Goal: Task Accomplishment & Management: Use online tool/utility

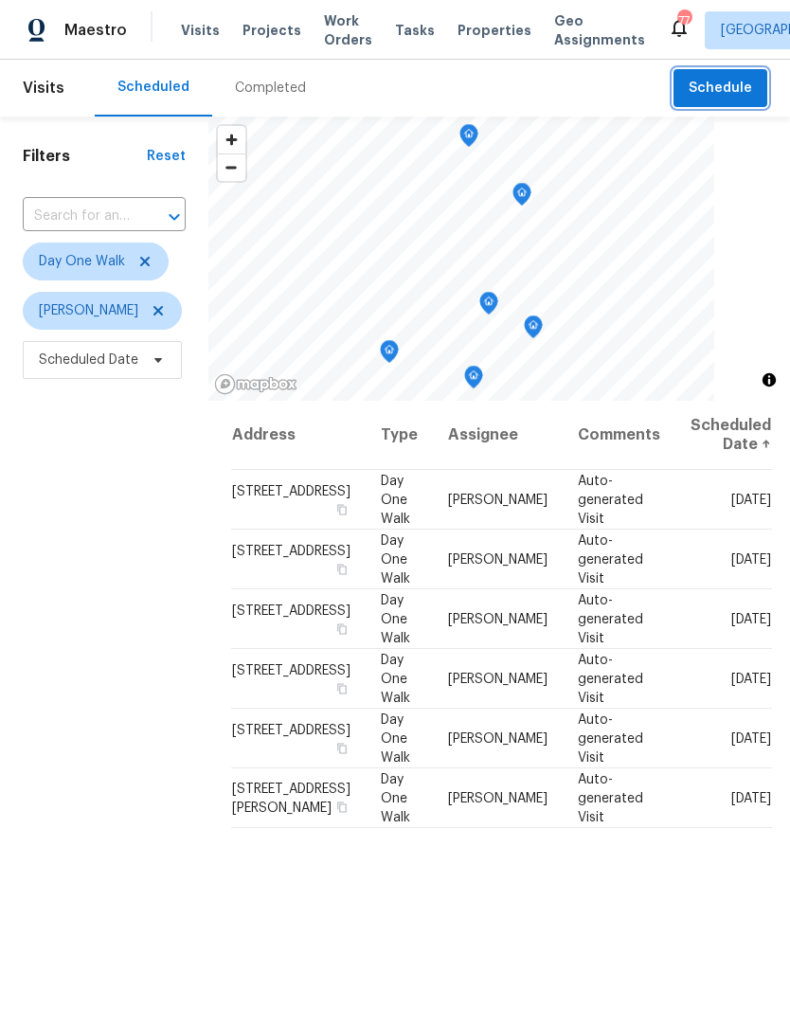
click at [746, 84] on span "Schedule" at bounding box center [720, 89] width 63 height 24
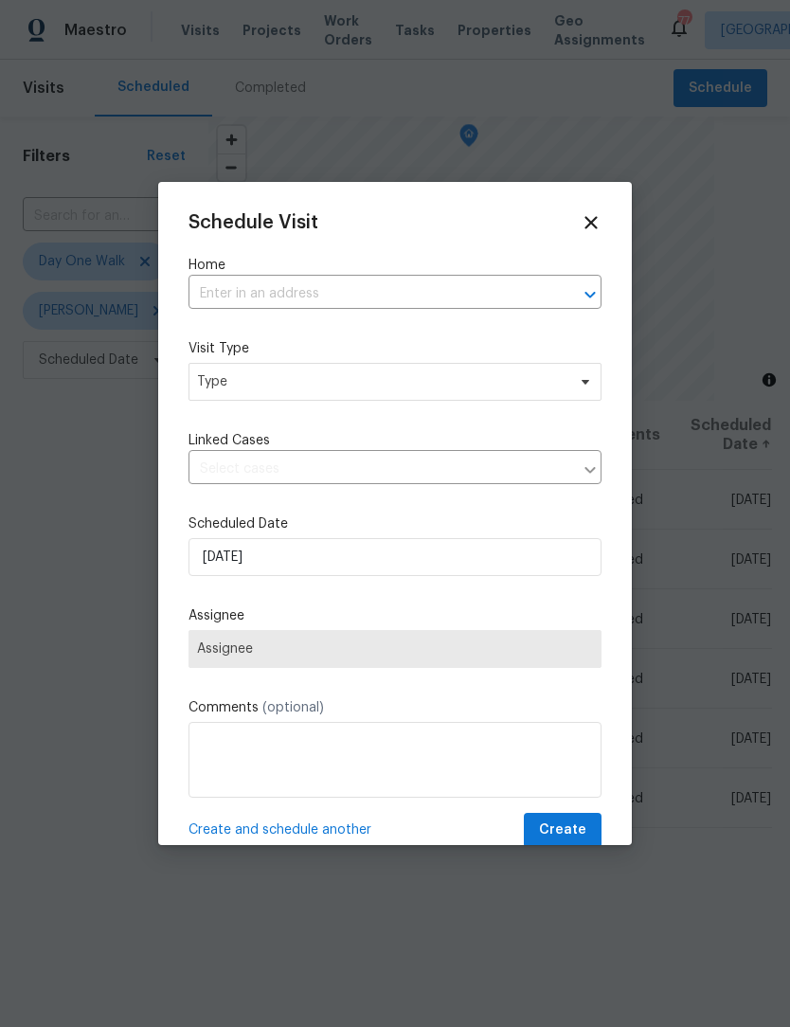
click at [432, 292] on input "text" at bounding box center [369, 293] width 360 height 29
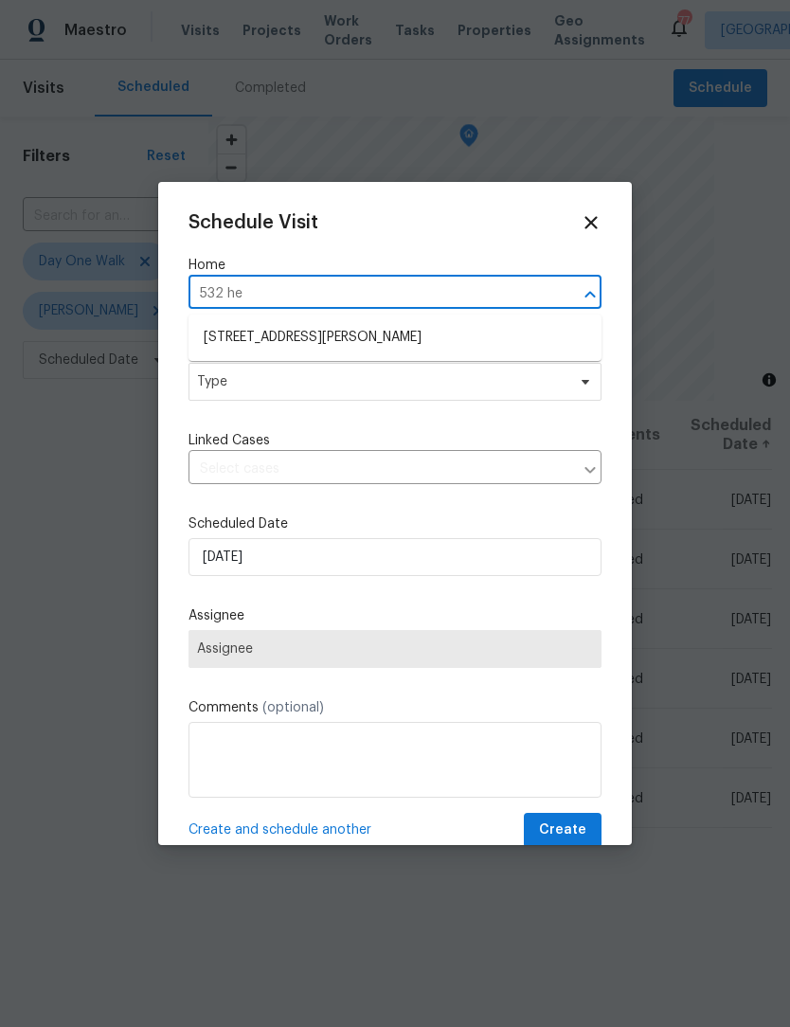
type input "532 hem"
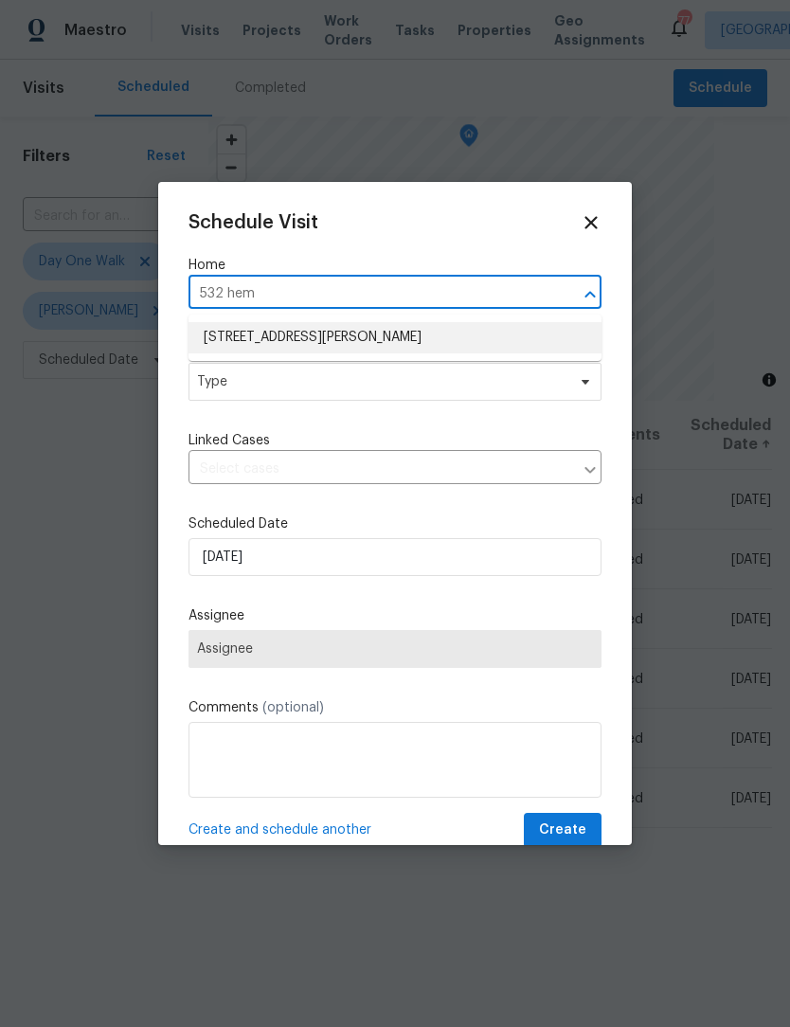
click at [519, 332] on li "[STREET_ADDRESS][PERSON_NAME]" at bounding box center [395, 337] width 413 height 31
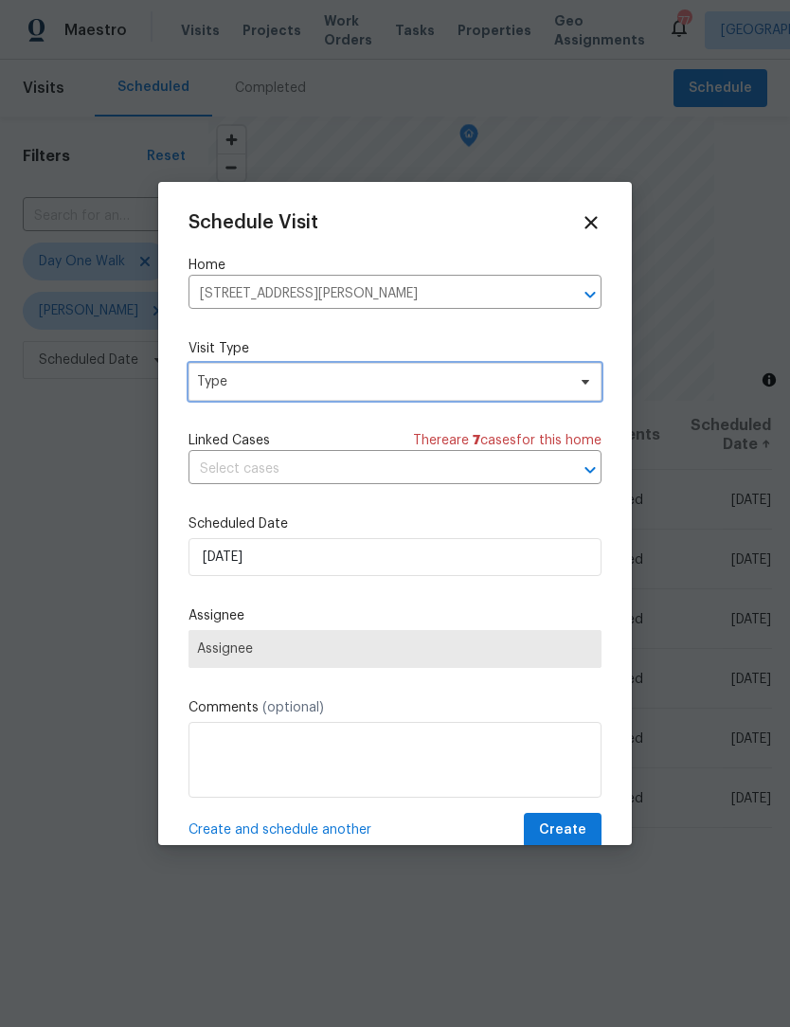
click at [594, 380] on span "Type" at bounding box center [395, 382] width 413 height 38
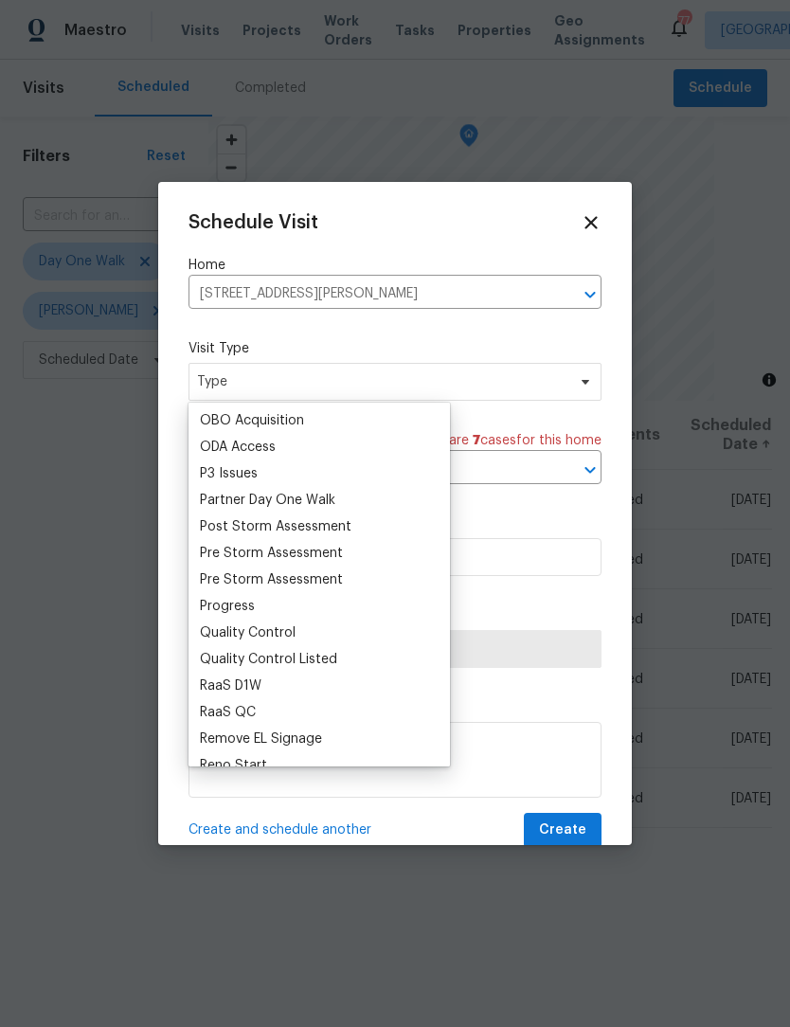
scroll to position [1111, 0]
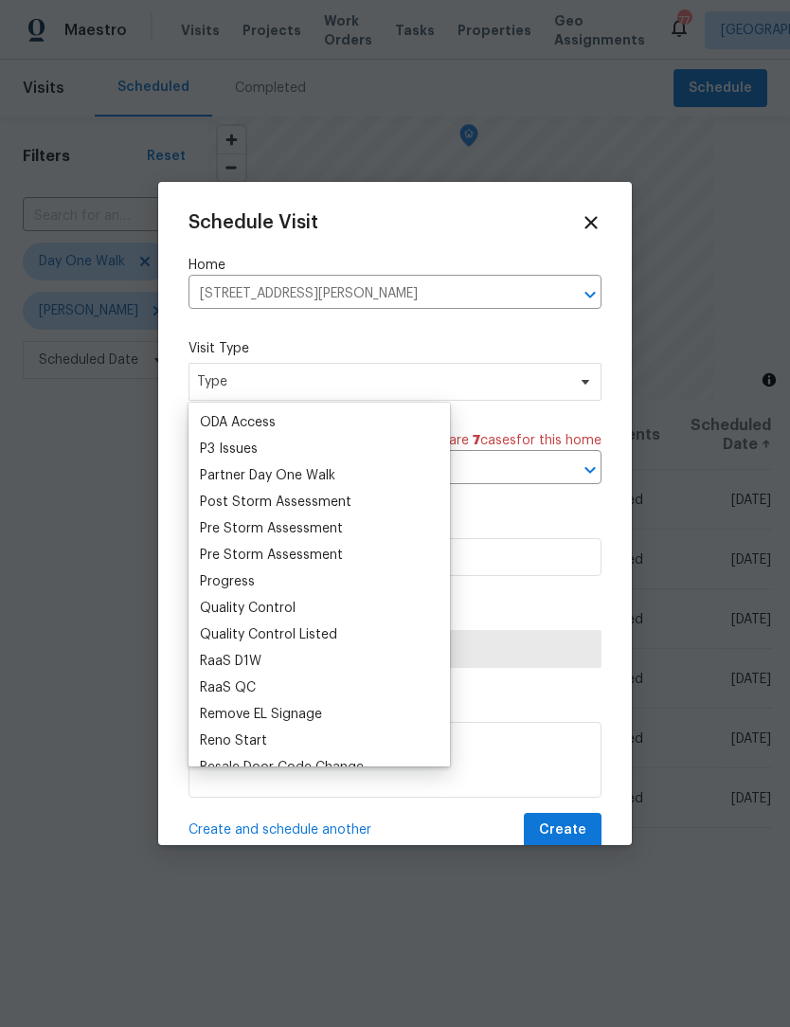
click at [324, 606] on div "Quality Control" at bounding box center [319, 608] width 250 height 27
click at [320, 633] on div "Quality Control Listed" at bounding box center [268, 634] width 137 height 19
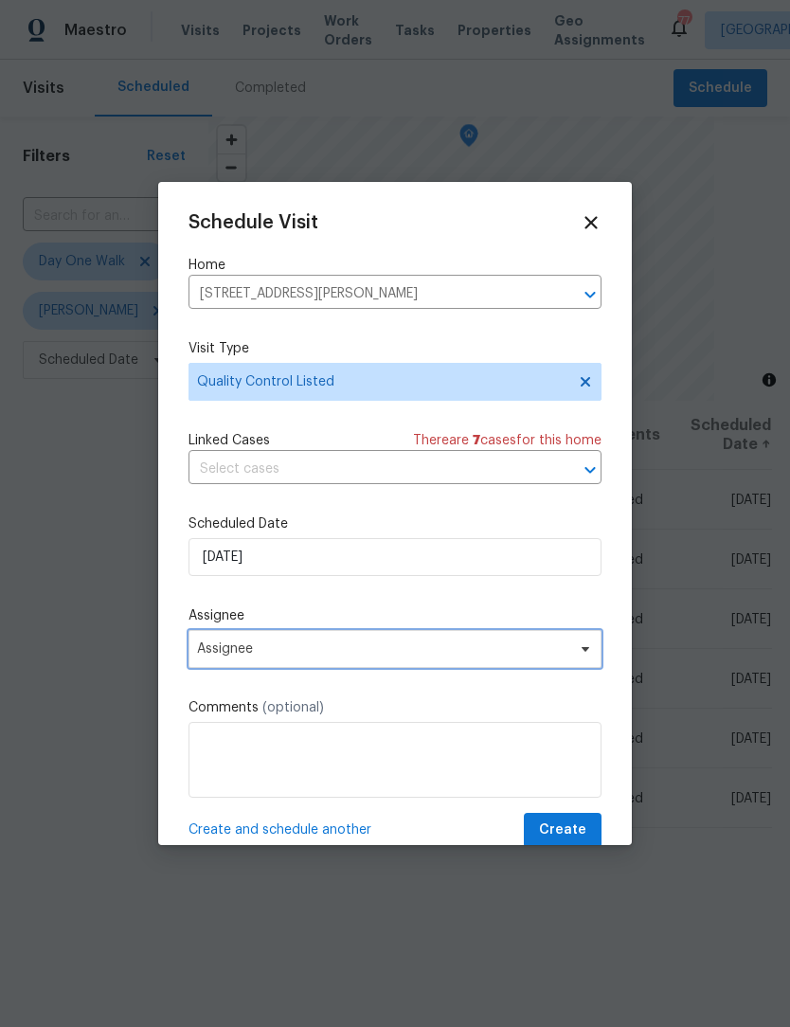
click at [586, 650] on icon at bounding box center [585, 648] width 15 height 15
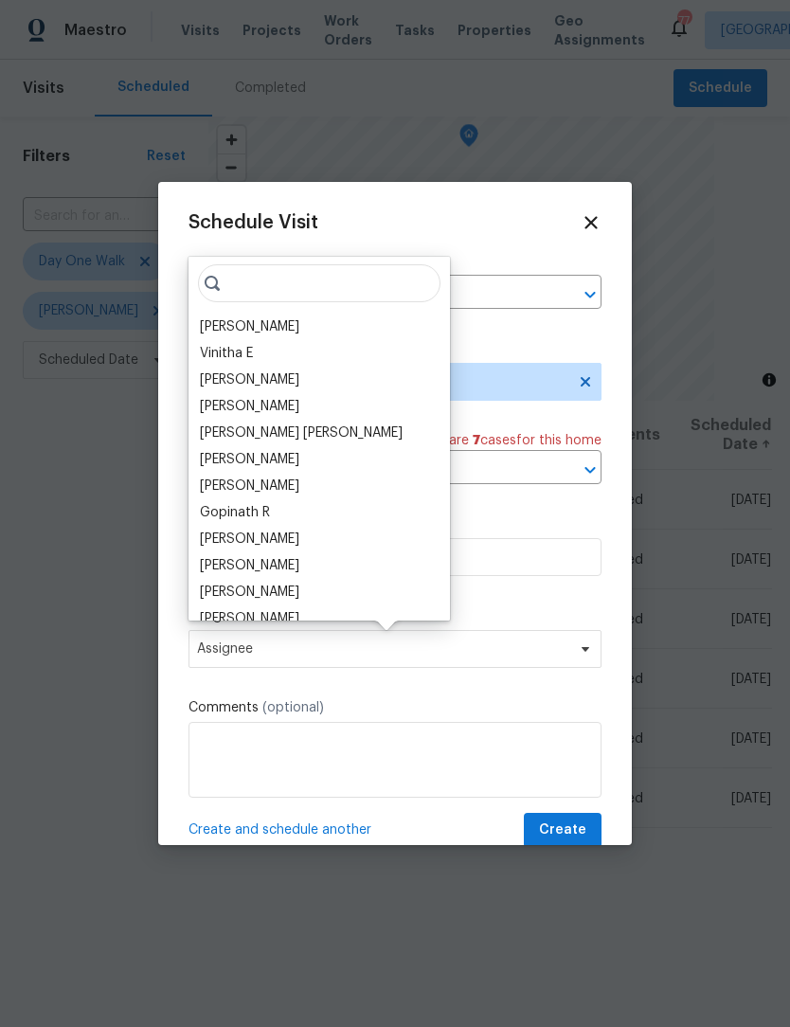
click at [288, 317] on div "[PERSON_NAME]" at bounding box center [249, 326] width 99 height 19
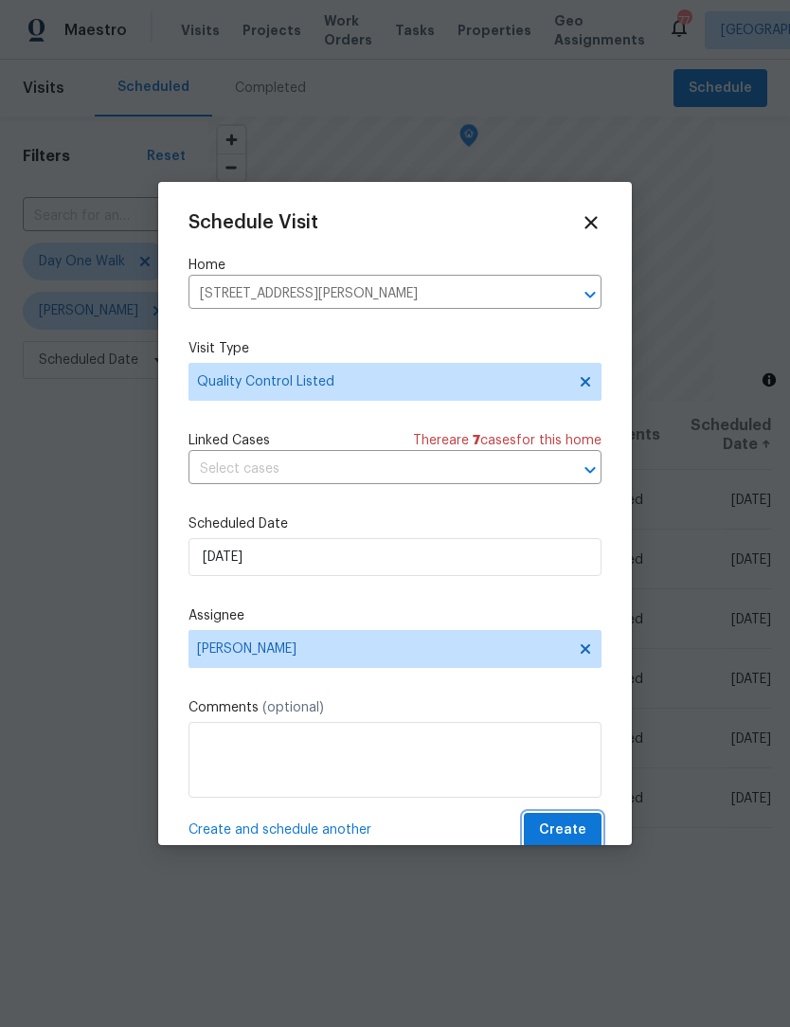
click at [586, 830] on button "Create" at bounding box center [563, 830] width 78 height 35
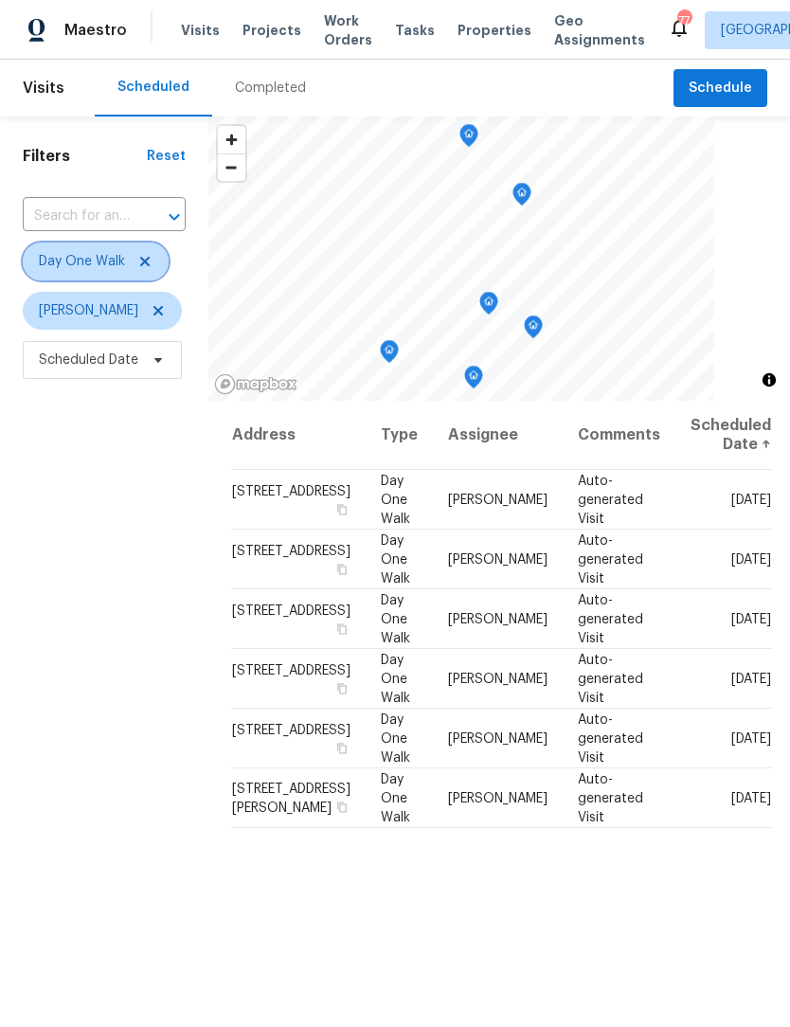
click at [150, 259] on icon at bounding box center [144, 261] width 15 height 15
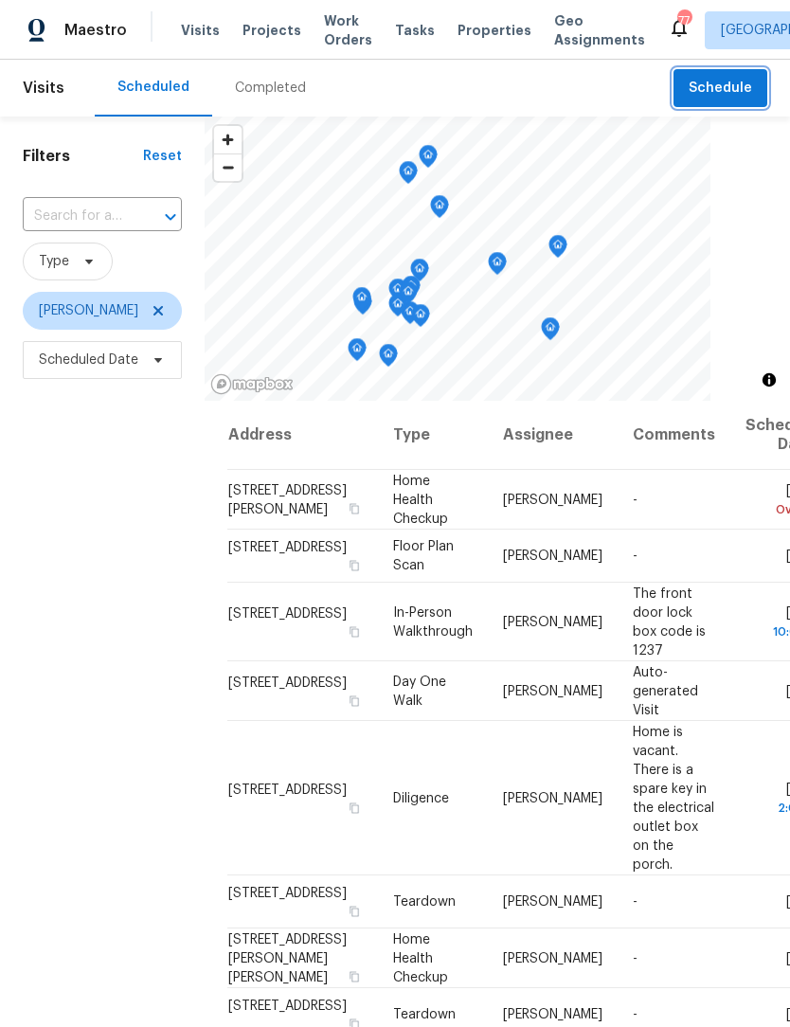
click at [738, 87] on span "Schedule" at bounding box center [720, 89] width 63 height 24
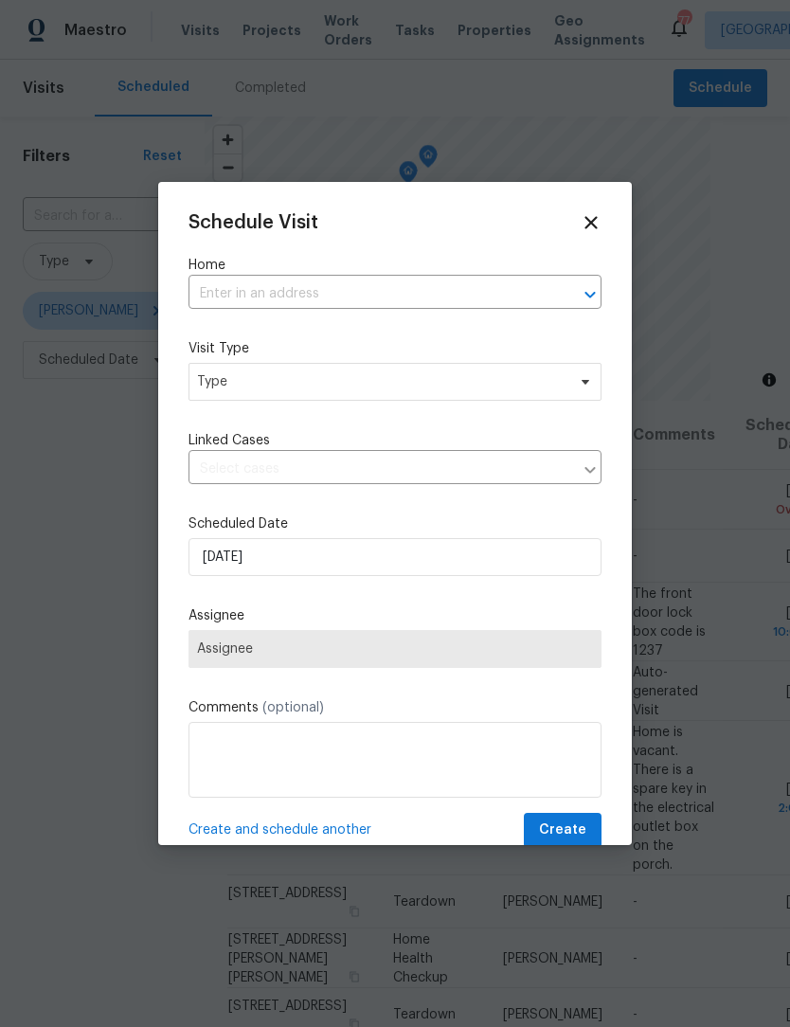
click at [345, 287] on input "text" at bounding box center [369, 293] width 360 height 29
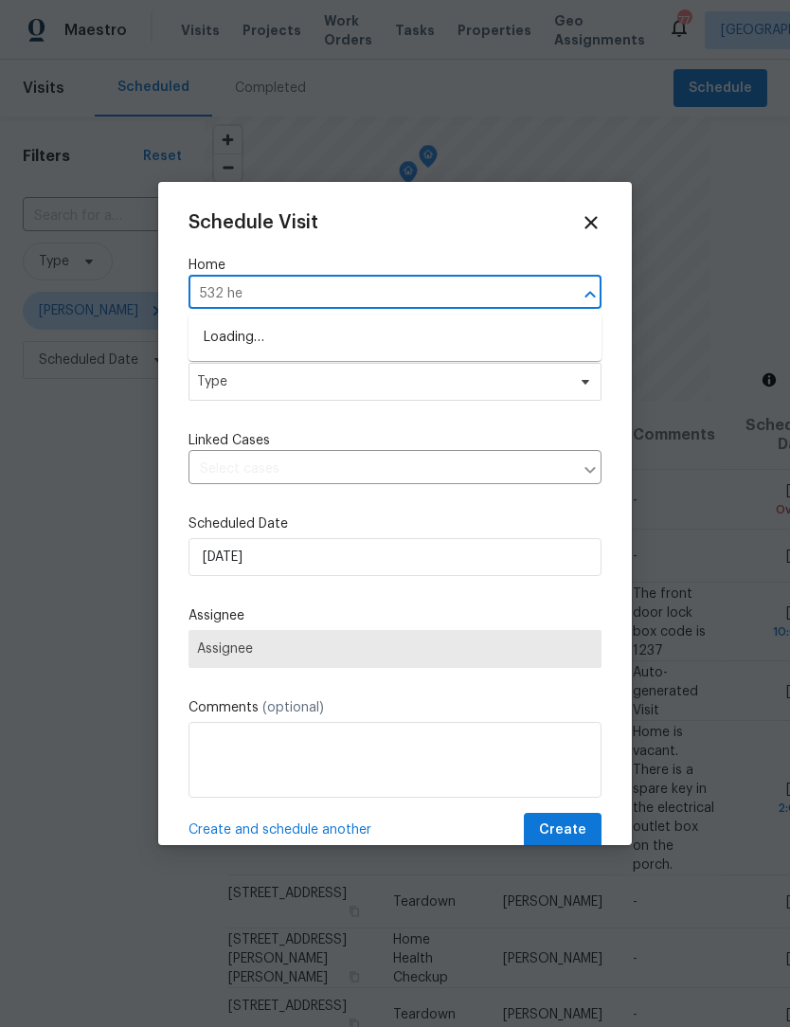
type input "532 hem"
click at [313, 332] on li "[STREET_ADDRESS][PERSON_NAME]" at bounding box center [395, 337] width 413 height 31
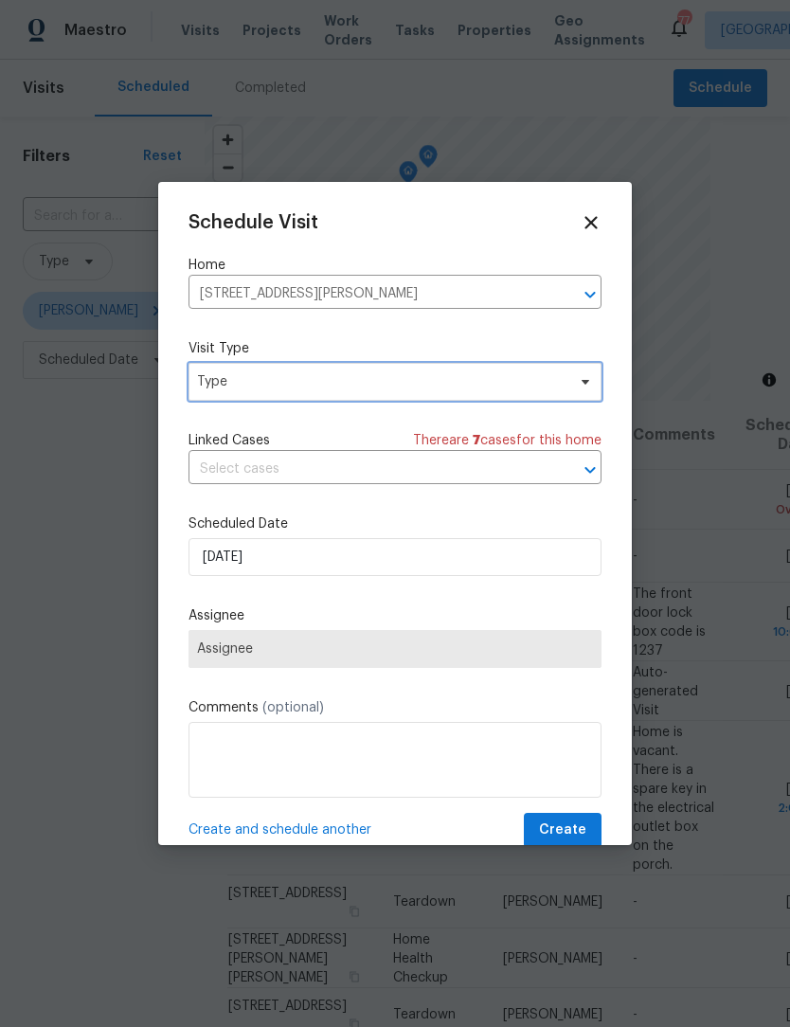
click at [579, 396] on span "Type" at bounding box center [395, 382] width 413 height 38
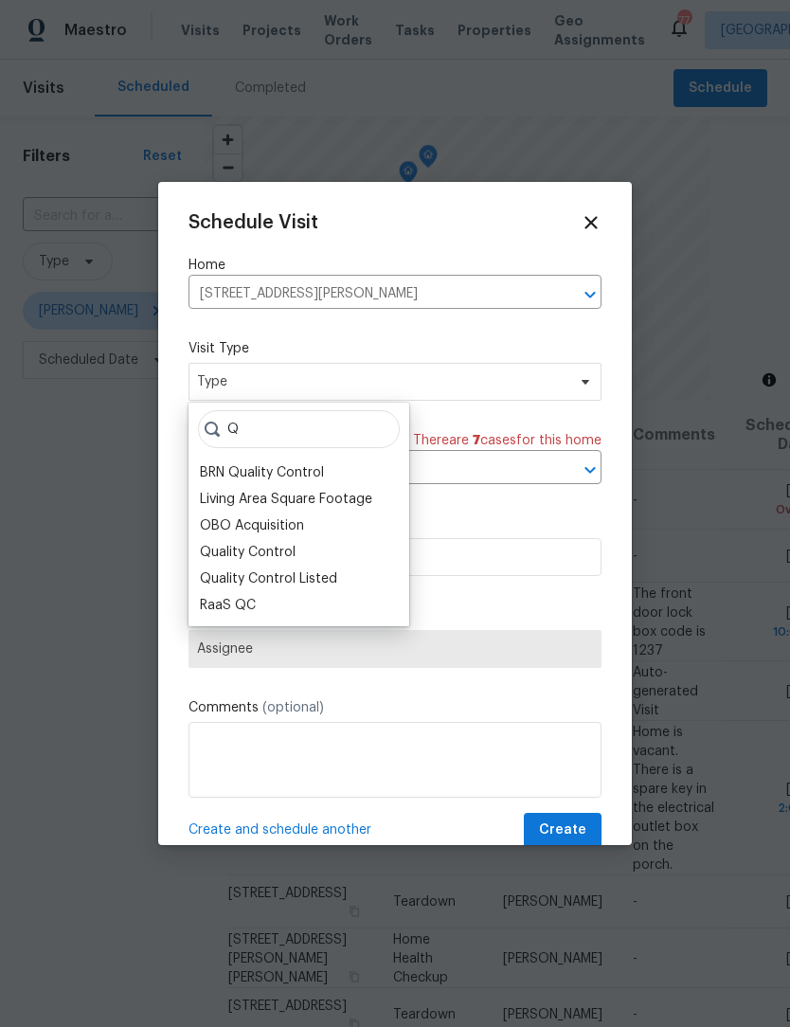
type input "Q"
click at [292, 551] on div "Quality Control" at bounding box center [248, 552] width 96 height 19
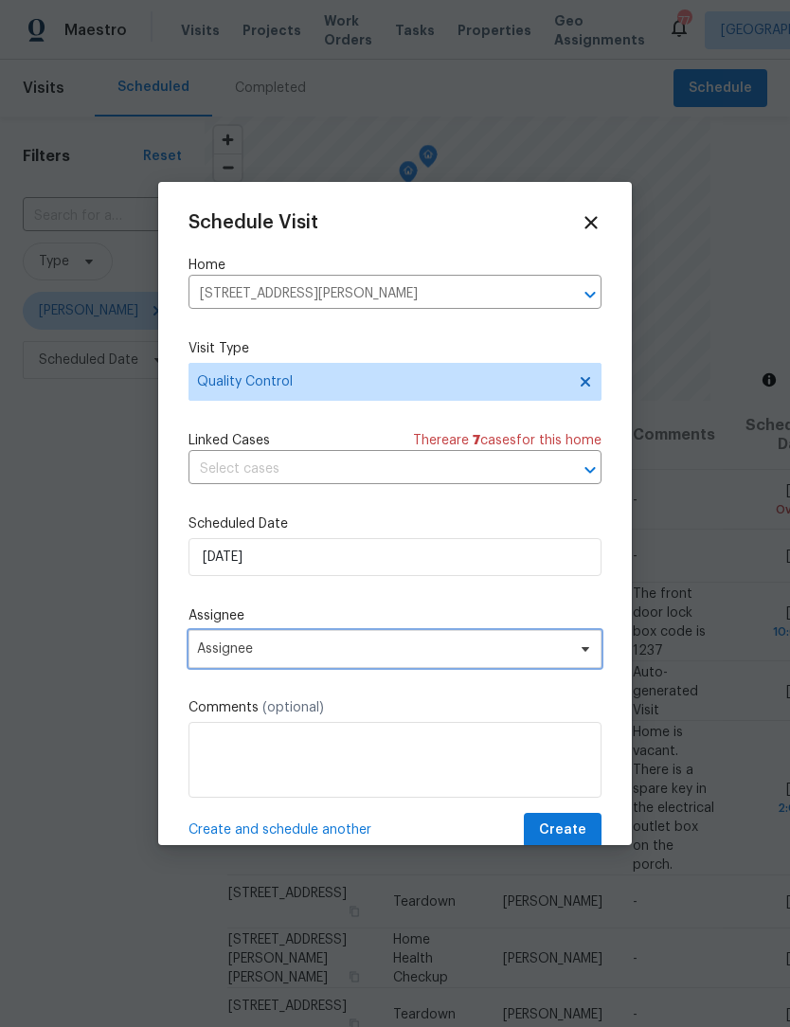
click at [581, 656] on icon at bounding box center [585, 648] width 15 height 15
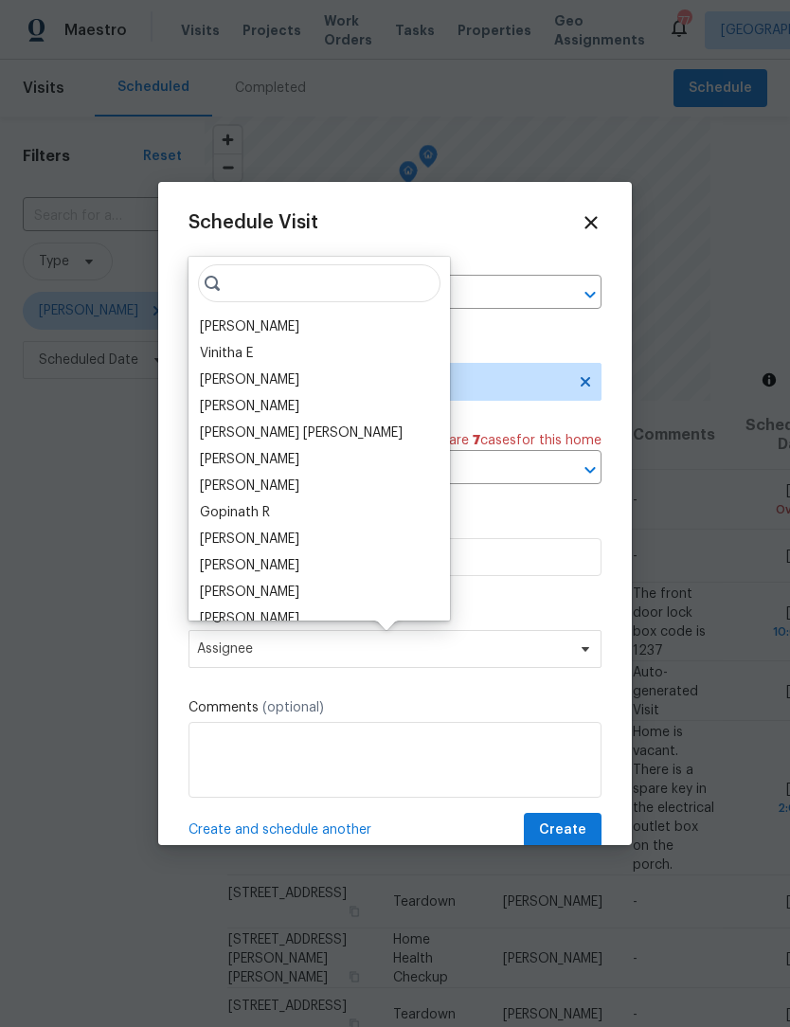
click at [289, 328] on div "[PERSON_NAME]" at bounding box center [249, 326] width 99 height 19
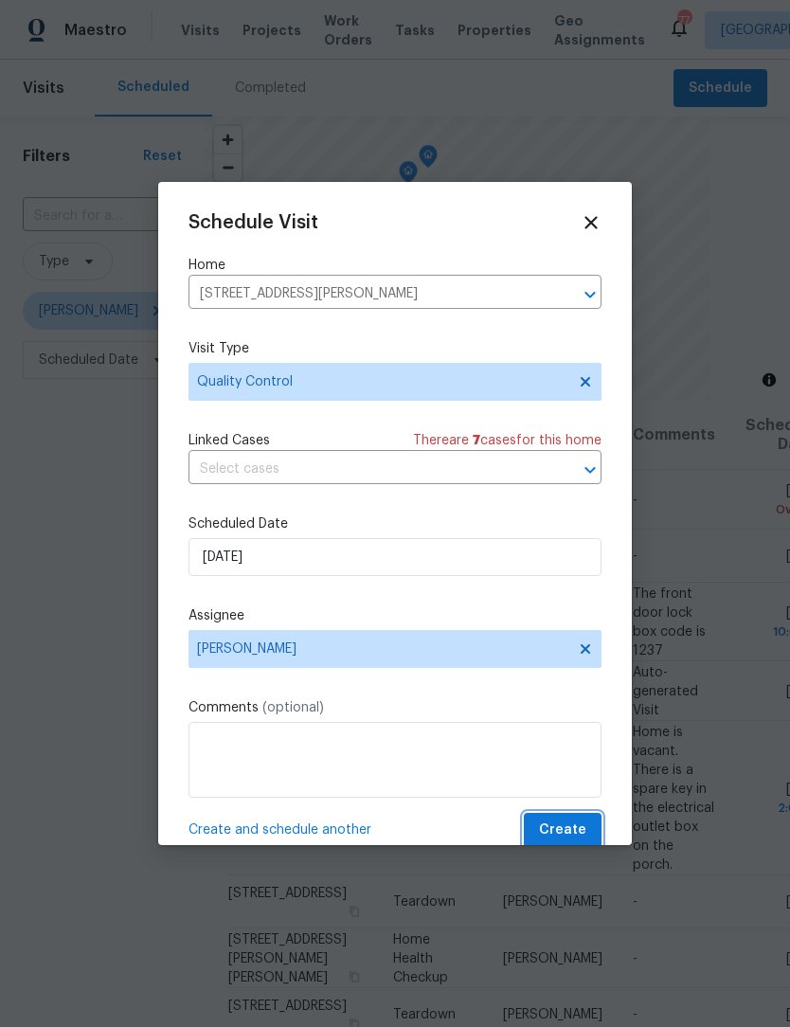
click at [578, 836] on span "Create" at bounding box center [562, 830] width 47 height 24
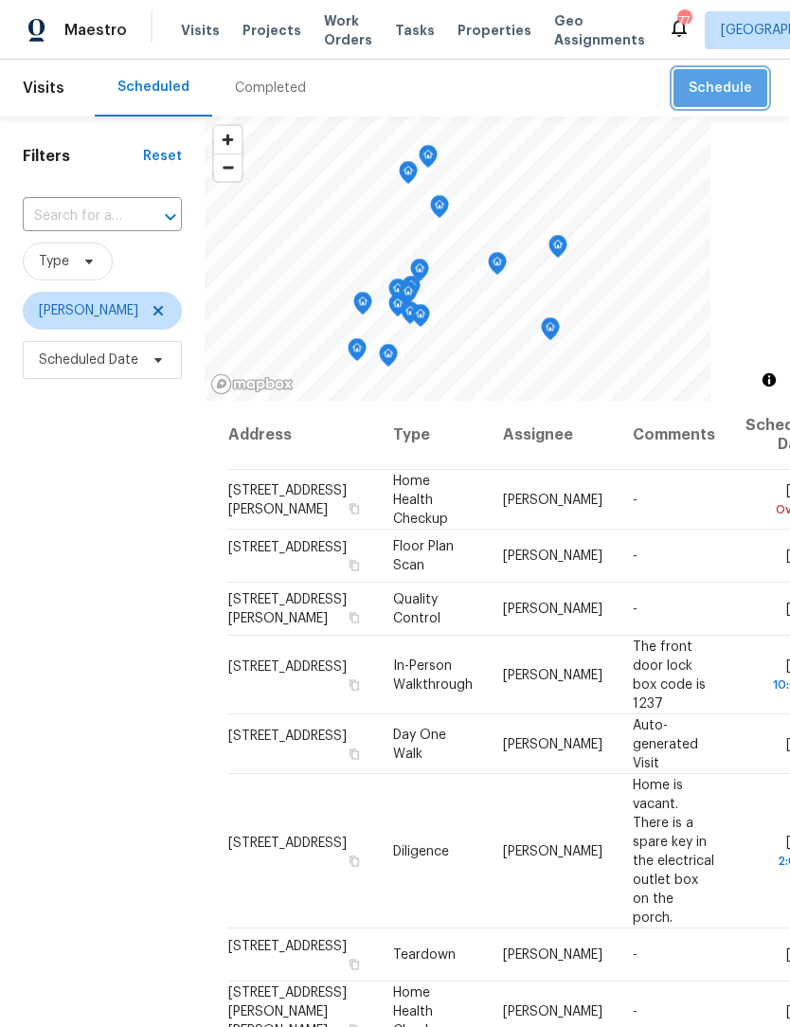
click at [737, 91] on span "Schedule" at bounding box center [720, 89] width 63 height 24
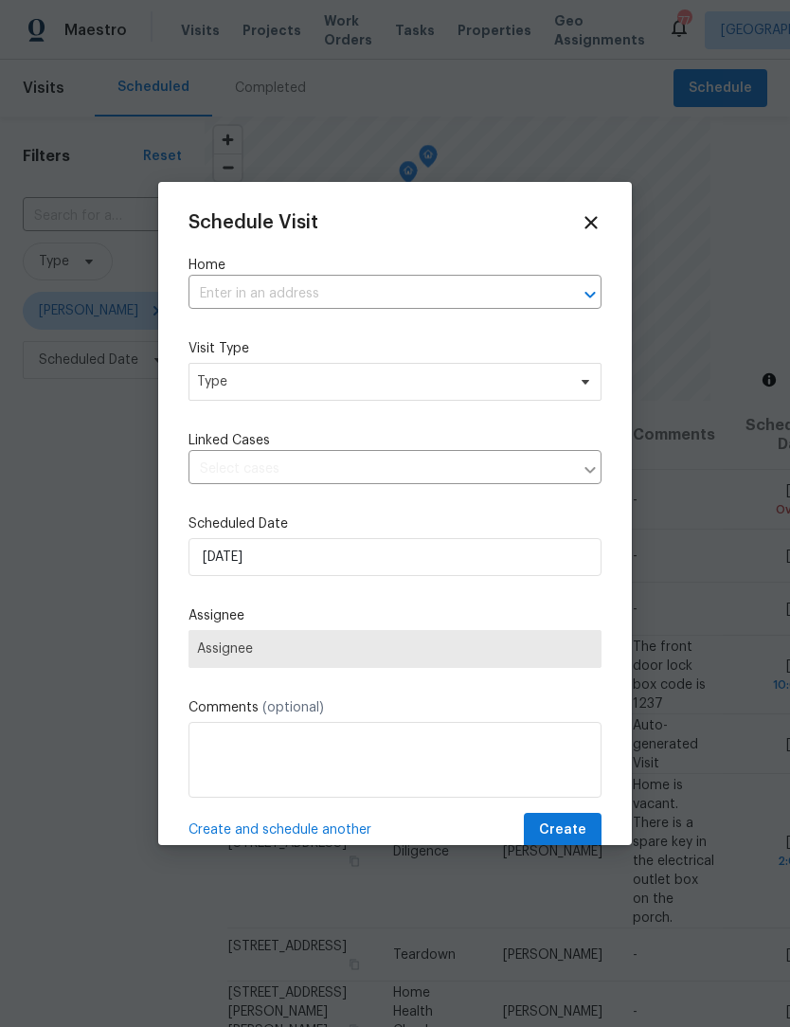
click at [320, 291] on input "text" at bounding box center [369, 293] width 360 height 29
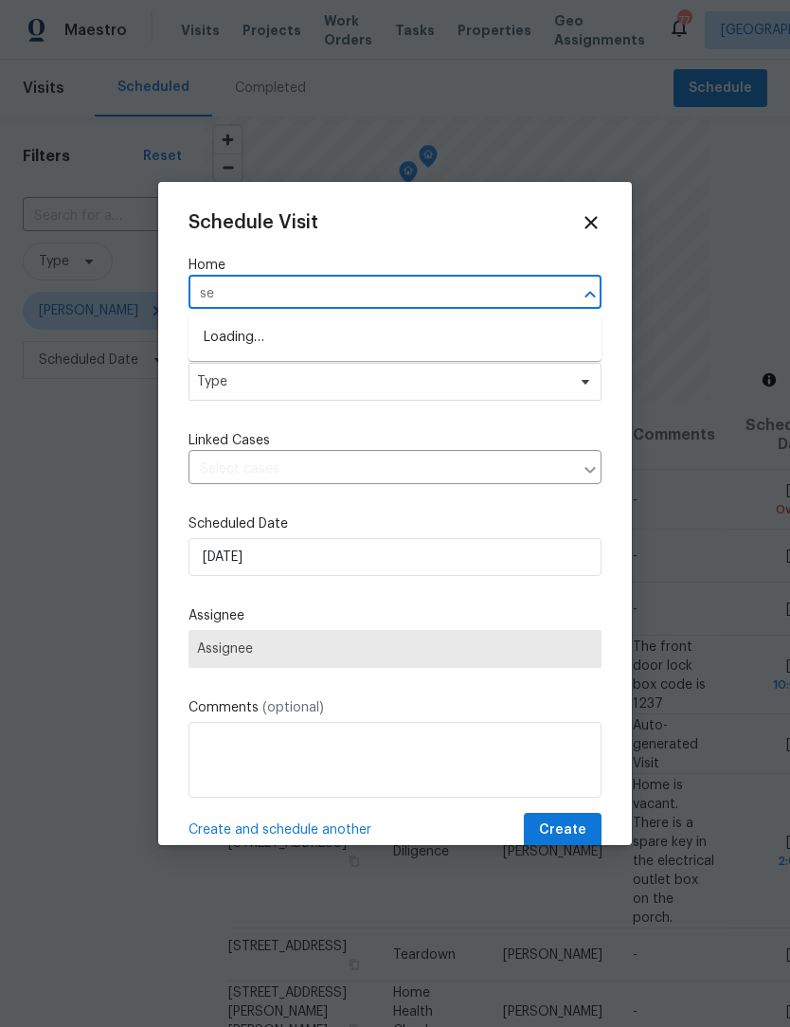
type input "s"
type input "532 hemlock"
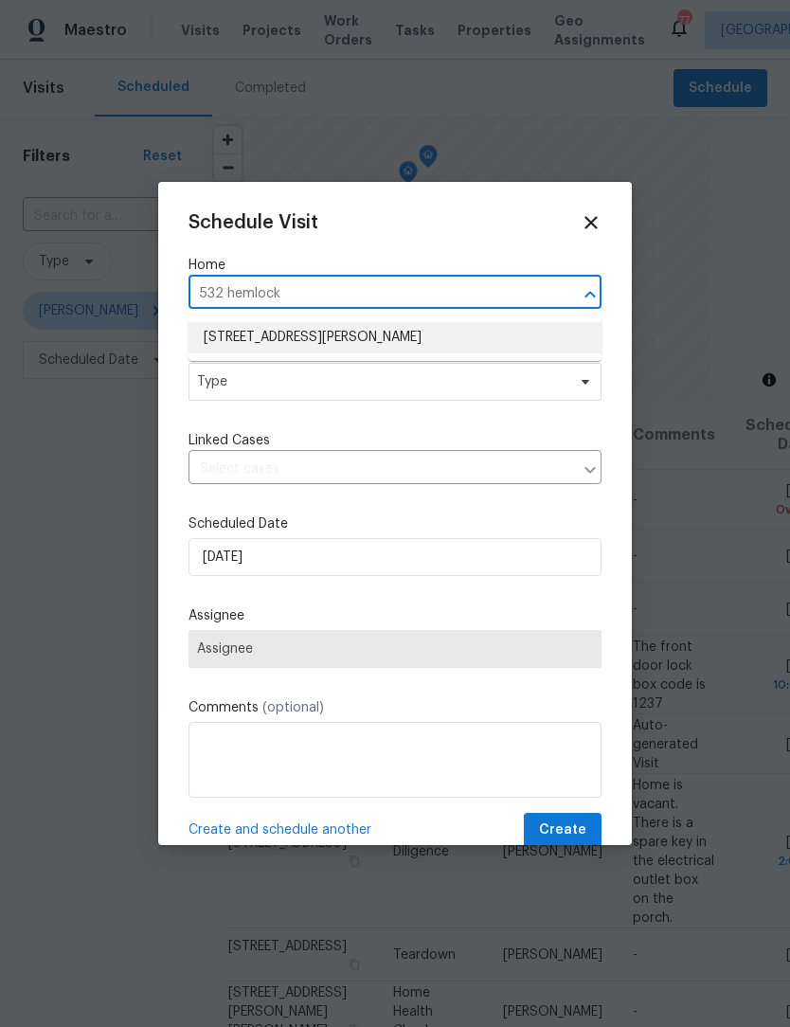
click at [386, 339] on li "[STREET_ADDRESS][PERSON_NAME]" at bounding box center [395, 337] width 413 height 31
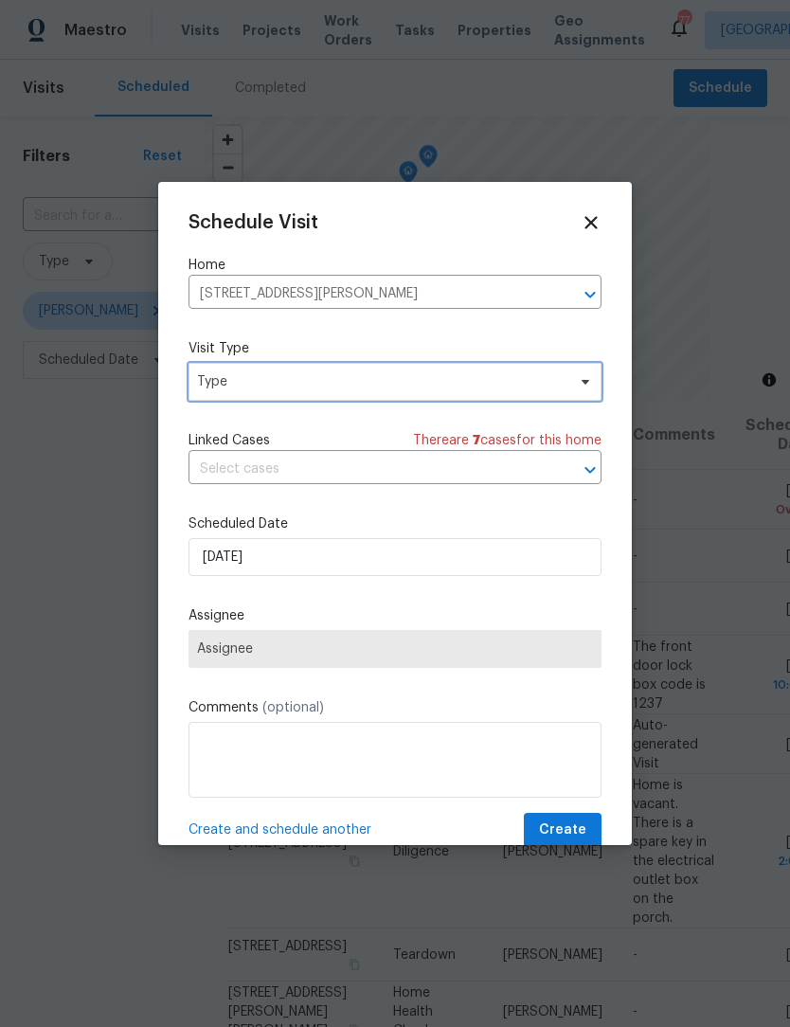
click at [576, 385] on span at bounding box center [582, 381] width 21 height 15
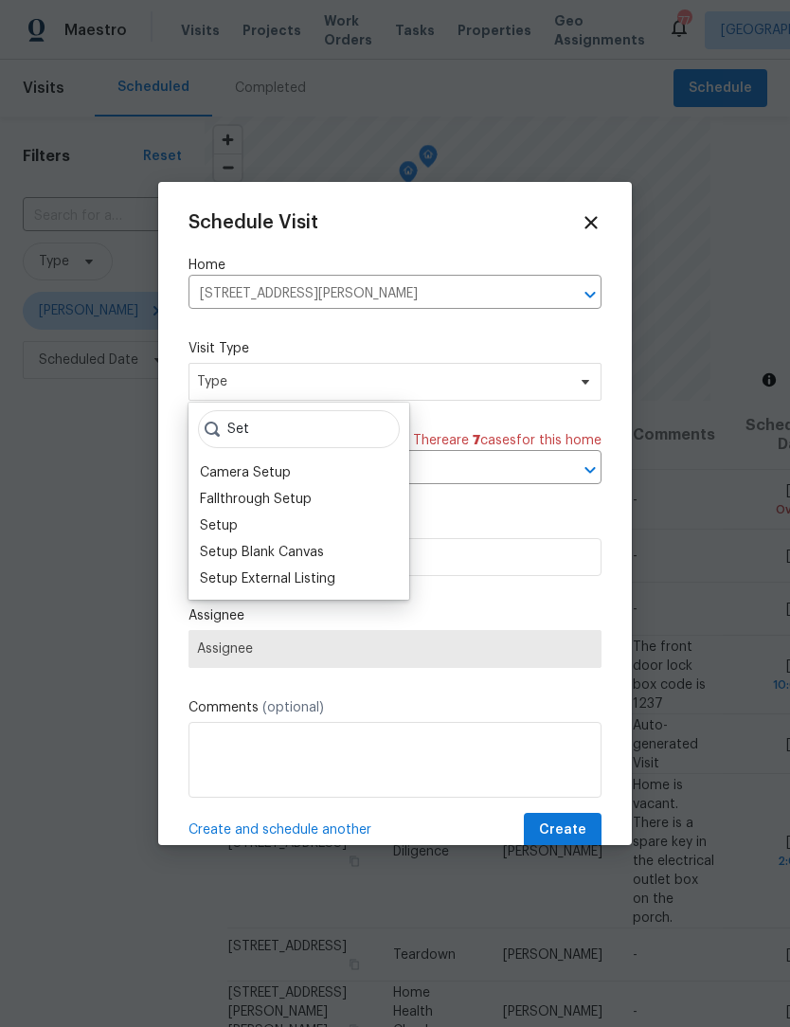
type input "Set"
click at [290, 535] on div "Setup" at bounding box center [298, 525] width 209 height 27
click at [281, 570] on div "Setup External Listing" at bounding box center [267, 578] width 135 height 19
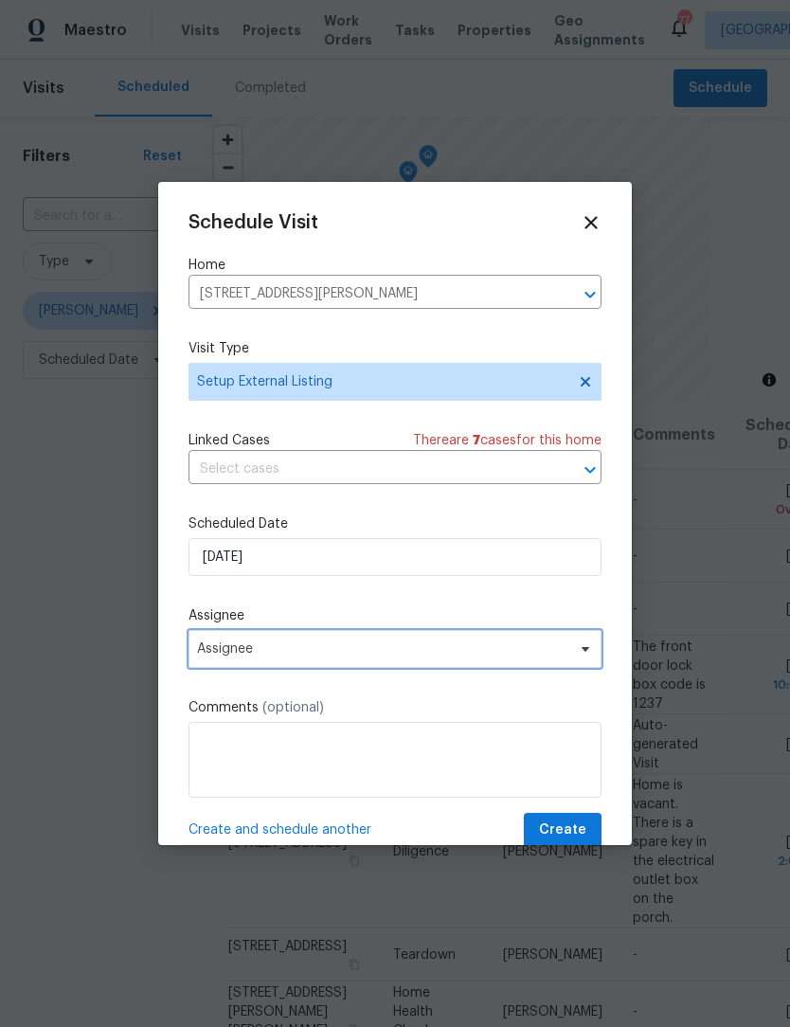
click at [588, 651] on icon at bounding box center [585, 648] width 15 height 15
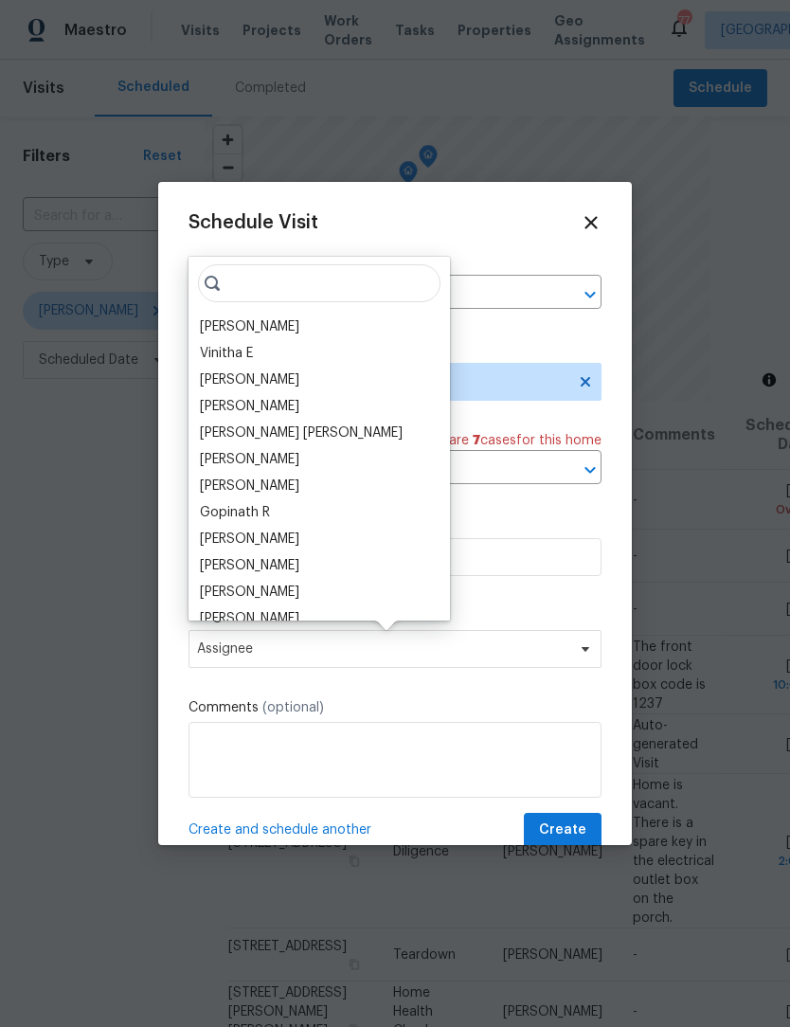
click at [278, 332] on div "[PERSON_NAME]" at bounding box center [249, 326] width 99 height 19
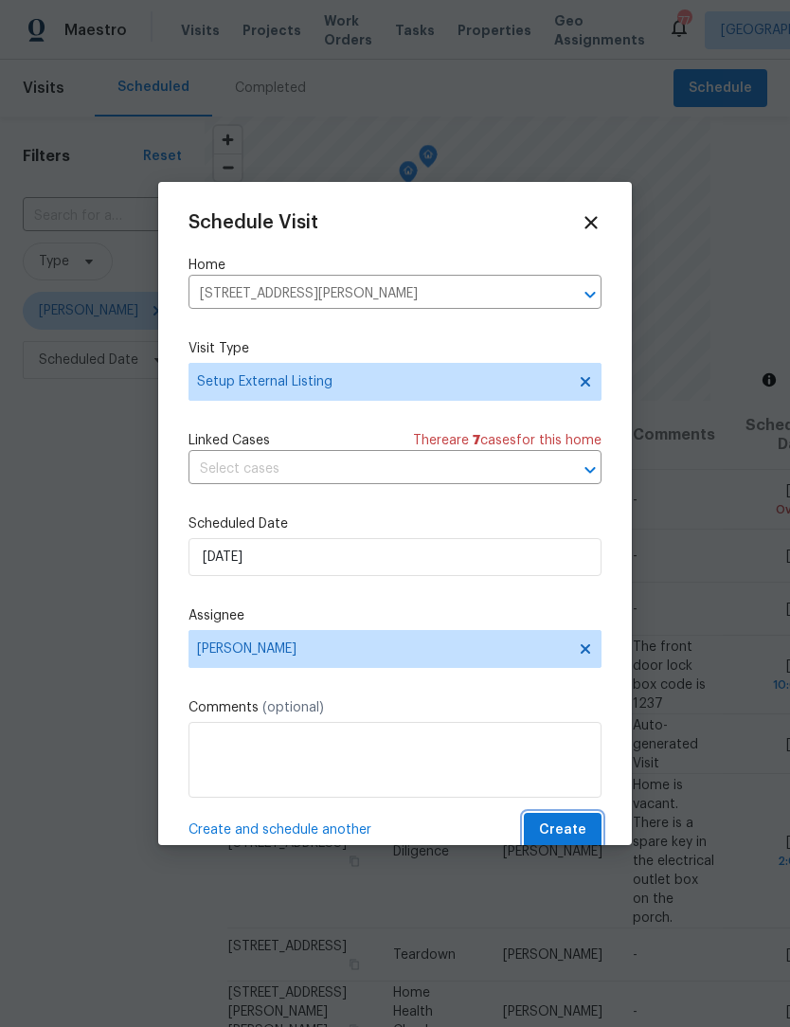
click at [579, 835] on span "Create" at bounding box center [562, 830] width 47 height 24
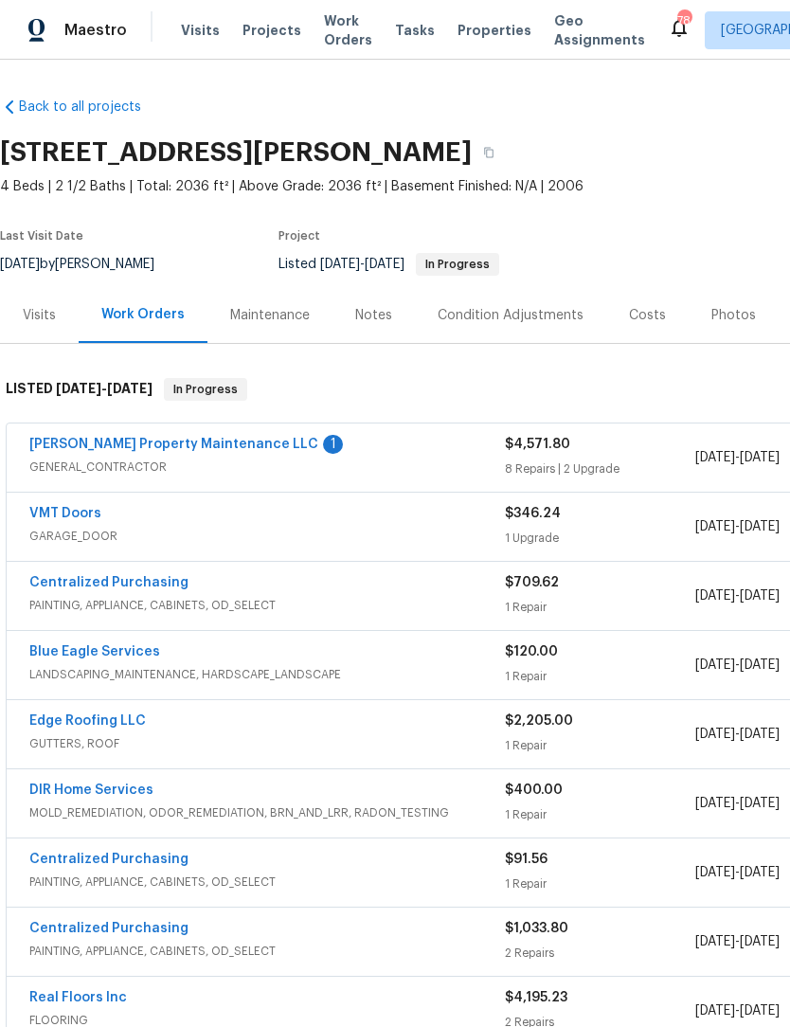
click at [181, 446] on link "[PERSON_NAME] Property Maintenance LLC" at bounding box center [173, 444] width 289 height 13
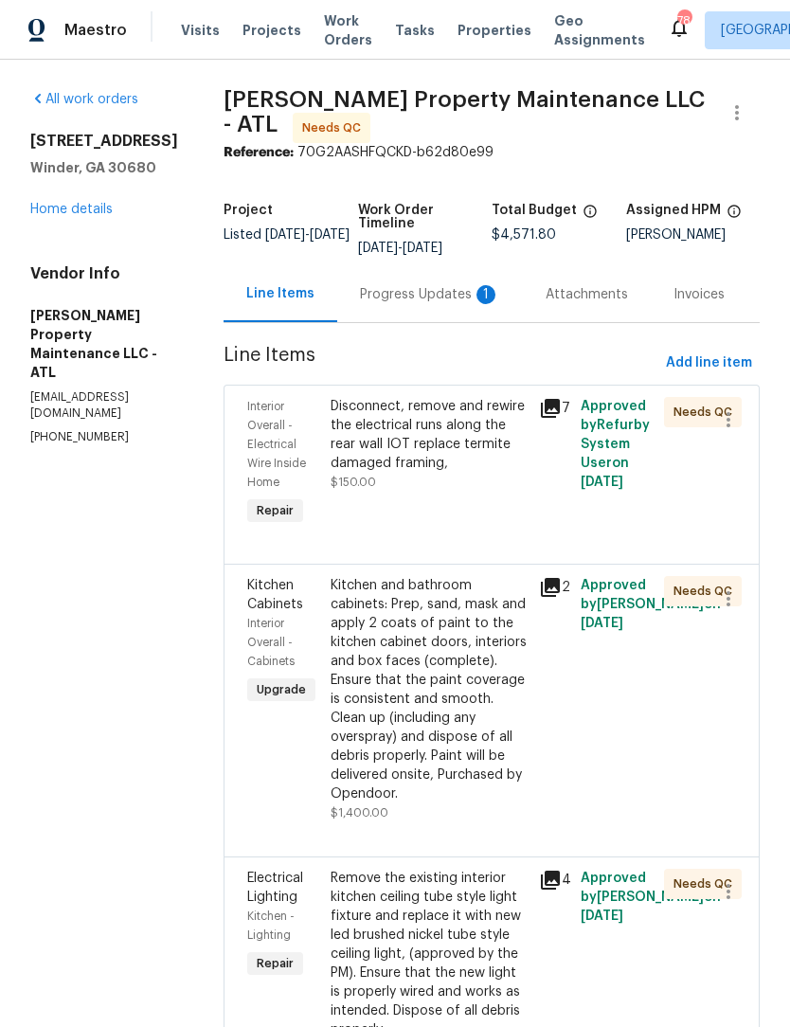
click at [428, 291] on div "Progress Updates 1" at bounding box center [430, 294] width 140 height 19
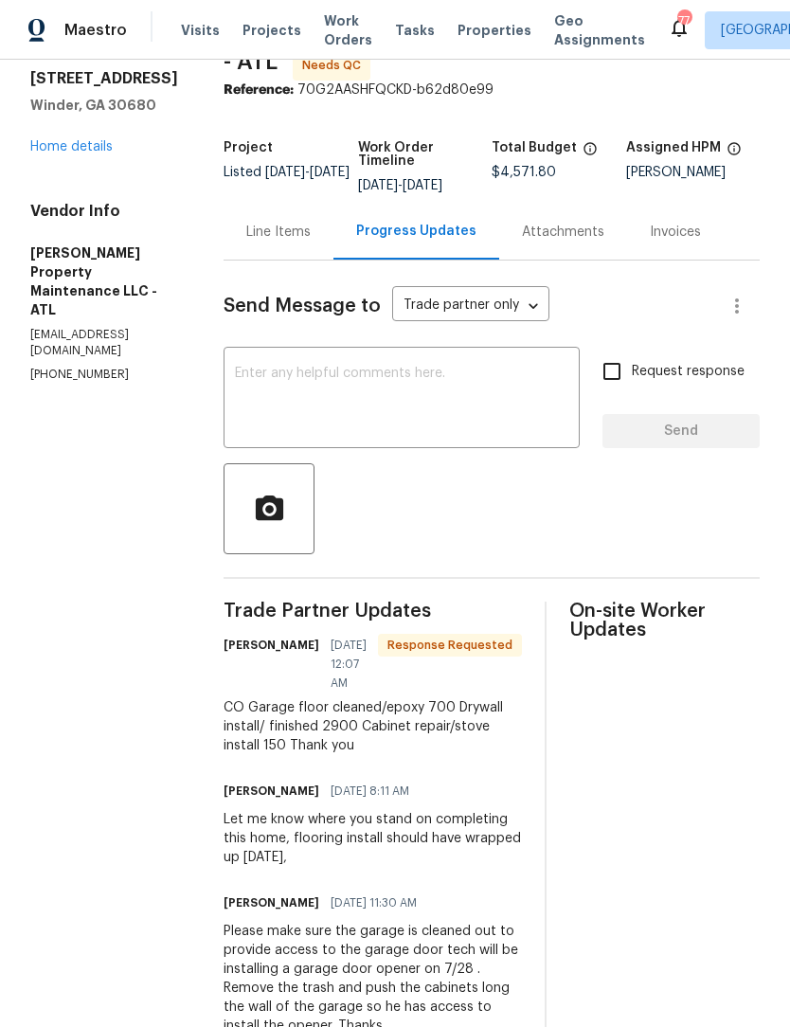
scroll to position [54, 0]
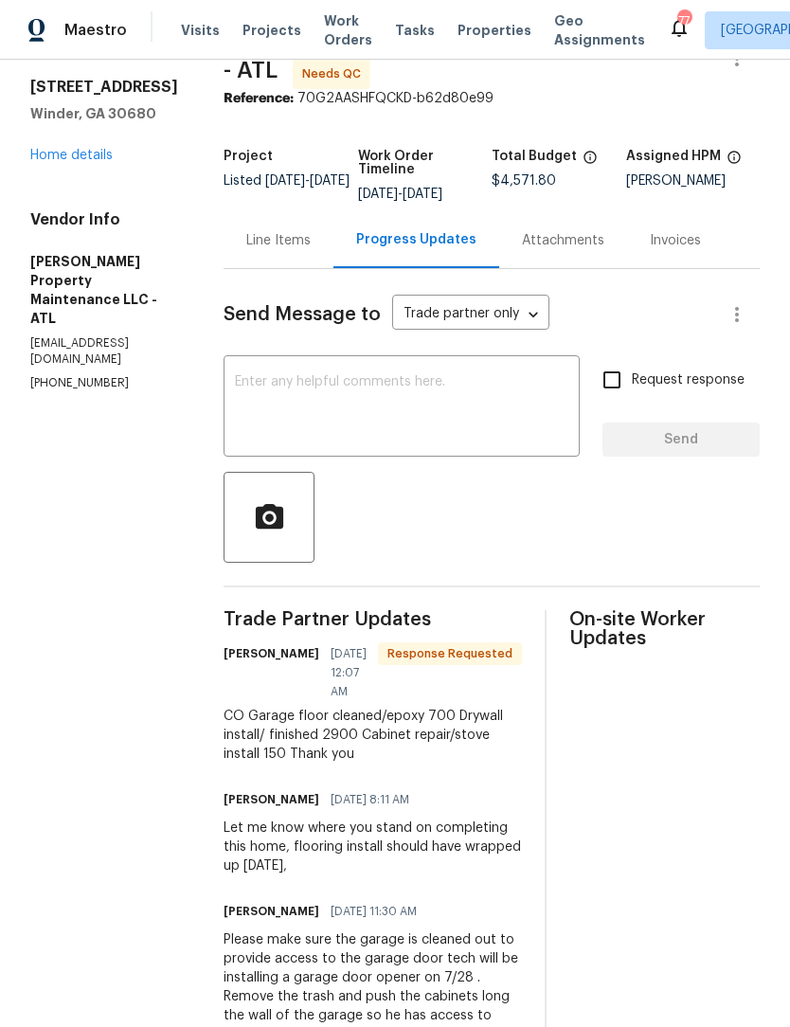
click at [296, 233] on div "Line Items" at bounding box center [278, 240] width 64 height 19
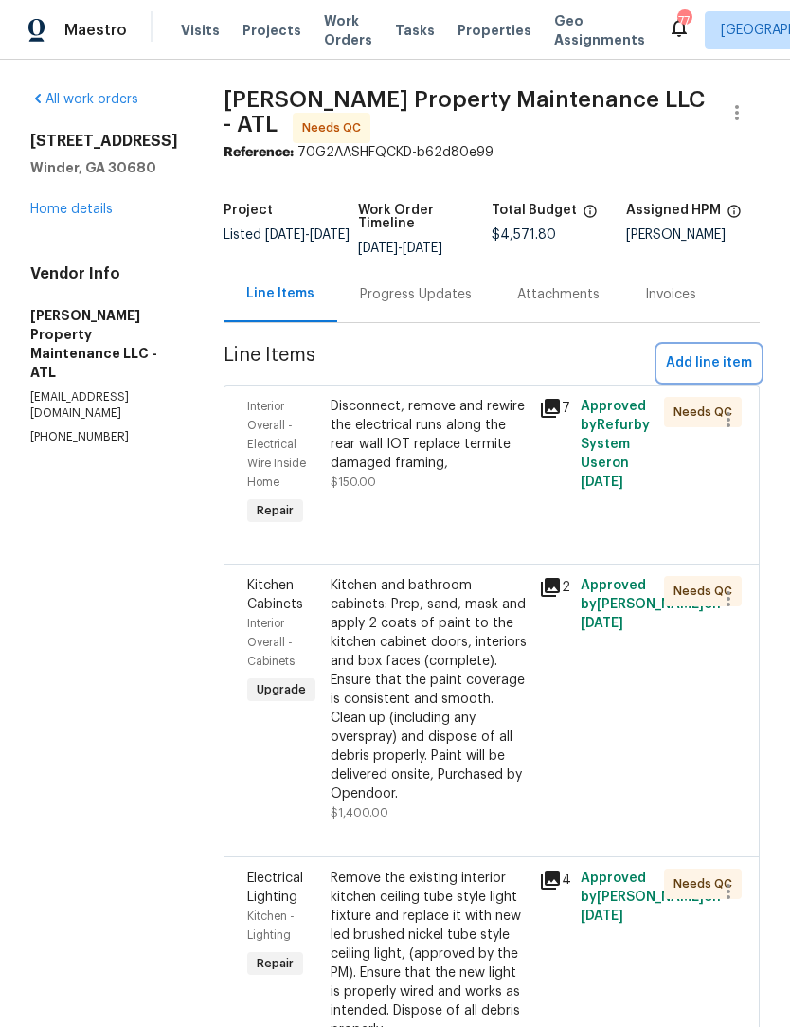
click at [709, 358] on span "Add line item" at bounding box center [709, 363] width 86 height 24
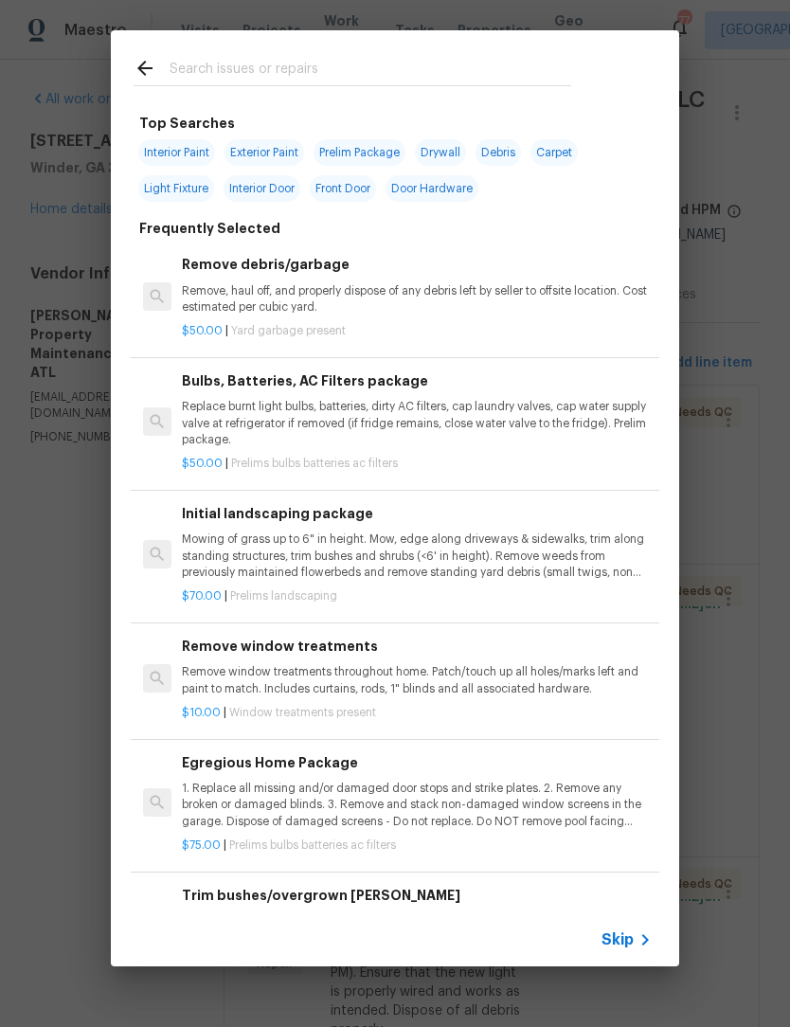
click at [290, 71] on input "text" at bounding box center [371, 71] width 402 height 28
type input "Drywall"
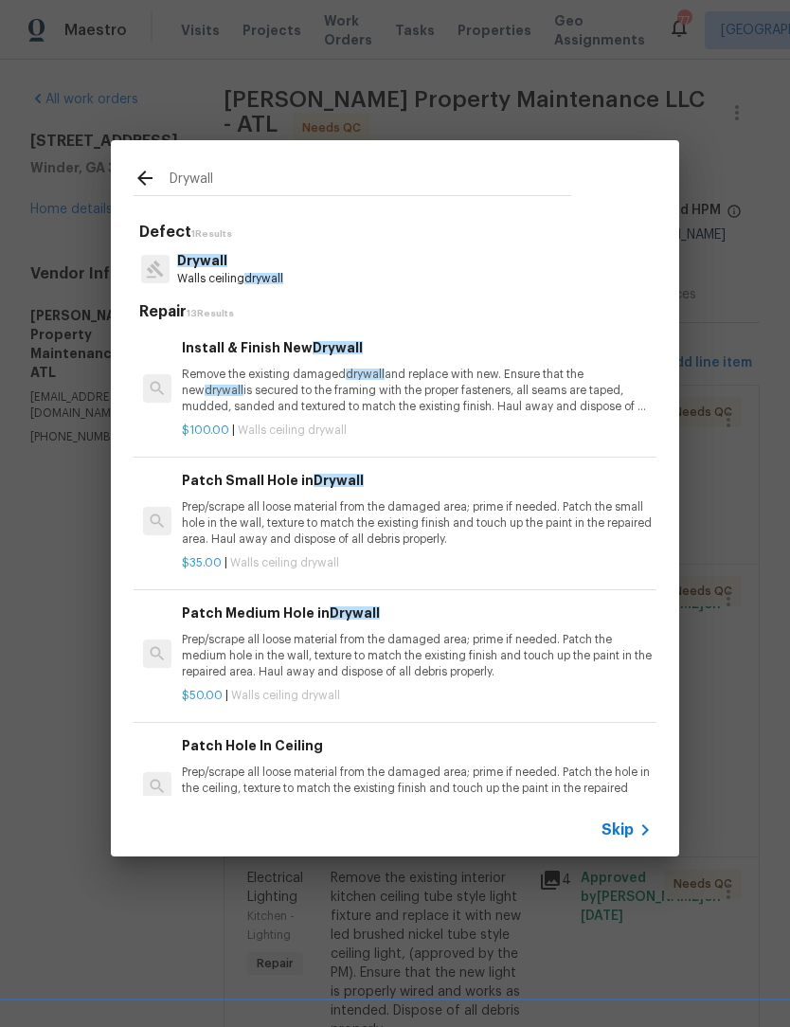
click at [256, 280] on span "drywall" at bounding box center [263, 278] width 39 height 11
click at [256, 280] on div "Defect 1 Results Drywall Walls ceiling drywall Repair 13 Results Install & Fini…" at bounding box center [395, 509] width 523 height 573
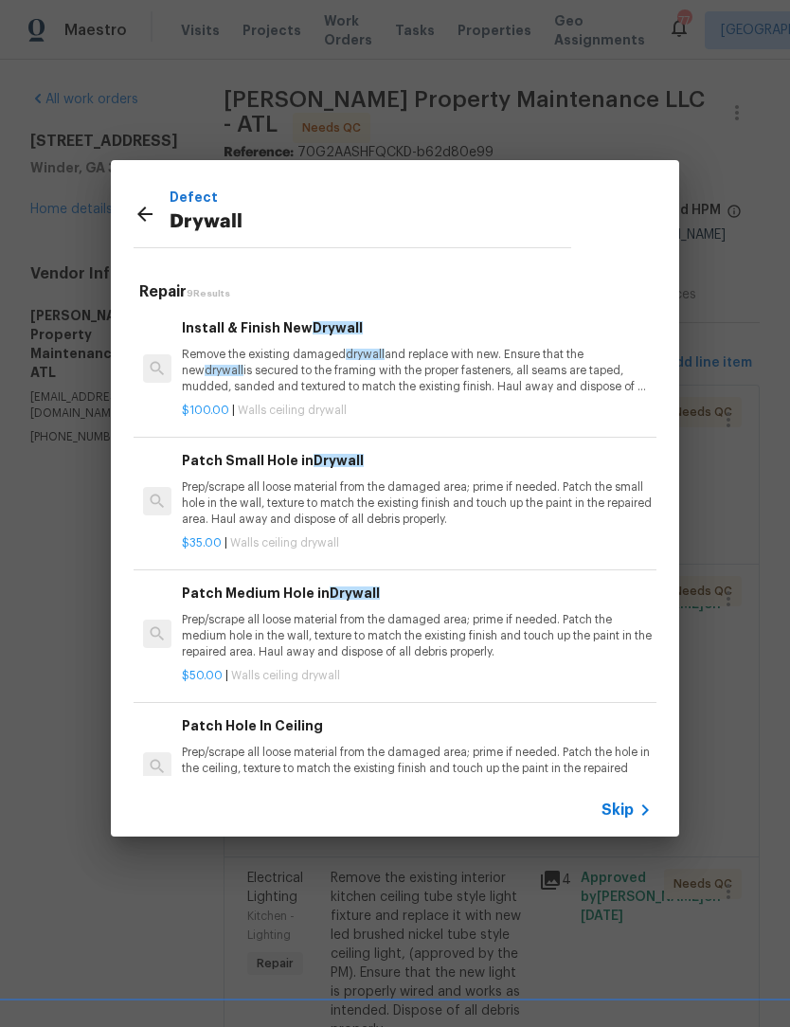
click at [347, 359] on span "drywall" at bounding box center [365, 354] width 39 height 11
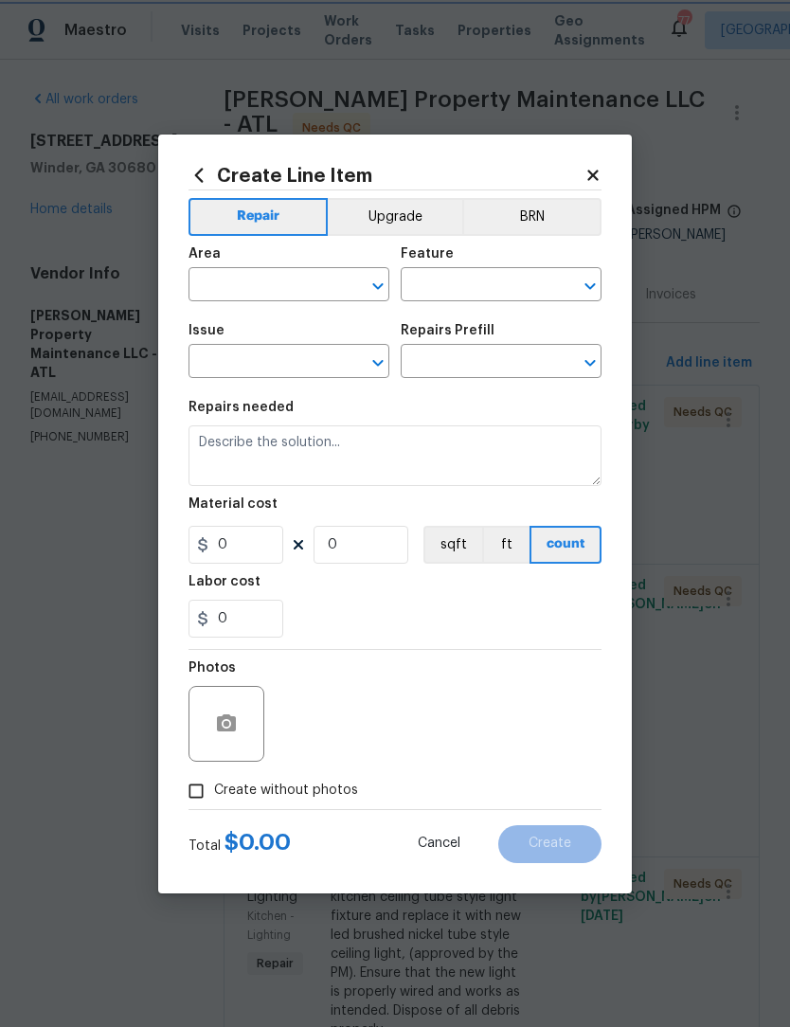
type input "Walls and Ceiling"
type input "Drywall"
type input "Install & Finish New Drywall $100.00"
type textarea "Remove the existing damaged drywall and replace with new. Ensure that the new d…"
type input "100"
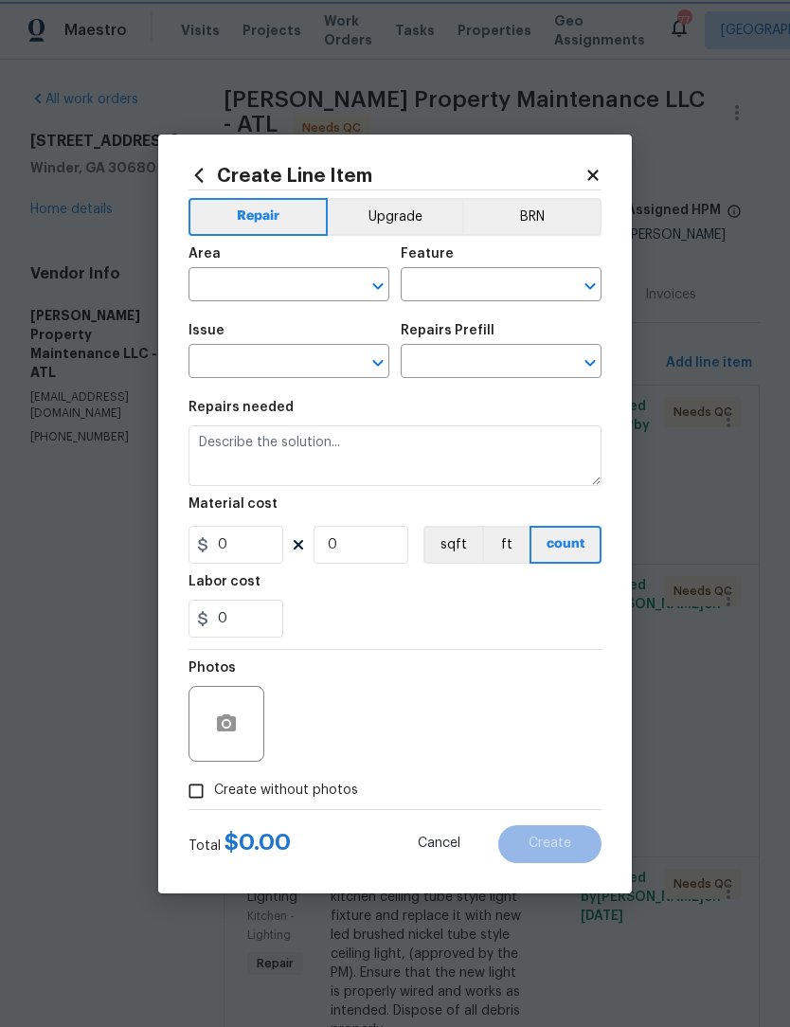
type input "1"
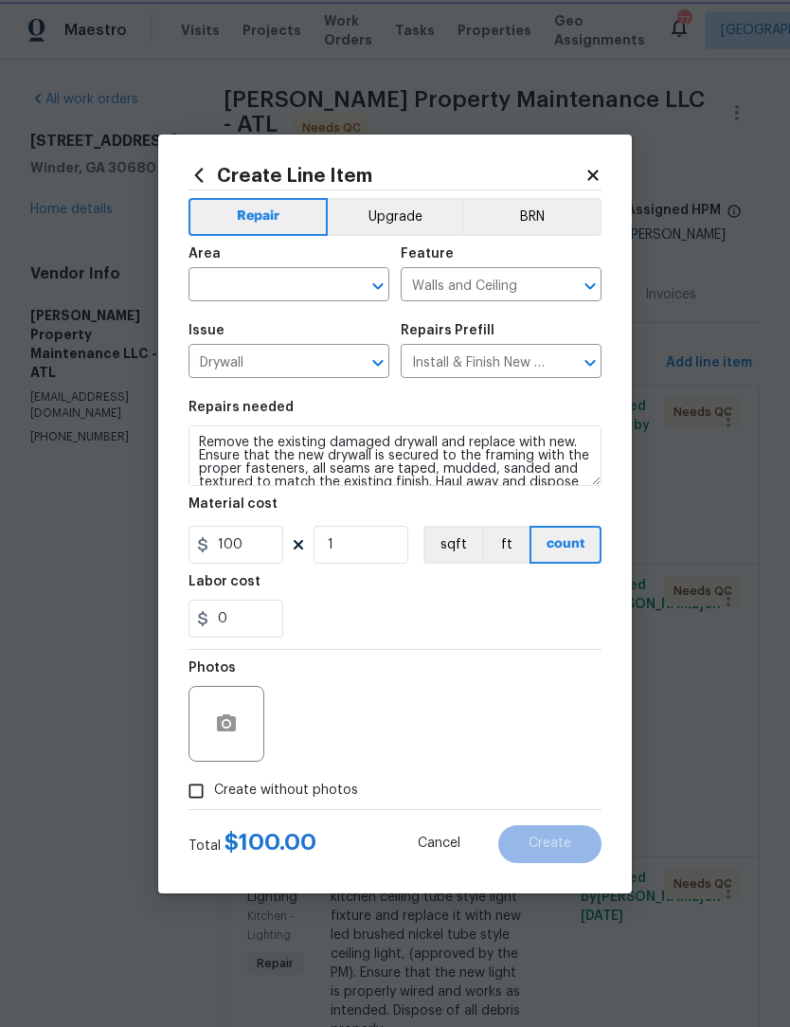
click at [376, 287] on icon "Open" at bounding box center [377, 286] width 10 height 7
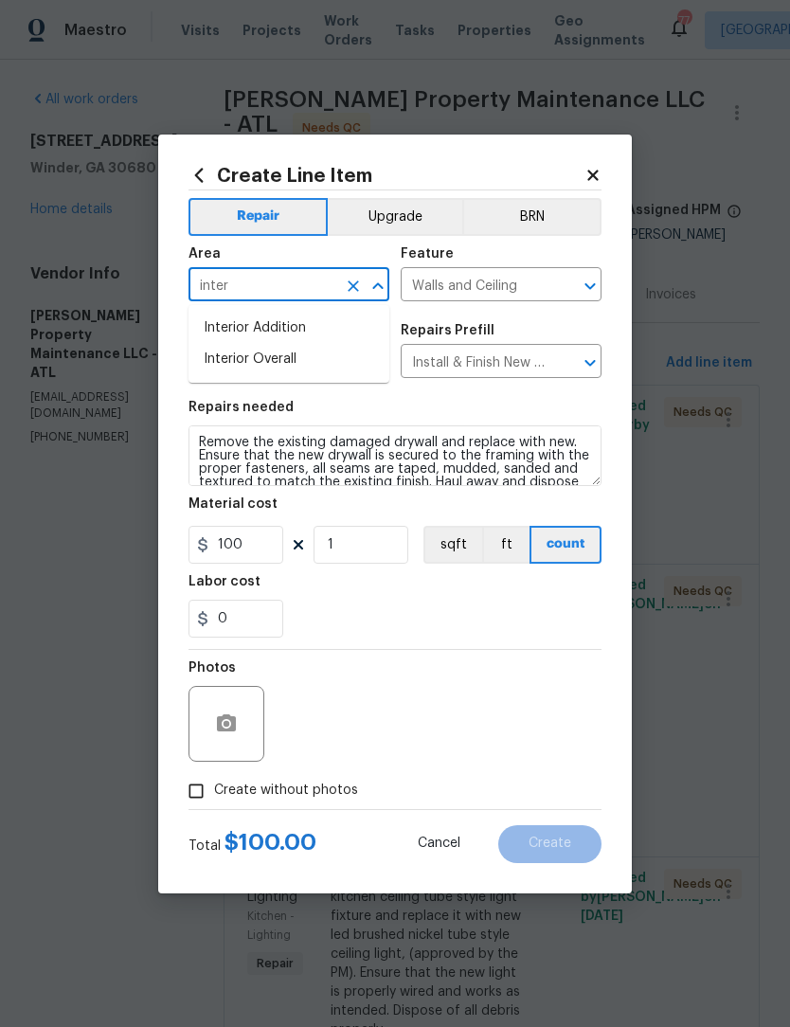
click at [290, 373] on li "Interior Overall" at bounding box center [289, 359] width 201 height 31
type input "Interior Overall"
click at [248, 554] on input "100" at bounding box center [236, 545] width 95 height 38
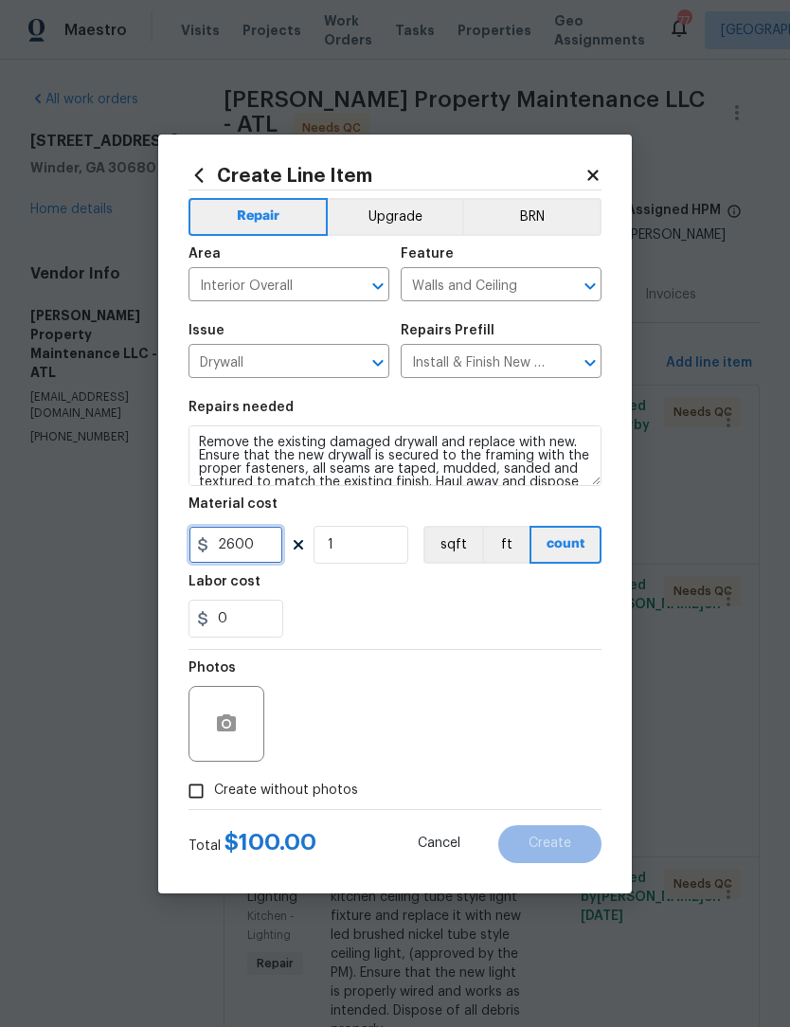
type input "2600"
click at [250, 611] on input "0" at bounding box center [236, 619] width 95 height 38
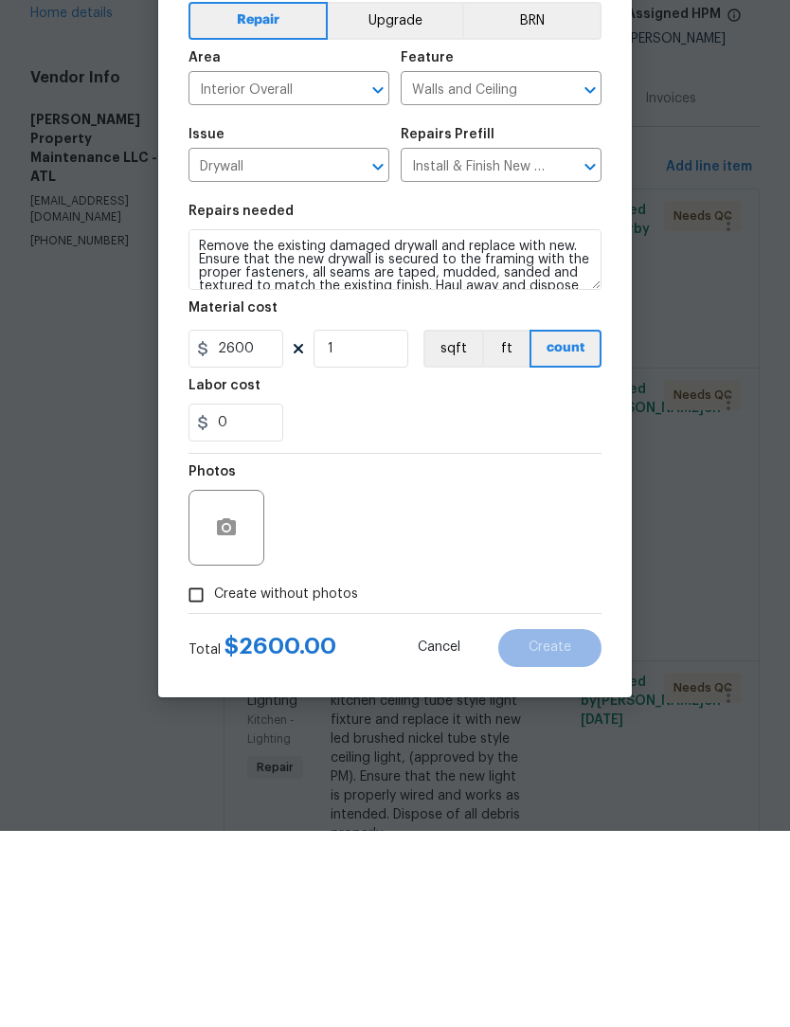
click at [196, 773] on input "Create without photos" at bounding box center [196, 791] width 36 height 36
checkbox input "true"
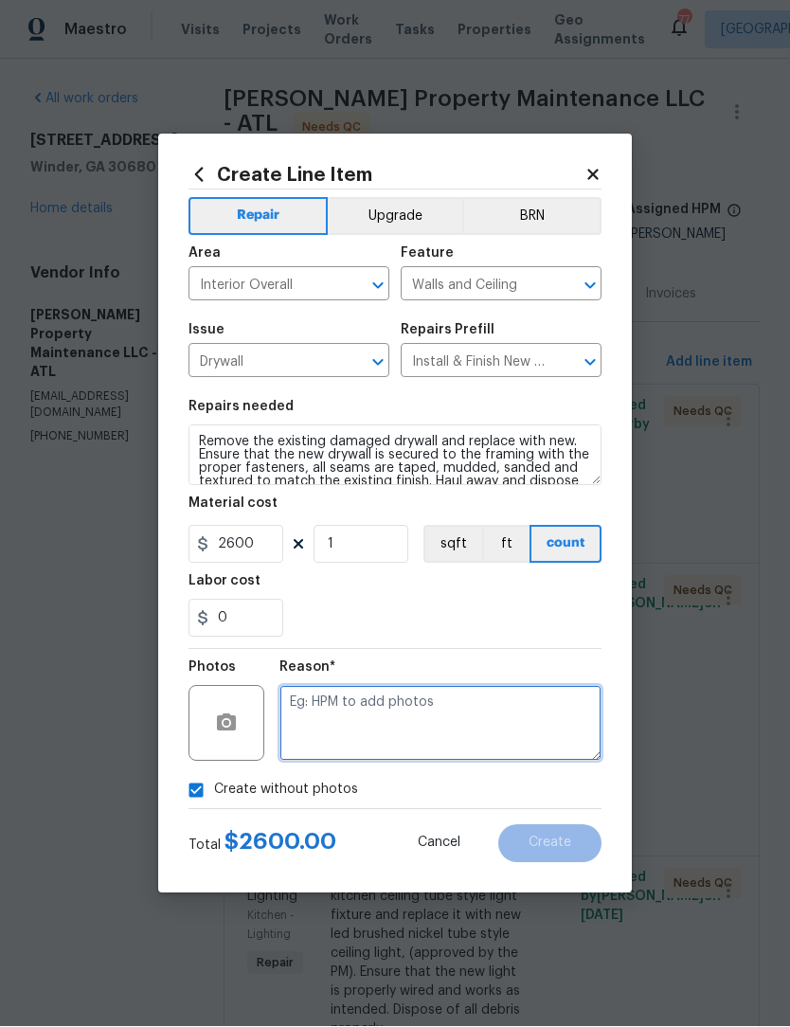
click at [377, 718] on textarea at bounding box center [440, 724] width 322 height 76
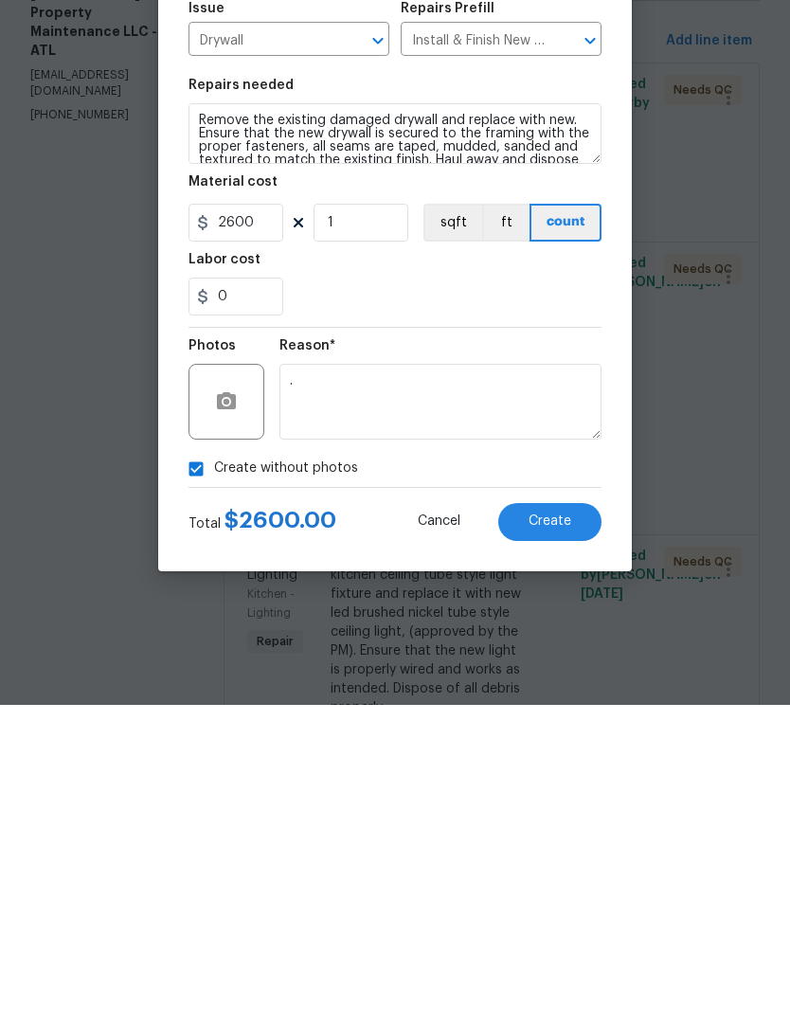
scroll to position [63, 0]
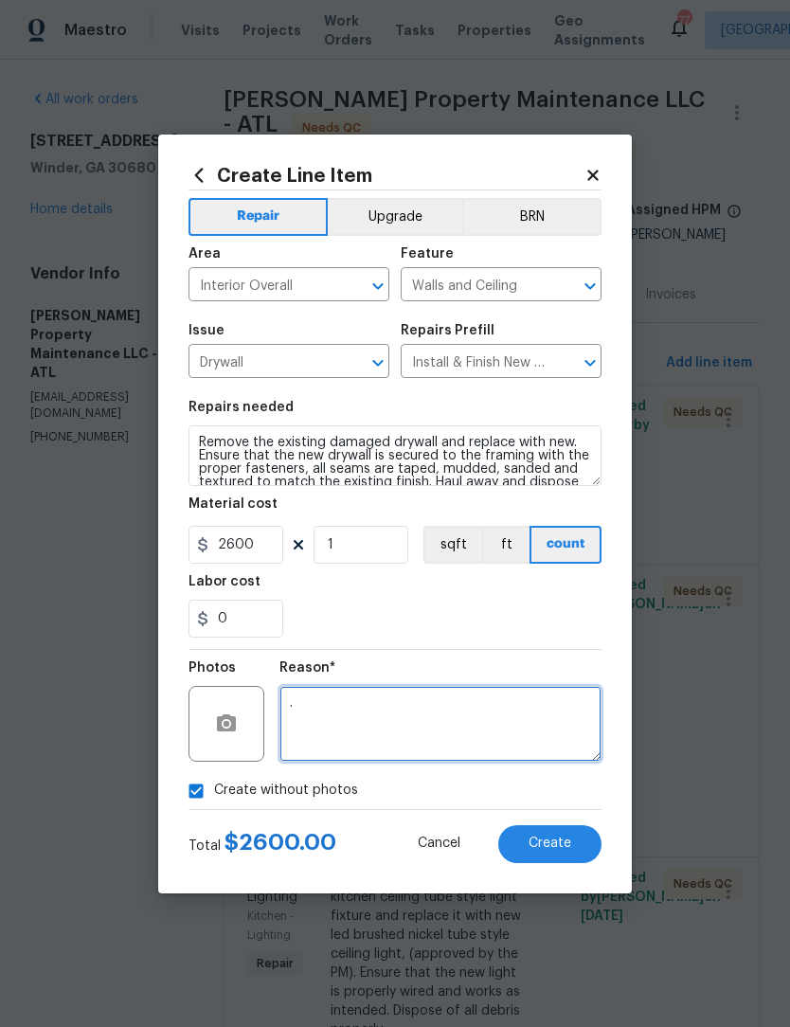
type textarea "."
click at [588, 847] on button "Create" at bounding box center [549, 844] width 103 height 38
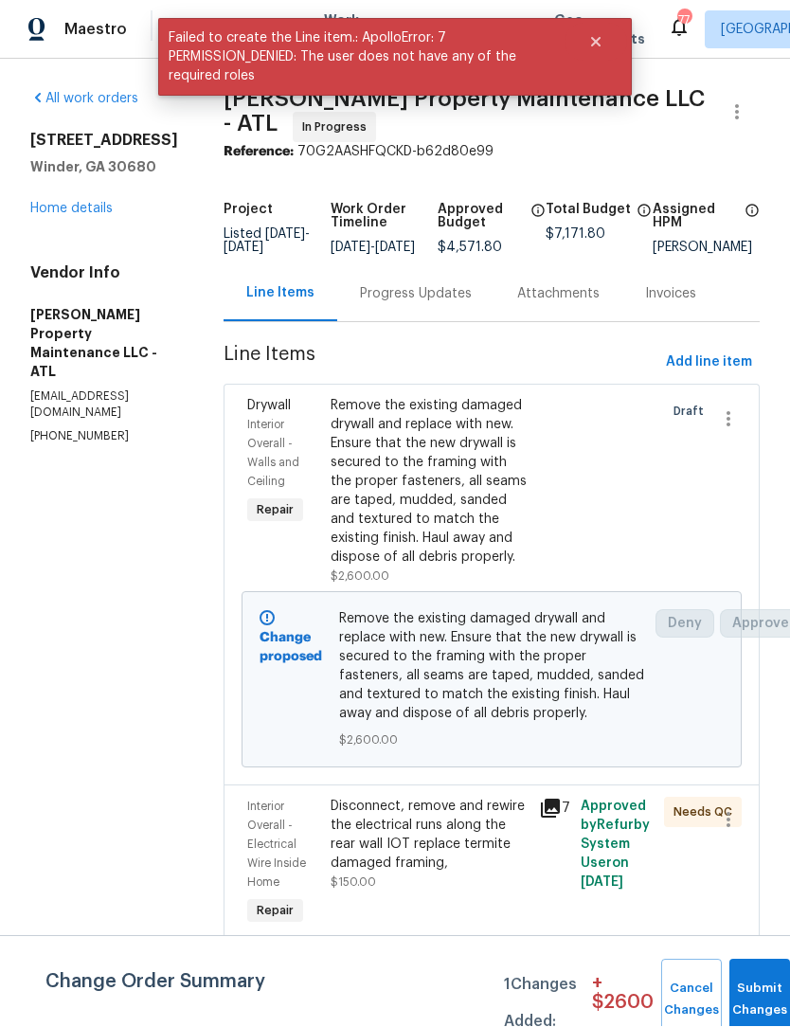
scroll to position [1, 0]
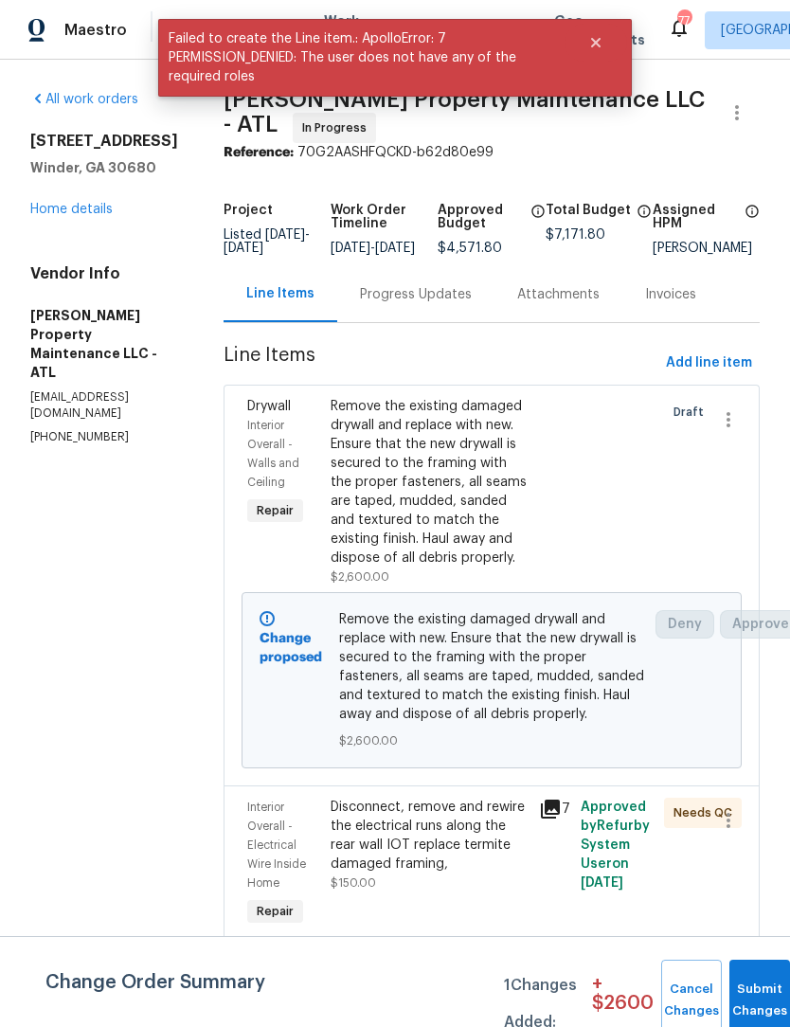
click at [443, 304] on div "Progress Updates" at bounding box center [416, 294] width 112 height 19
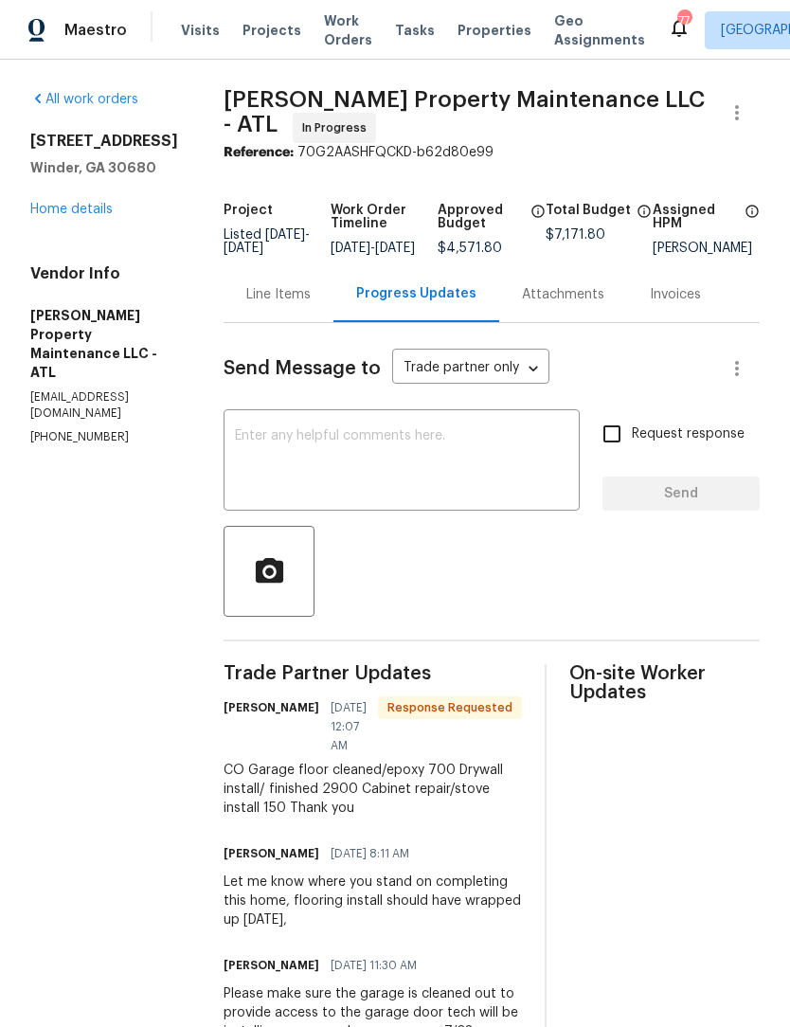
click at [278, 304] on div "Line Items" at bounding box center [278, 294] width 64 height 19
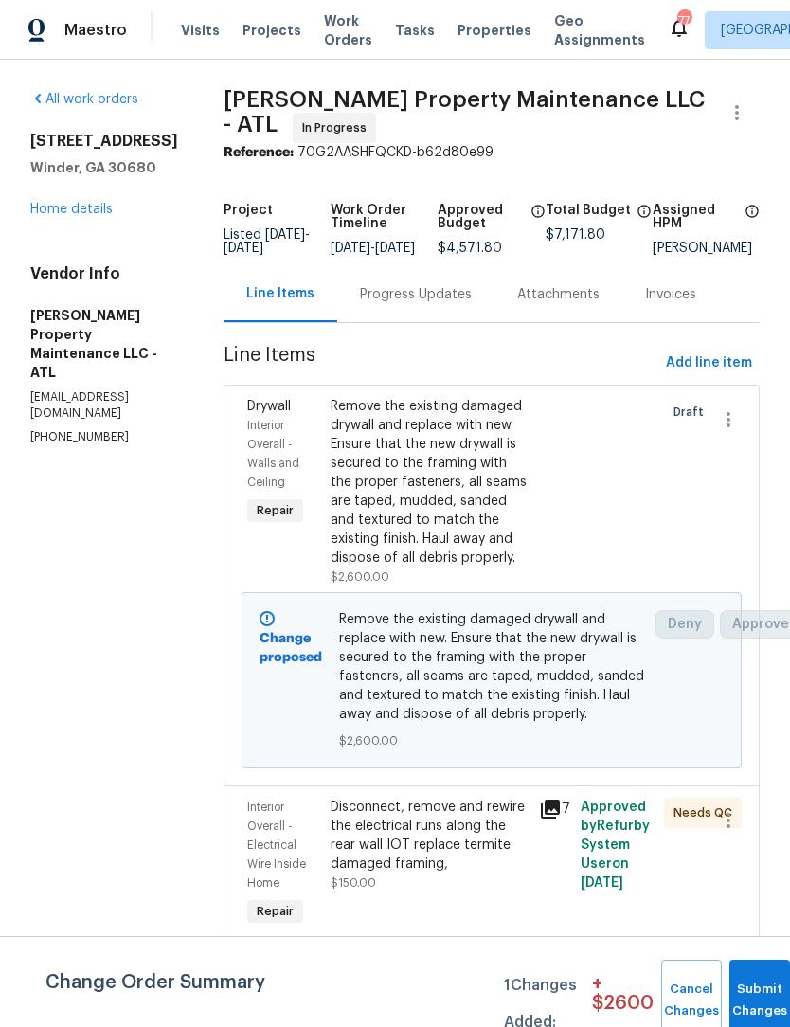
click at [68, 214] on link "Home details" at bounding box center [71, 209] width 82 height 13
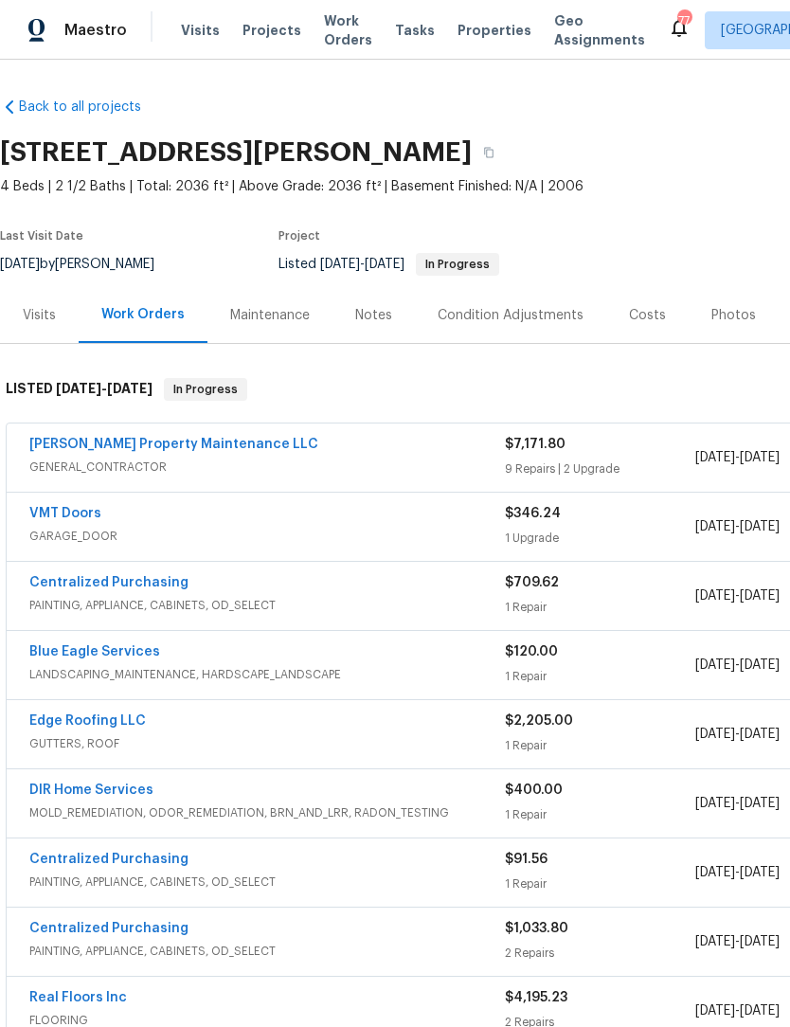
click at [153, 440] on link "Glen Property Maintenance LLC" at bounding box center [173, 444] width 289 height 13
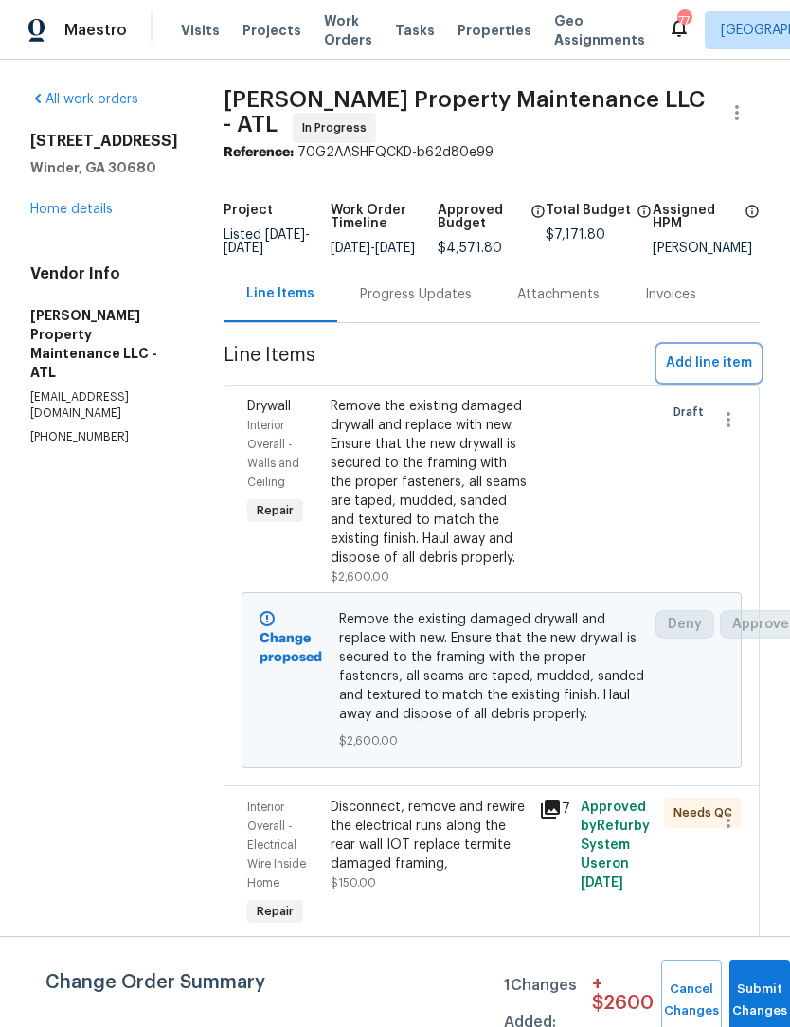
click at [715, 371] on span "Add line item" at bounding box center [709, 363] width 86 height 24
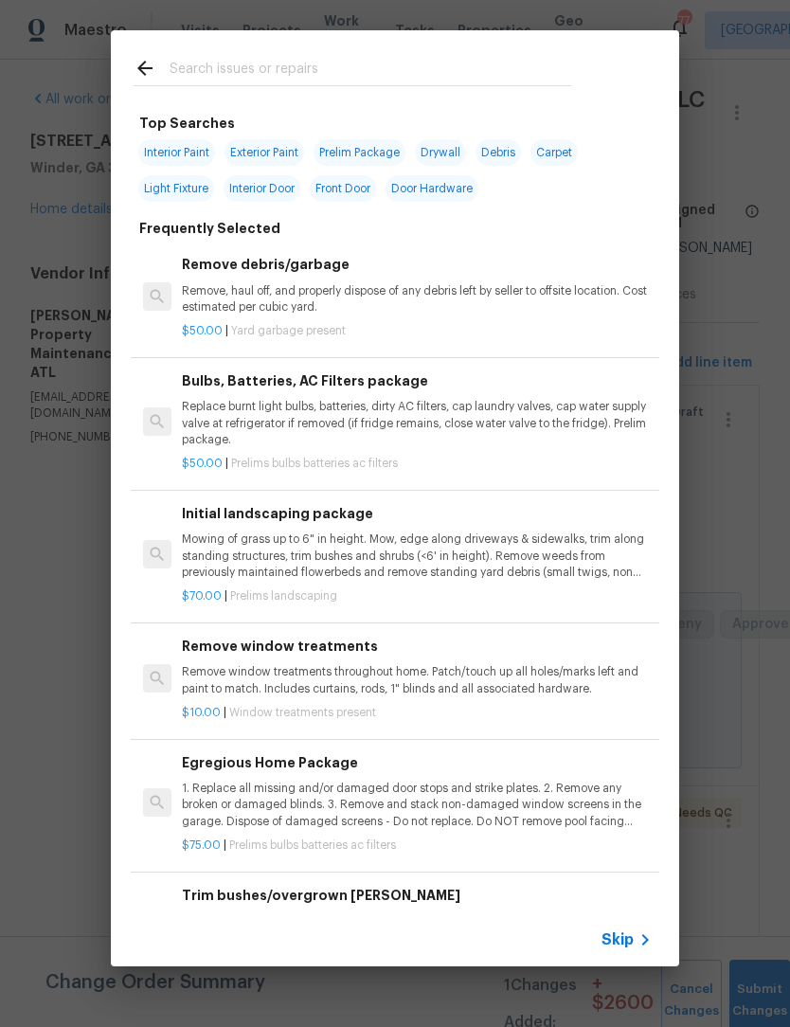
click at [300, 64] on input "text" at bounding box center [371, 71] width 402 height 28
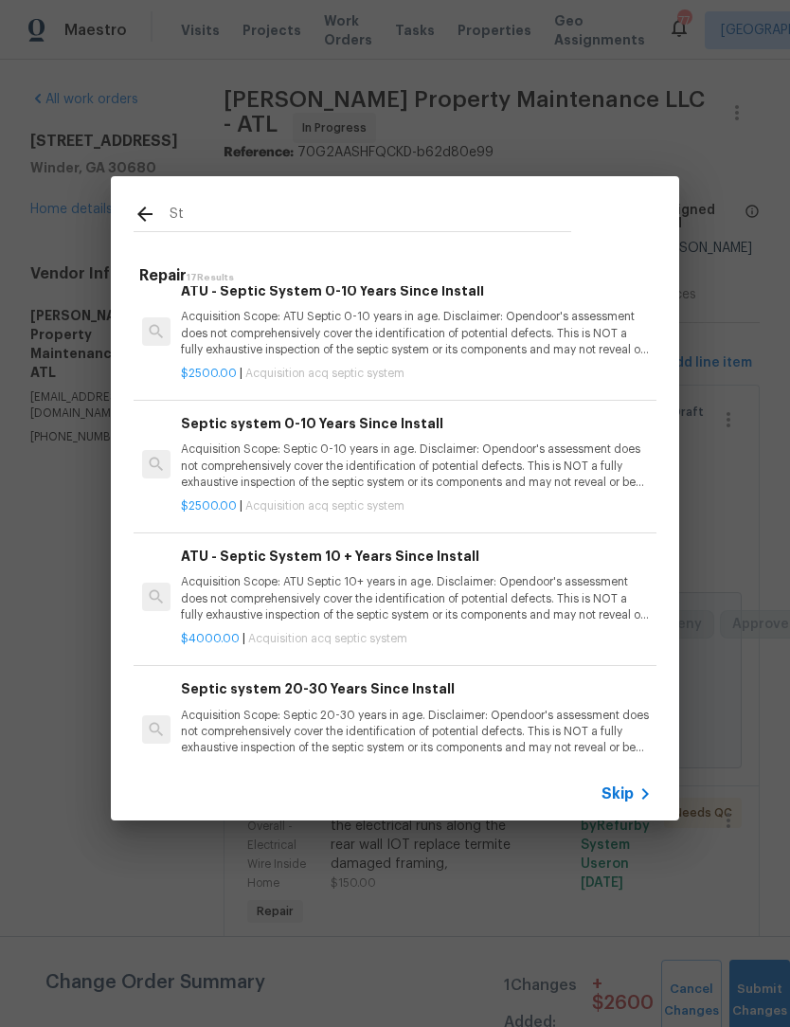
type input "S"
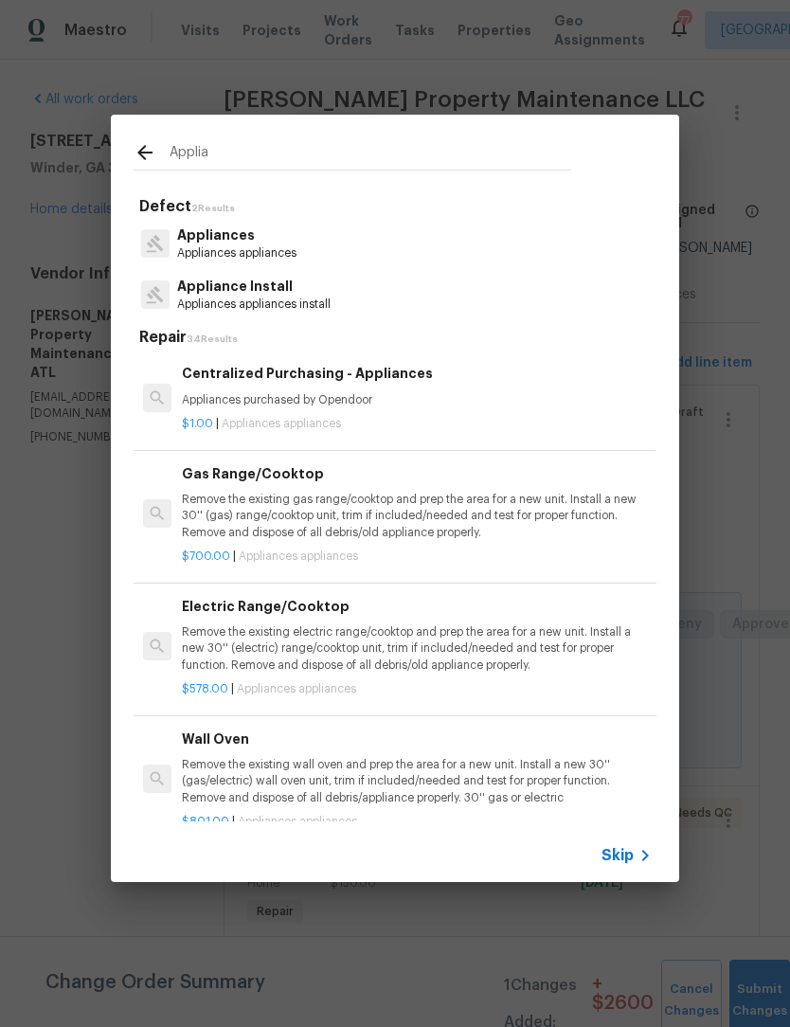
type input "Appli"
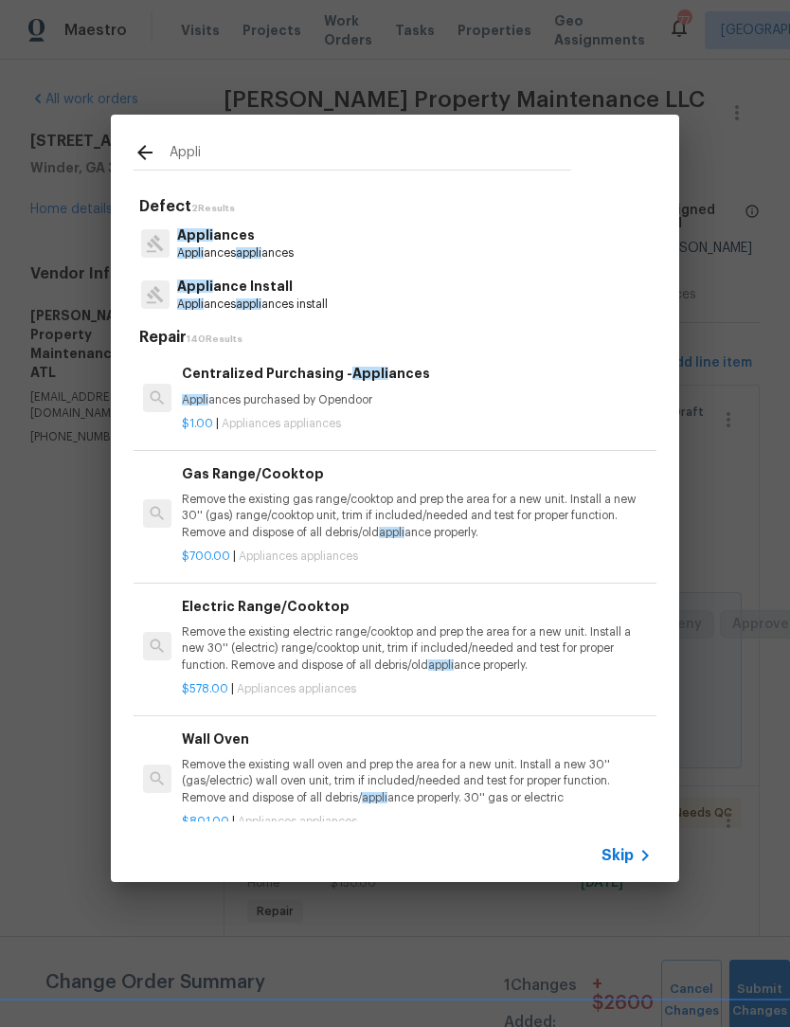
click at [276, 307] on p "Appli ances appli ances install" at bounding box center [252, 304] width 151 height 16
click at [276, 345] on div "Centralized Purchasing - Appli ances Appli ances purchased by Opendoor $1.00 | …" at bounding box center [395, 398] width 529 height 106
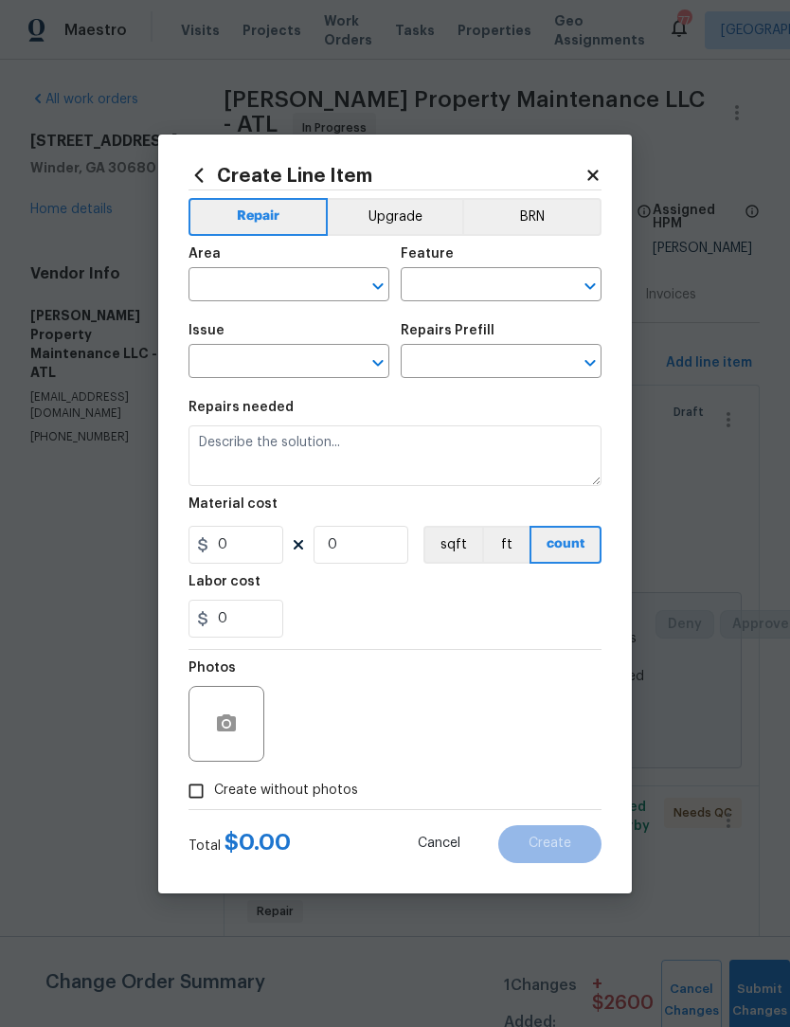
type input "Appliances"
type input "Appliance Install"
type input "Remove & Replace Microwave (Recirculating) With New $50.00"
type textarea "Remove the existing microwave and replace it with a new recirculating microwave…"
type input "50"
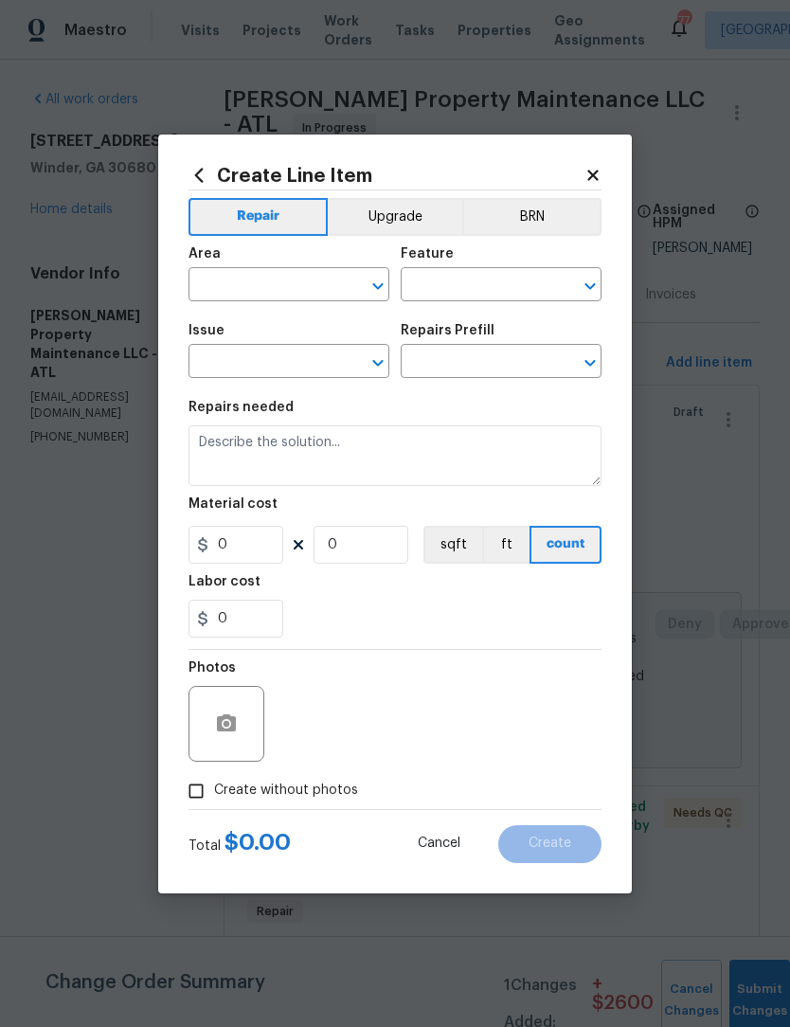
type input "1"
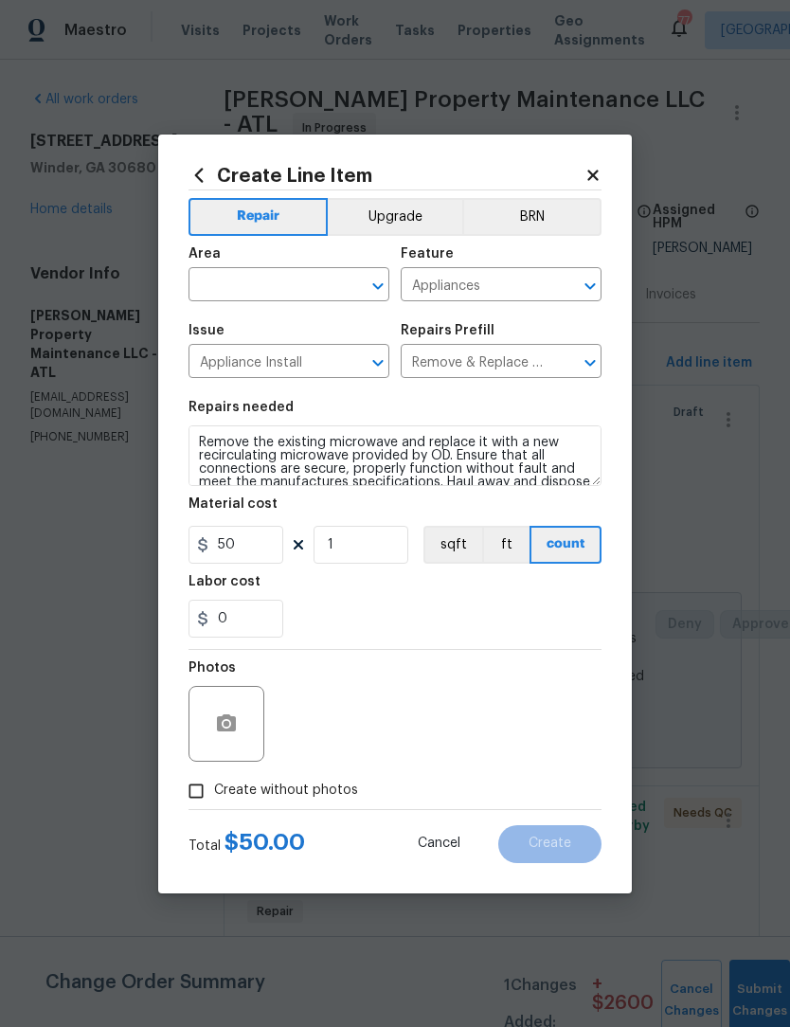
click at [594, 175] on icon at bounding box center [592, 175] width 10 height 10
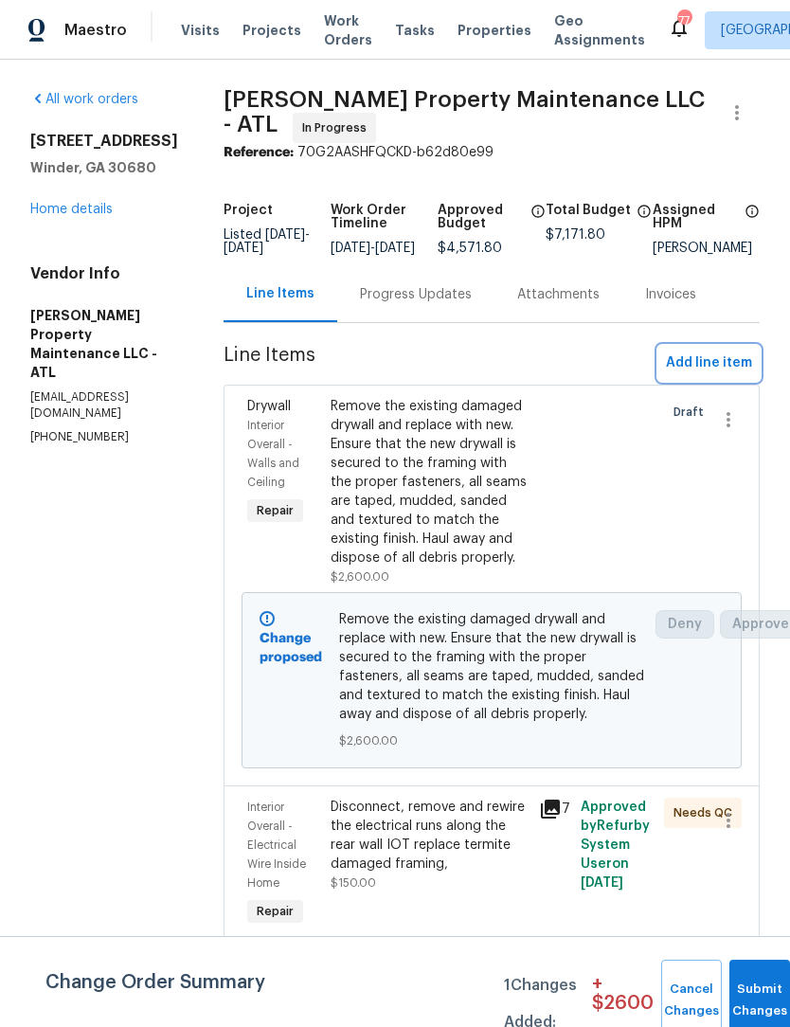
click at [714, 375] on span "Add line item" at bounding box center [709, 363] width 86 height 24
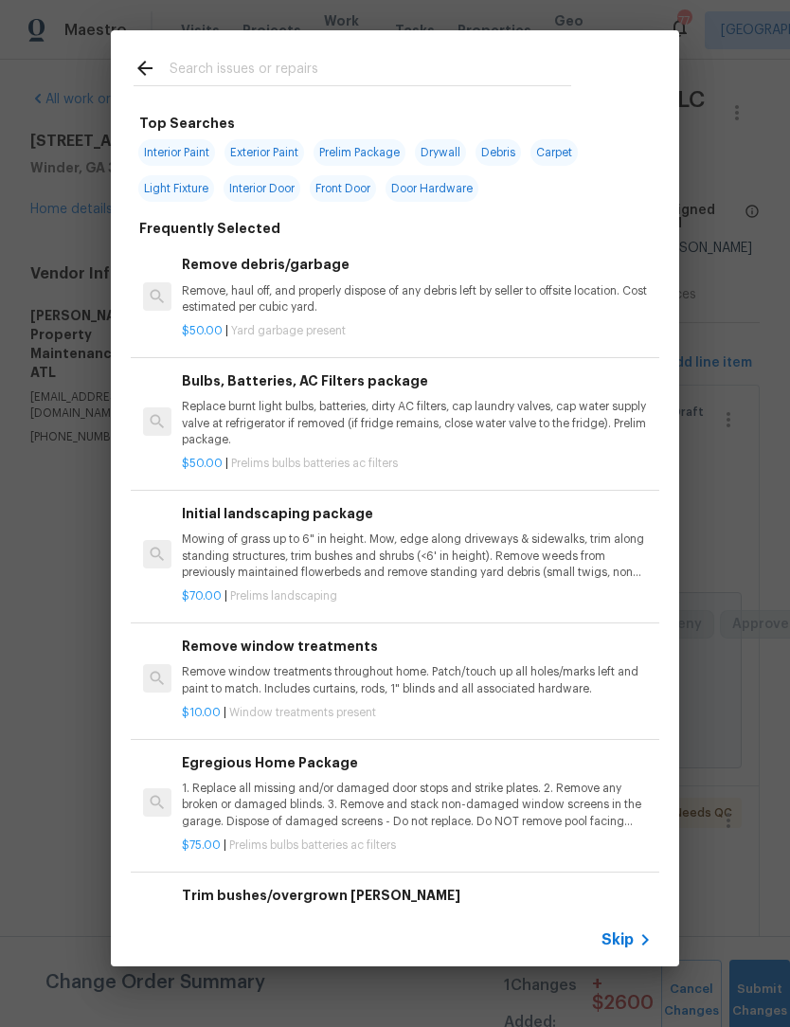
click at [349, 50] on div at bounding box center [352, 67] width 483 height 75
click at [278, 71] on input "text" at bounding box center [371, 71] width 402 height 28
type input "Appliance"
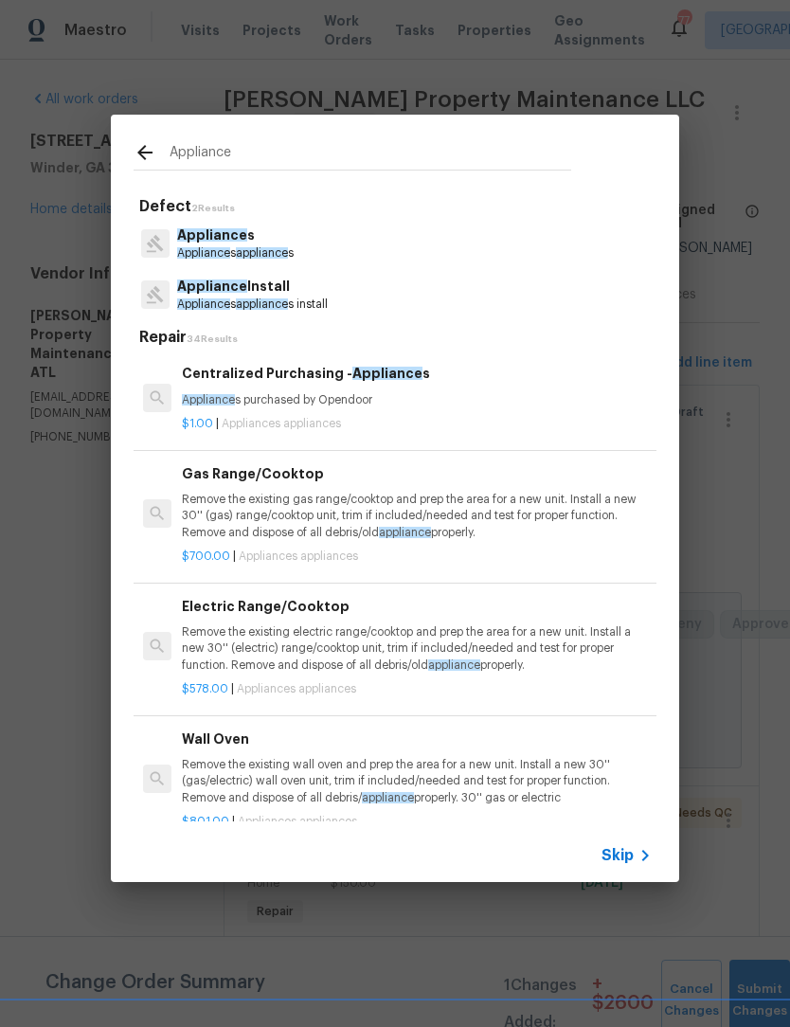
click at [258, 302] on span "appliance" at bounding box center [262, 303] width 52 height 11
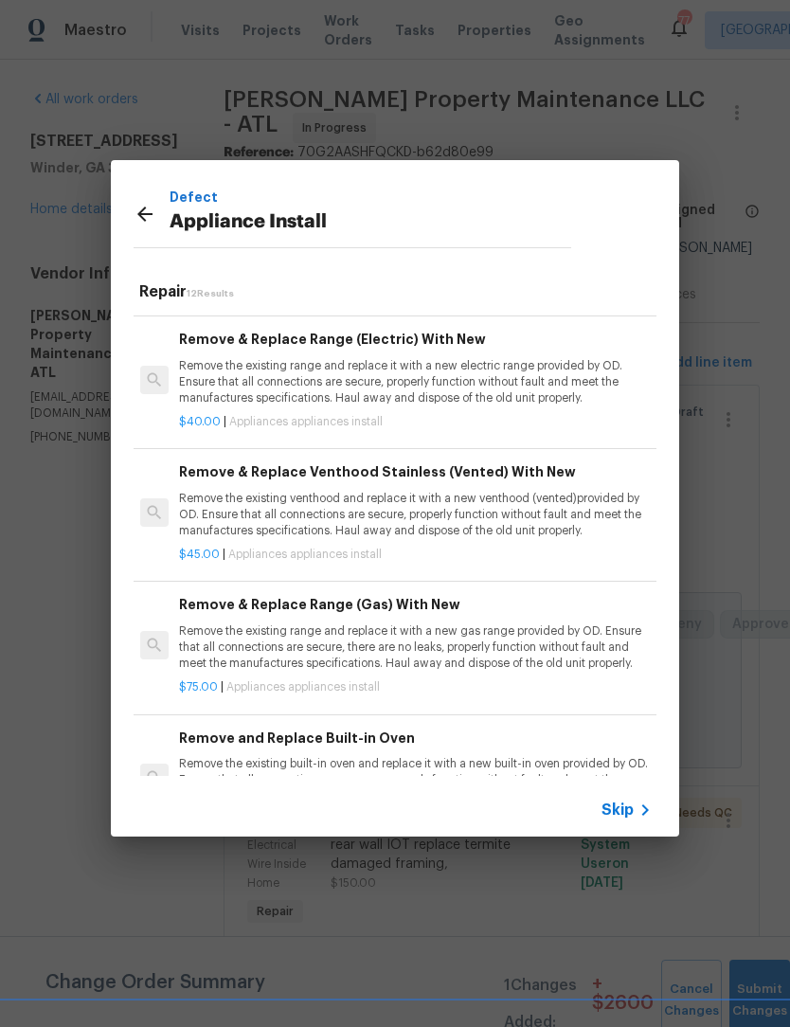
scroll to position [785, 2]
click at [374, 370] on p "Remove the existing range and replace it with a new electric range provided by …" at bounding box center [415, 381] width 470 height 48
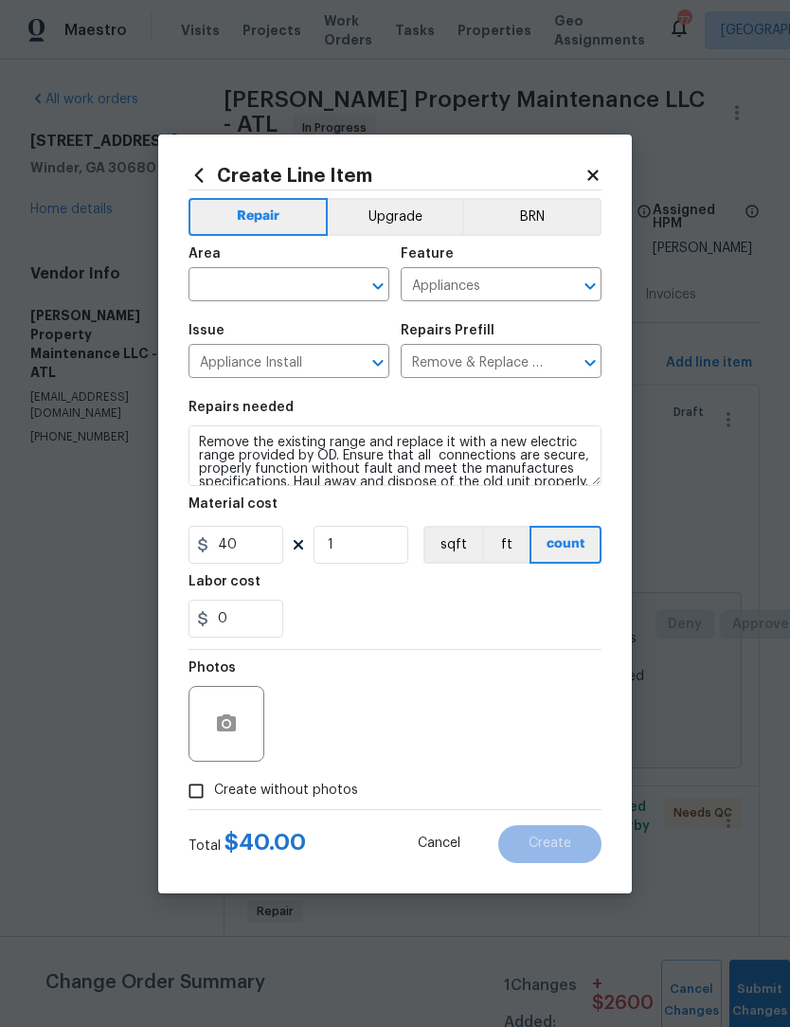
click at [373, 283] on icon "Open" at bounding box center [377, 286] width 10 height 7
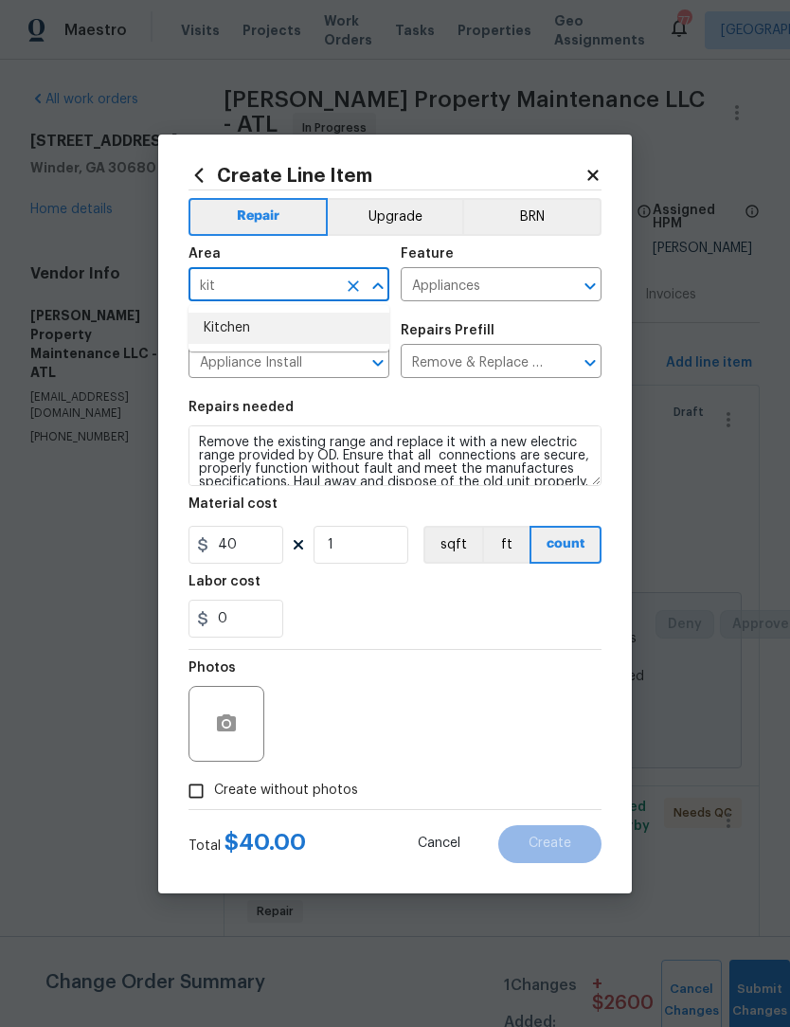
click at [278, 335] on li "Kitchen" at bounding box center [289, 328] width 201 height 31
click at [277, 335] on div "Issue" at bounding box center [289, 336] width 201 height 25
type input "Kitchen"
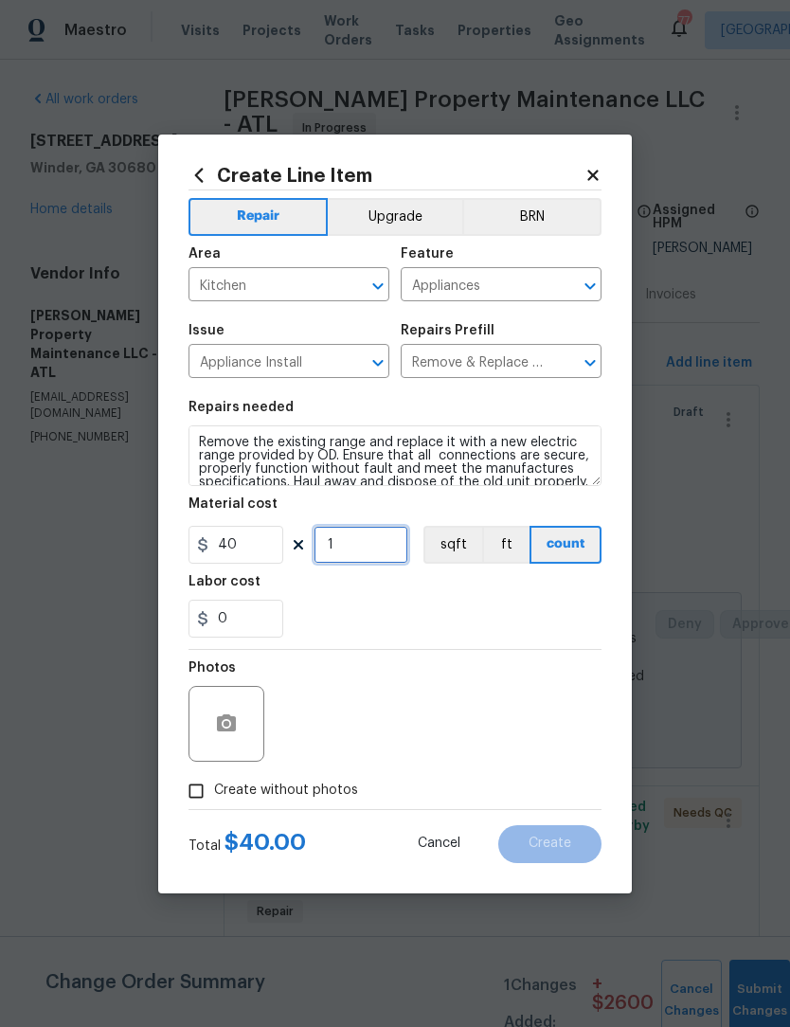
click at [362, 548] on input "1" at bounding box center [361, 545] width 95 height 38
type input "2"
click at [186, 792] on input "Create without photos" at bounding box center [196, 791] width 36 height 36
checkbox input "true"
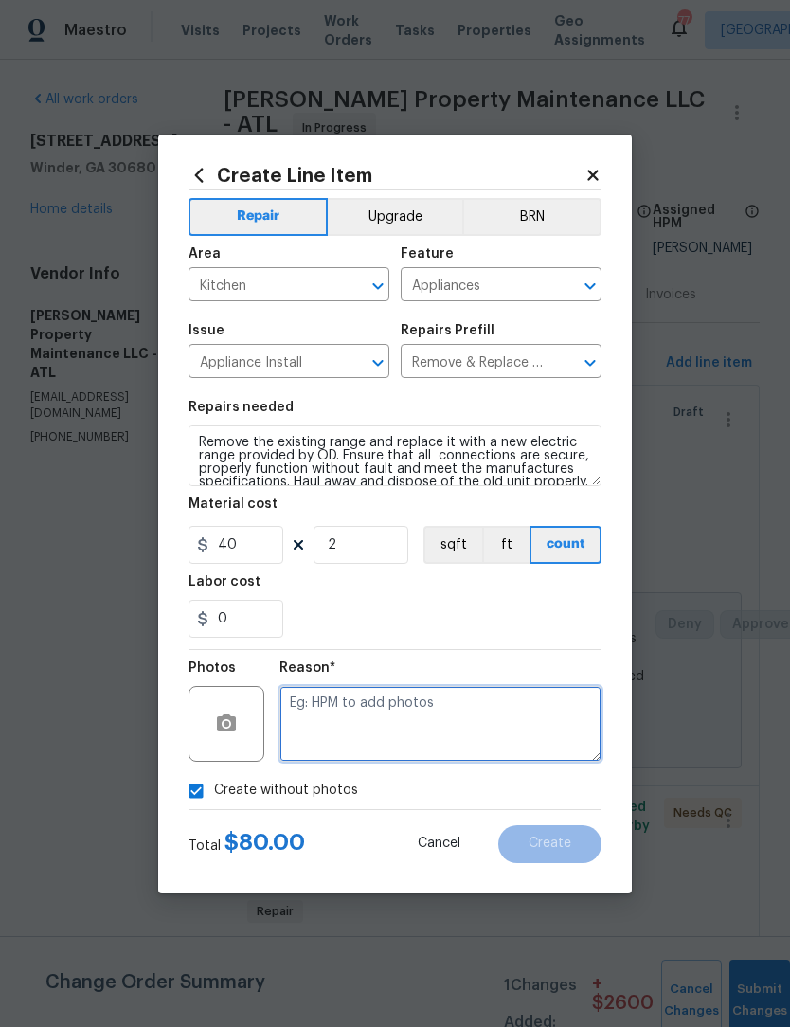
click at [494, 724] on textarea at bounding box center [440, 724] width 322 height 76
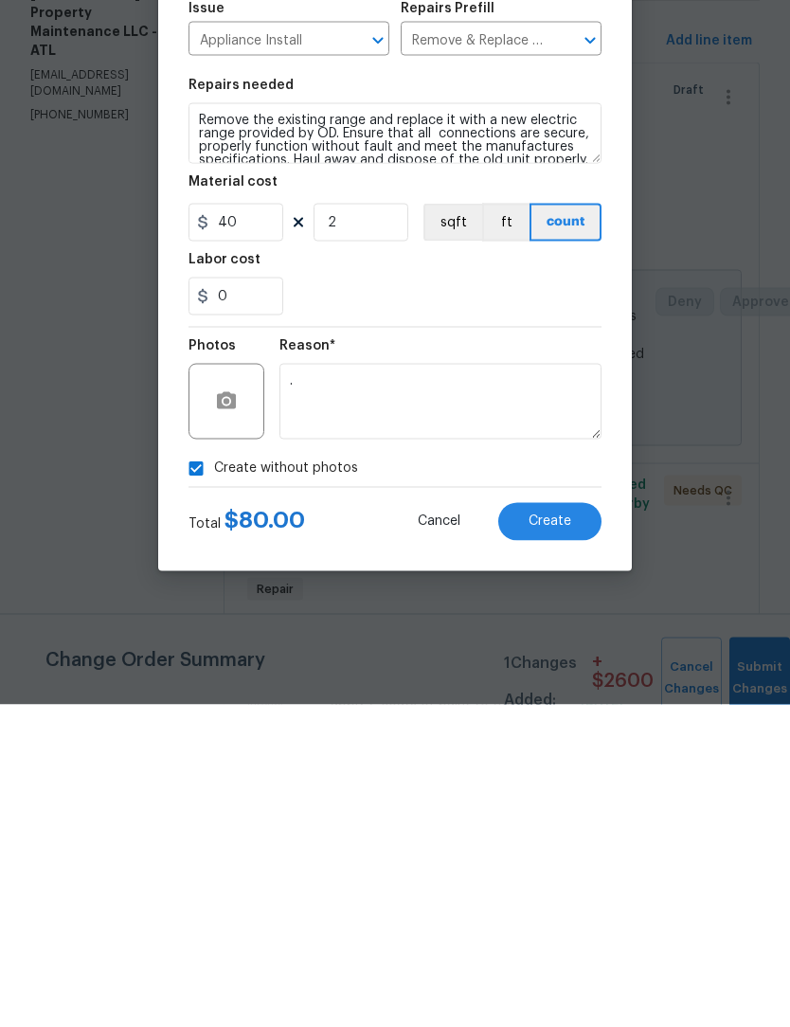
scroll to position [63, 0]
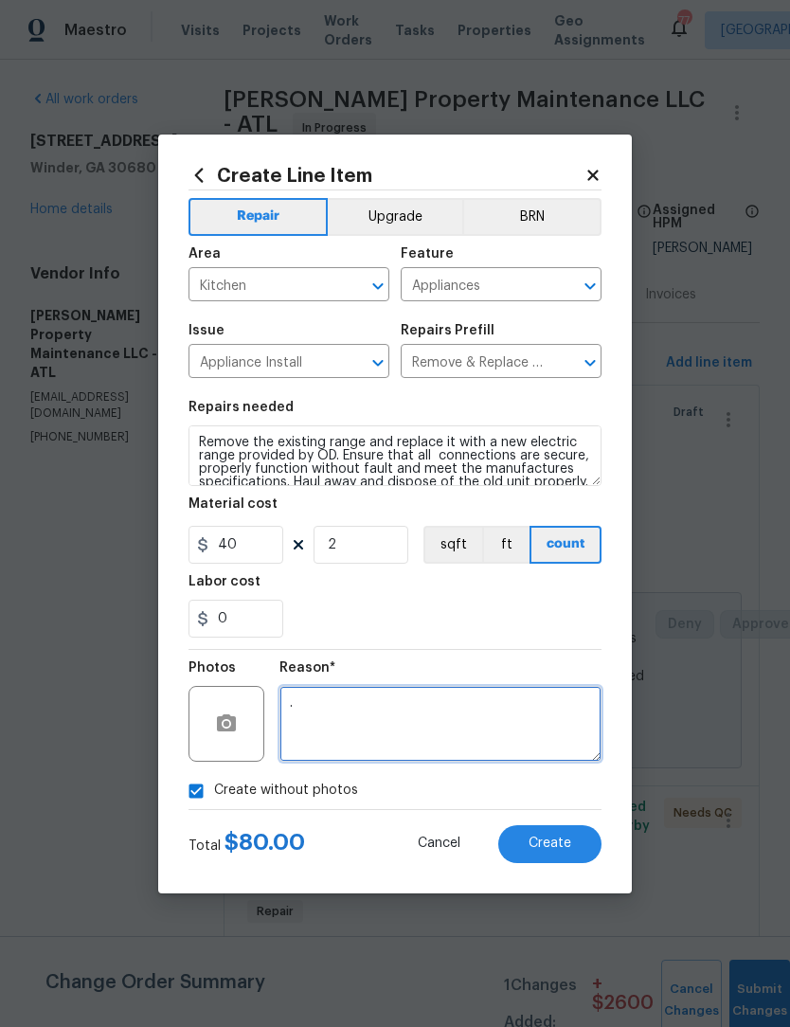
type textarea "."
click at [570, 849] on span "Create" at bounding box center [550, 843] width 43 height 14
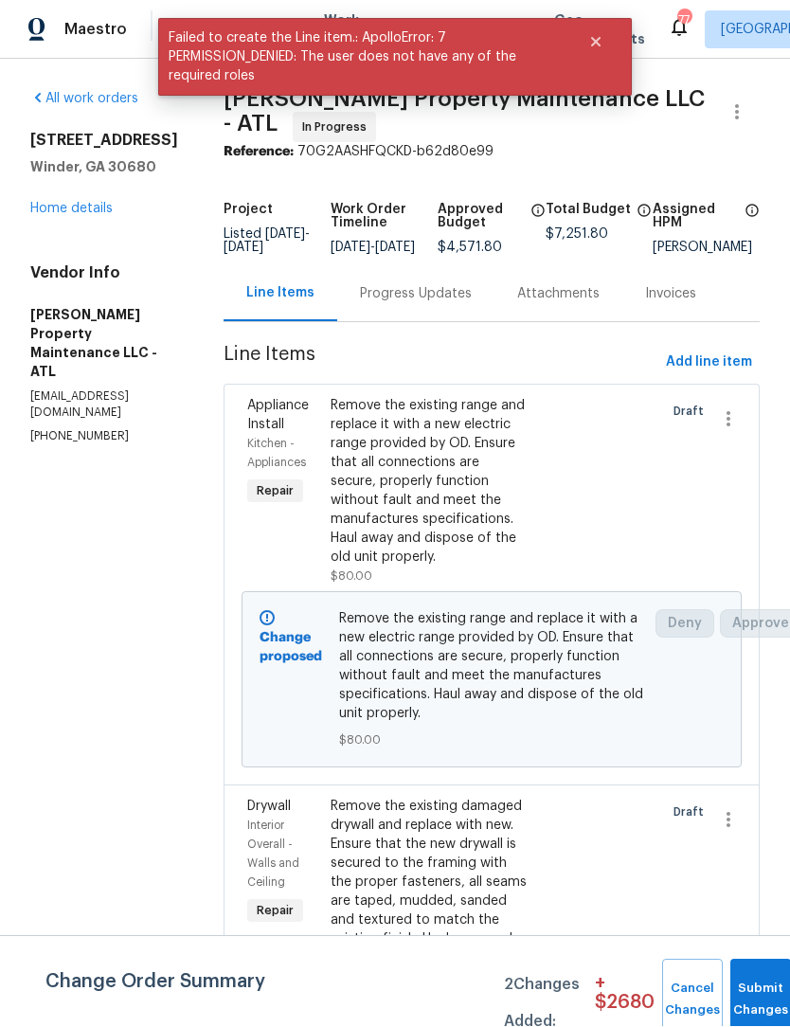
scroll to position [1, 0]
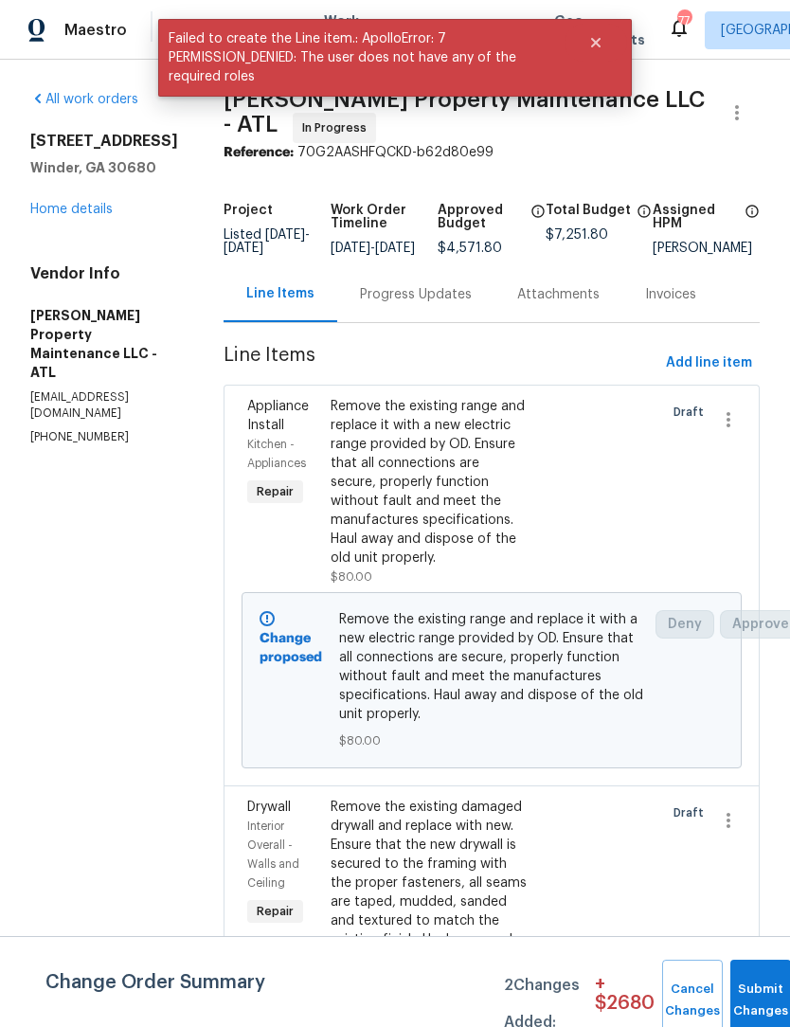
click at [454, 304] on div "Progress Updates" at bounding box center [416, 294] width 112 height 19
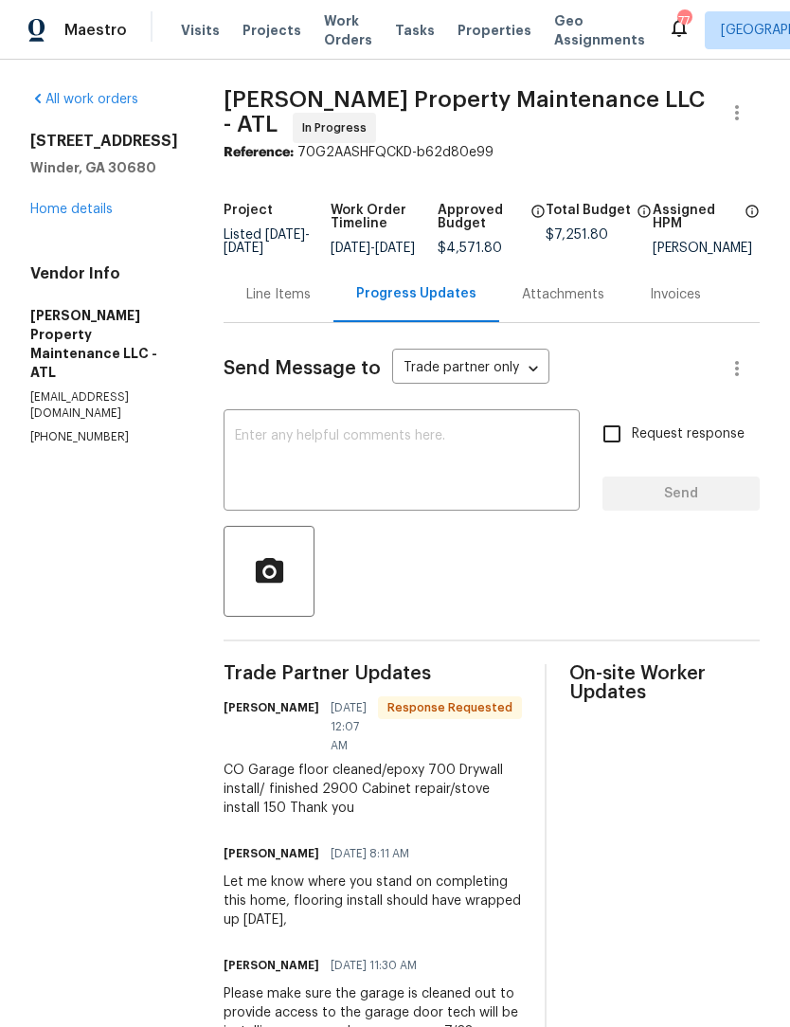
click at [278, 304] on div "Line Items" at bounding box center [278, 294] width 64 height 19
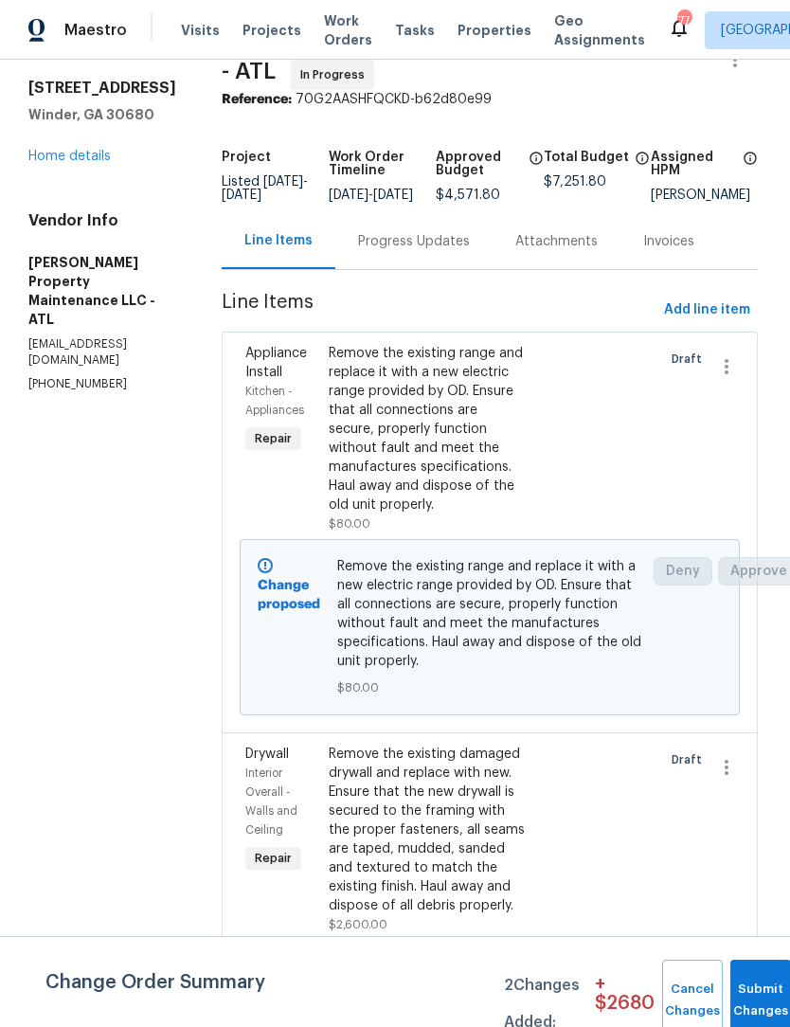
scroll to position [69, 0]
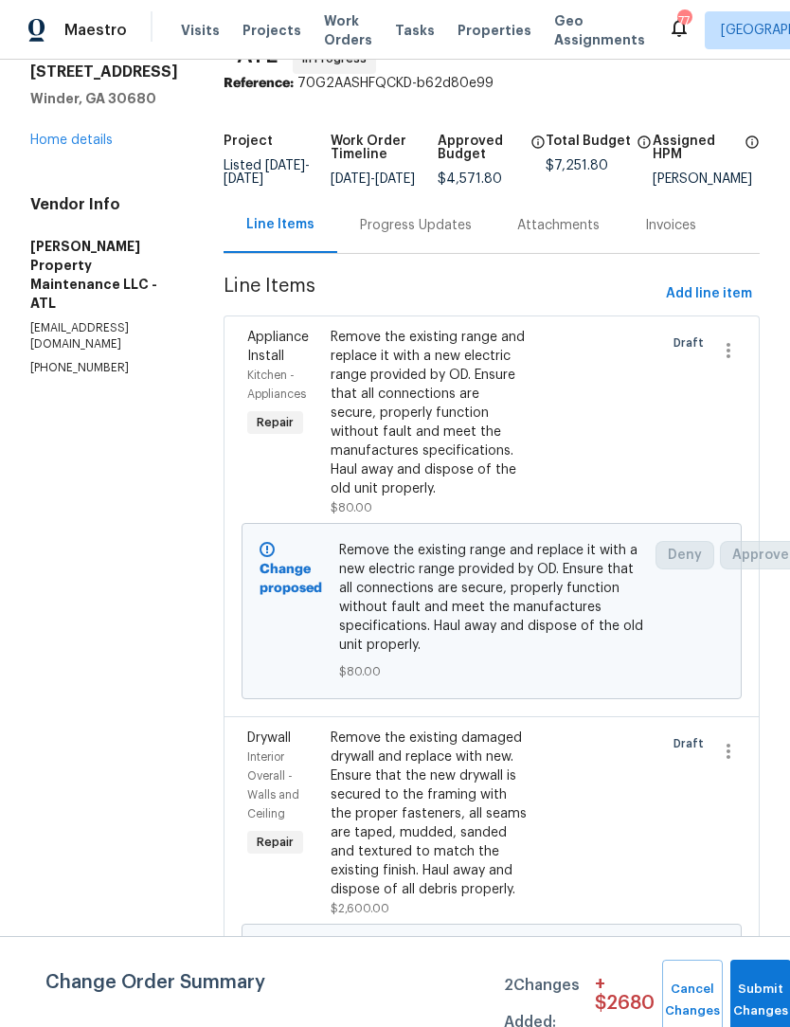
click at [456, 394] on div "Remove the existing range and replace it with a new electric range provided by …" at bounding box center [429, 413] width 197 height 171
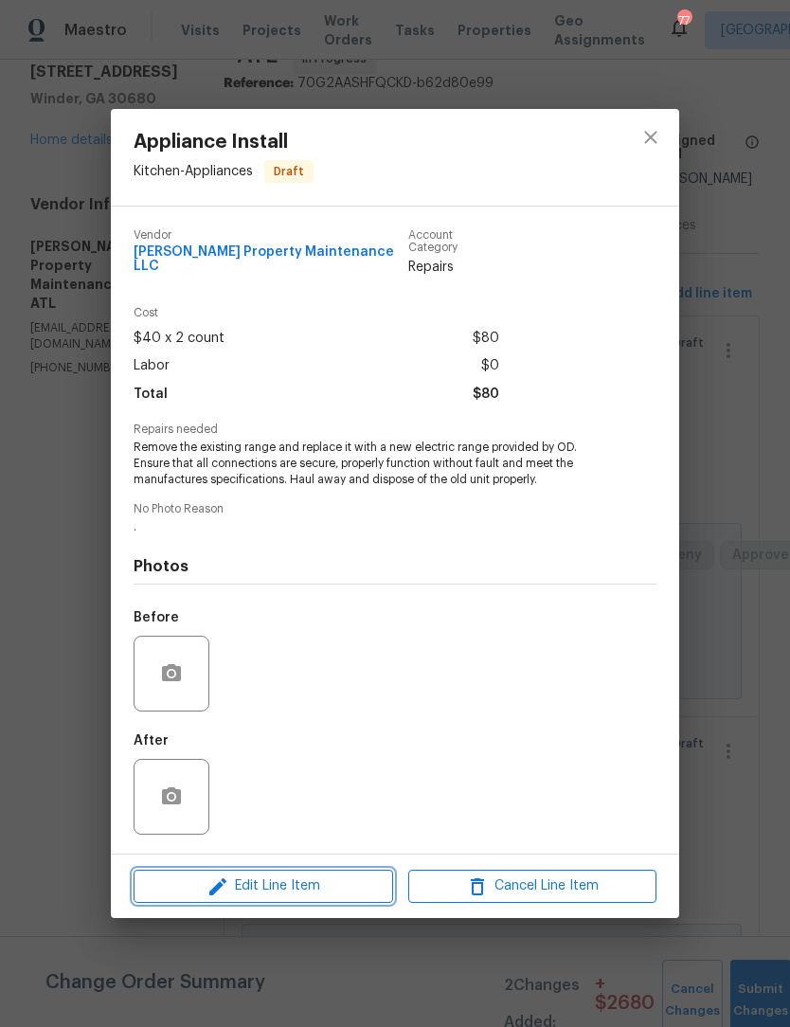
click at [309, 884] on span "Edit Line Item" at bounding box center [263, 886] width 248 height 24
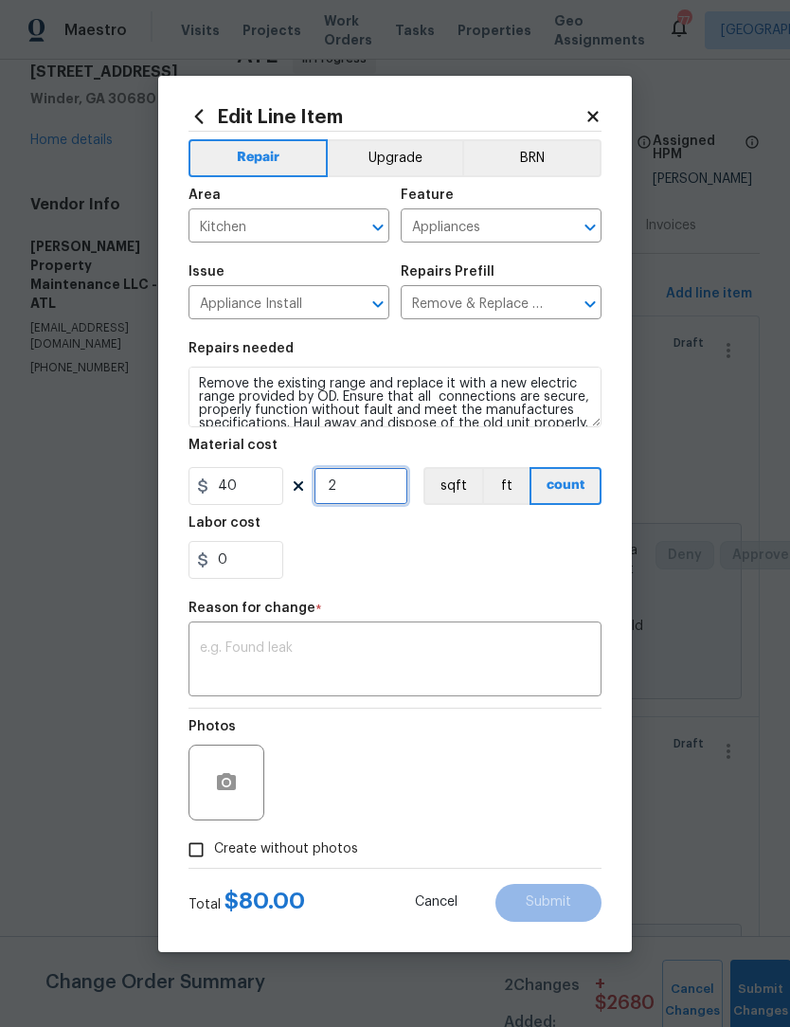
click at [360, 492] on input "2" at bounding box center [361, 486] width 95 height 38
type input "1"
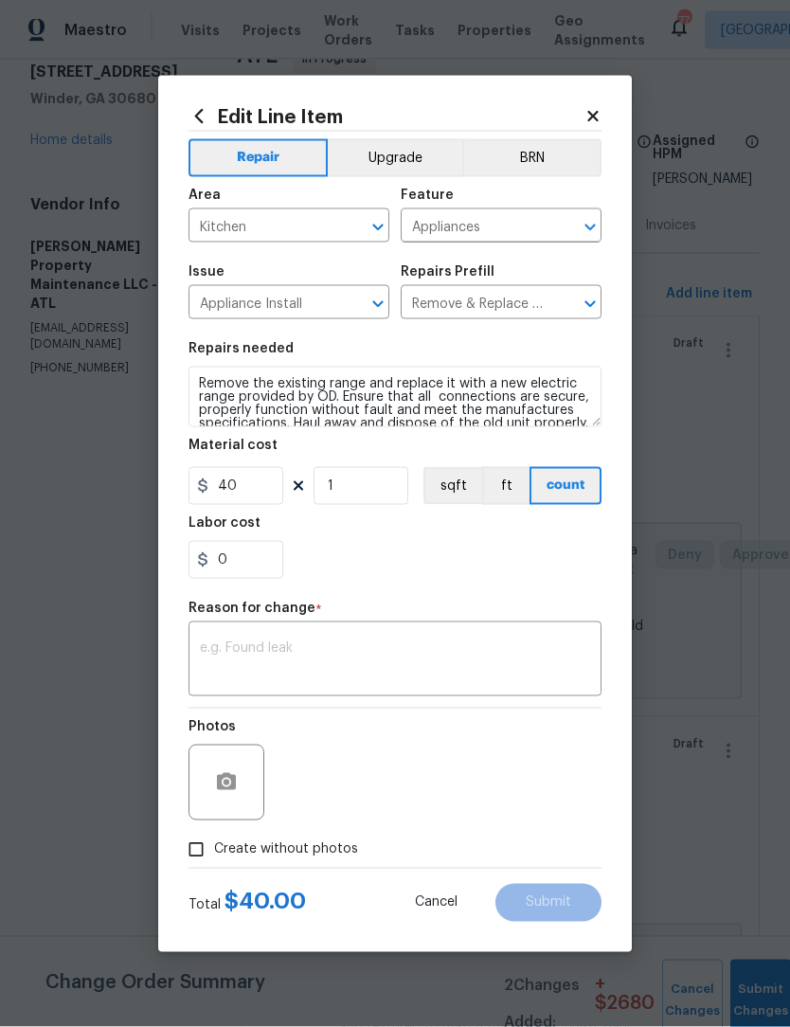
scroll to position [1, 0]
click at [191, 847] on input "Create without photos" at bounding box center [196, 850] width 36 height 36
checkbox input "true"
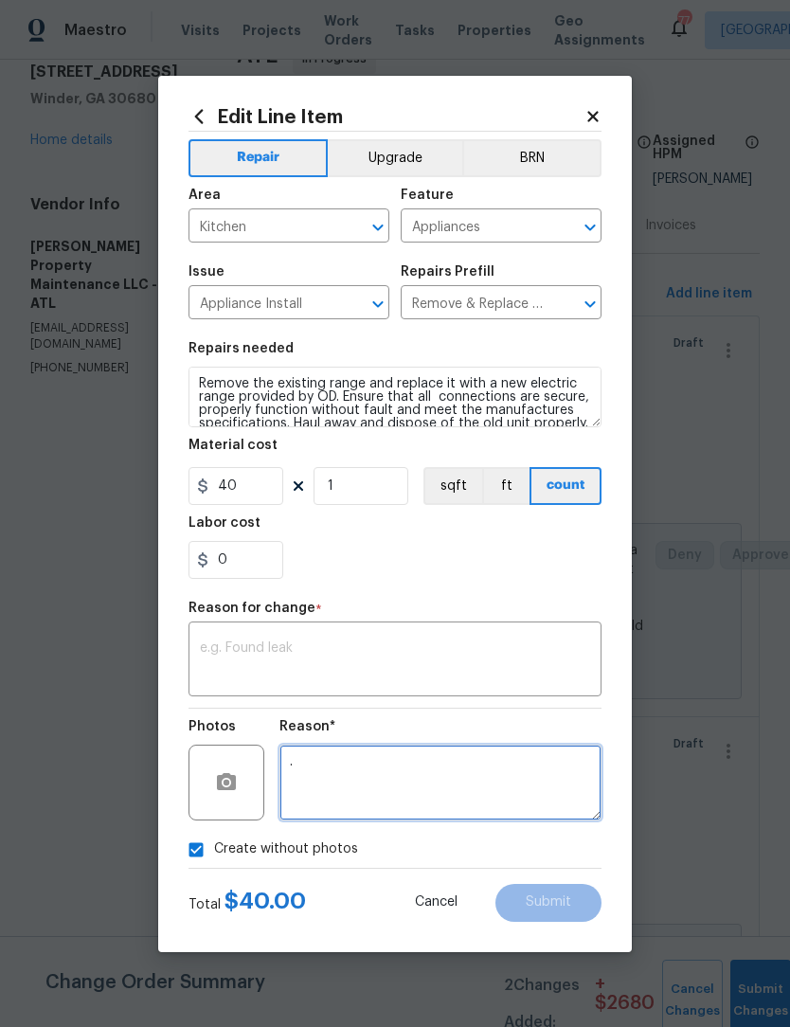
click at [496, 771] on textarea "." at bounding box center [440, 783] width 322 height 76
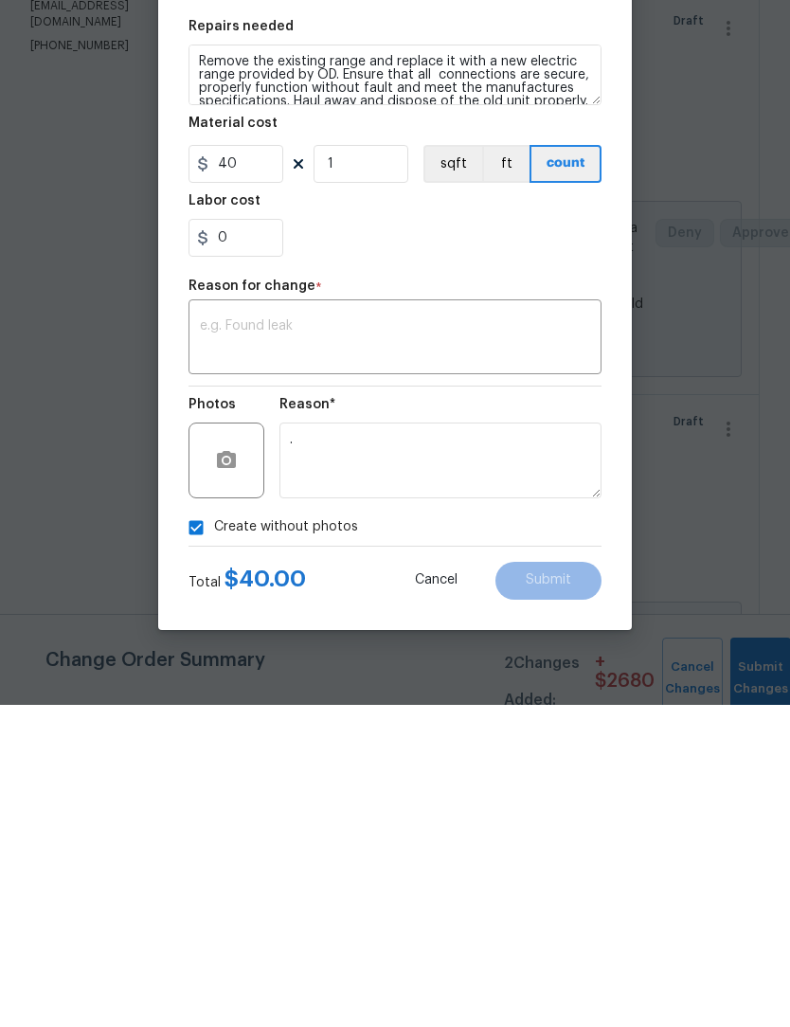
scroll to position [63, 0]
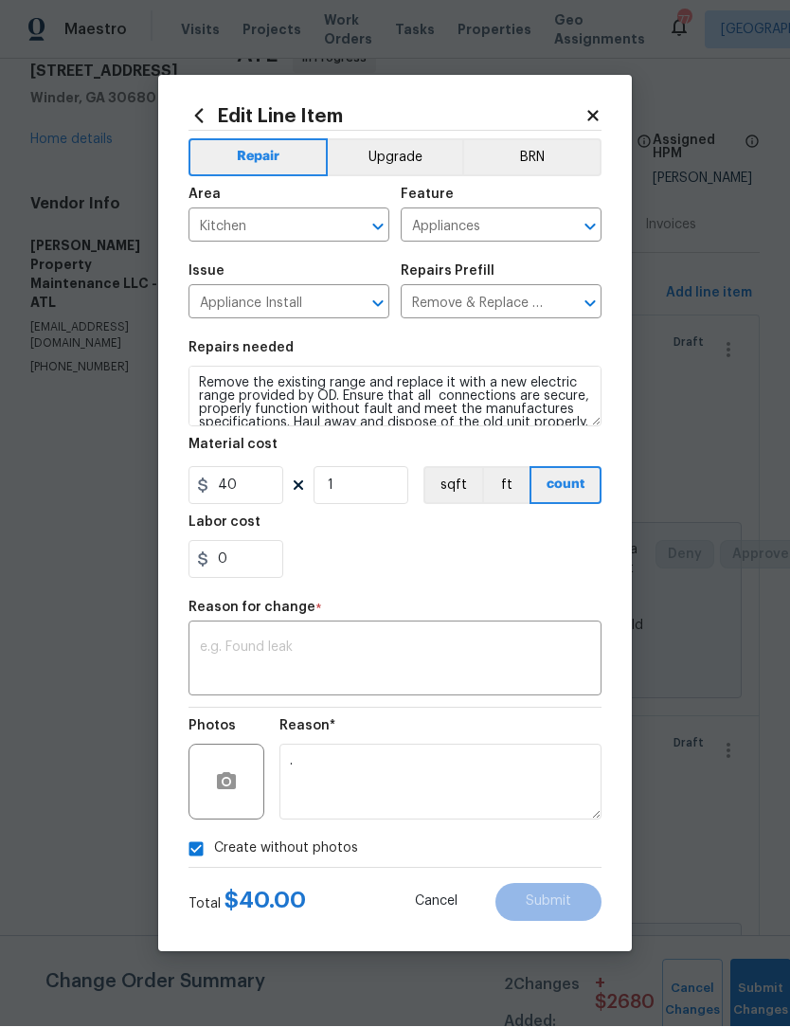
click at [499, 656] on textarea at bounding box center [395, 661] width 390 height 40
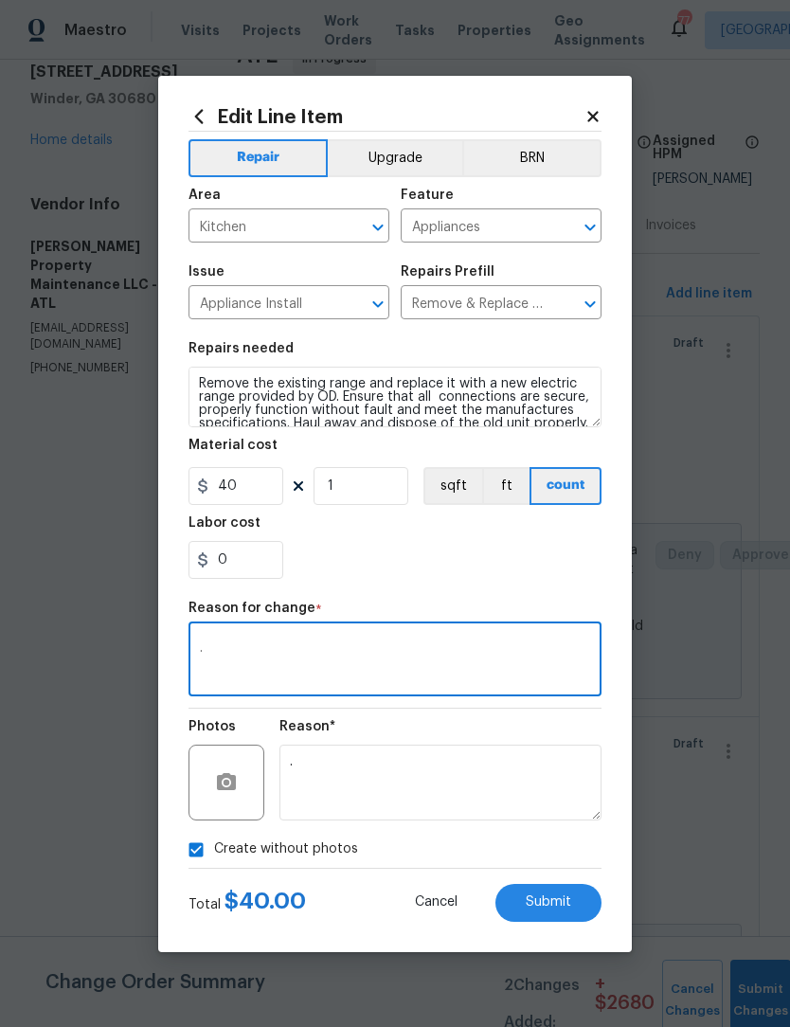
type textarea "."
click at [571, 906] on button "Submit" at bounding box center [548, 903] width 106 height 38
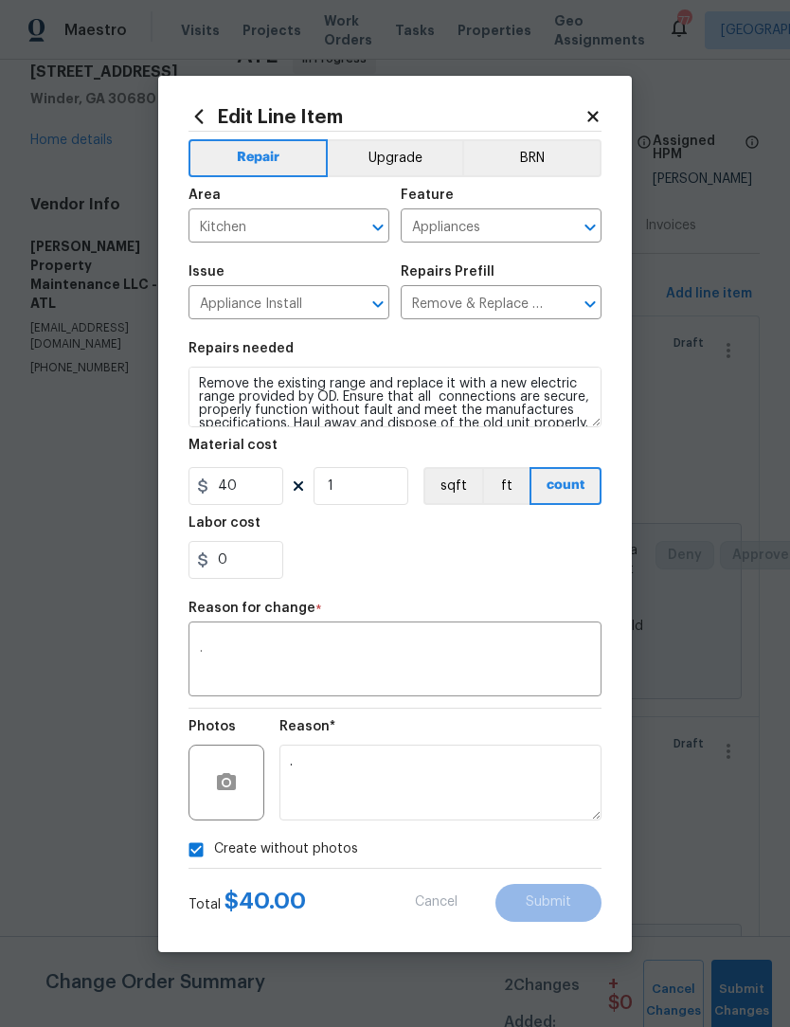
type input "2"
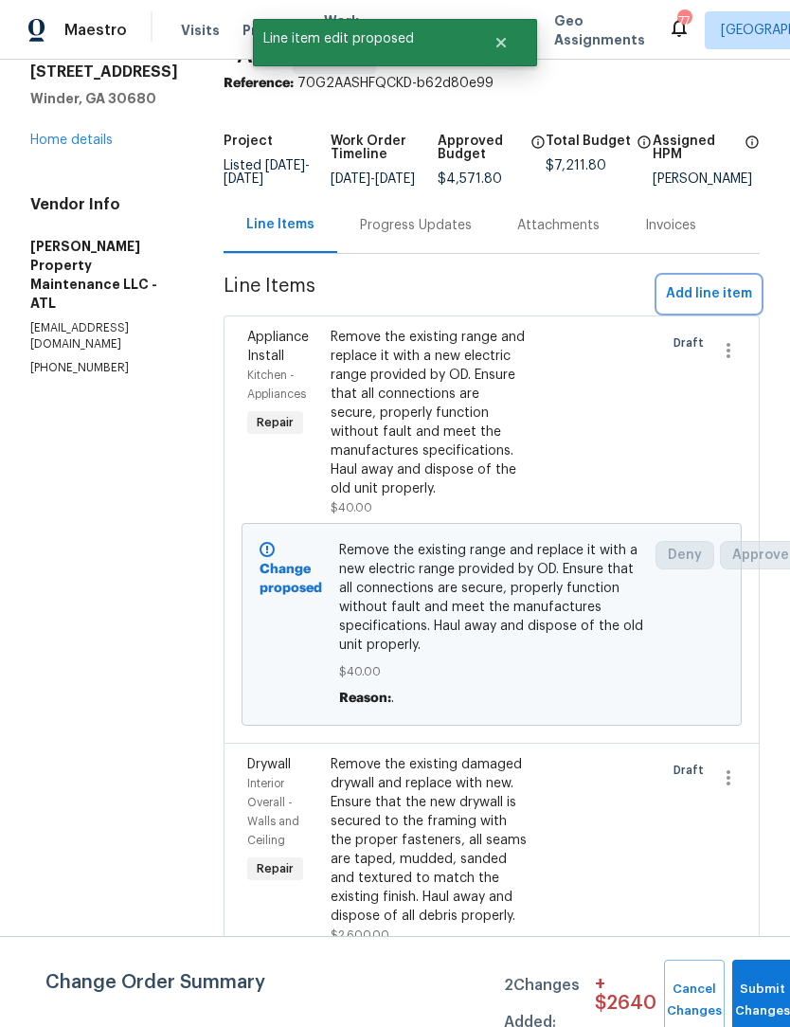
click at [715, 282] on span "Add line item" at bounding box center [709, 294] width 86 height 24
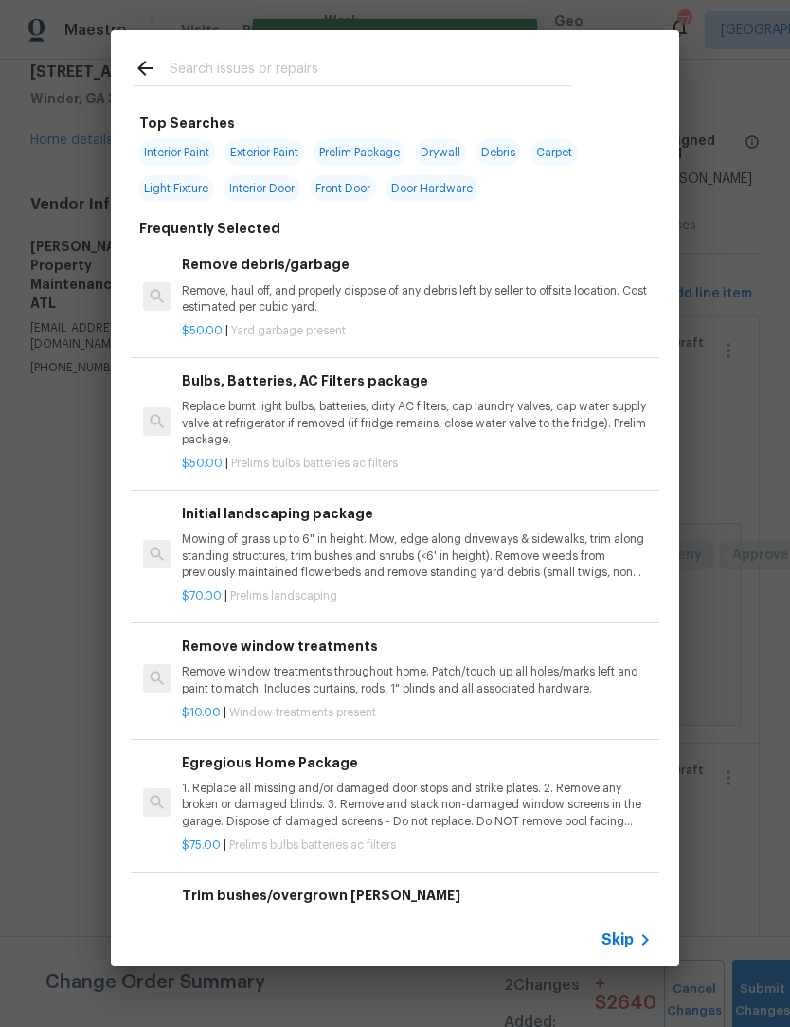
click at [296, 60] on input "text" at bounding box center [371, 71] width 402 height 28
type input "Cabinet"
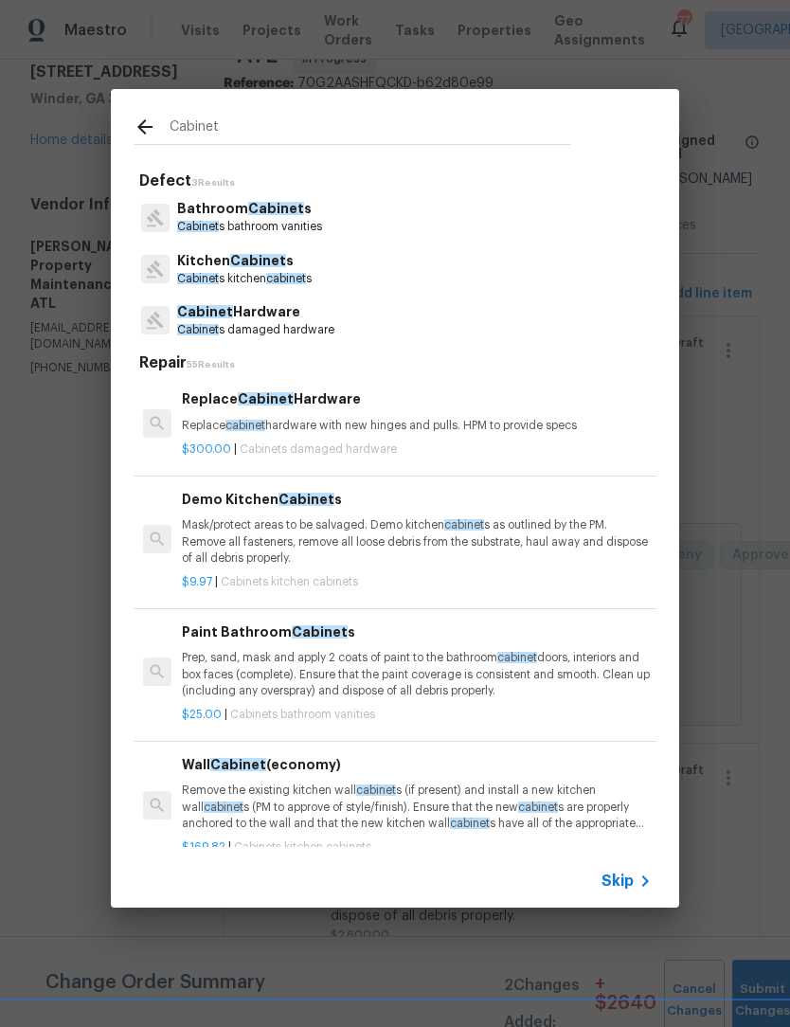
click at [279, 264] on p "Kitchen Cabinet s" at bounding box center [244, 261] width 135 height 20
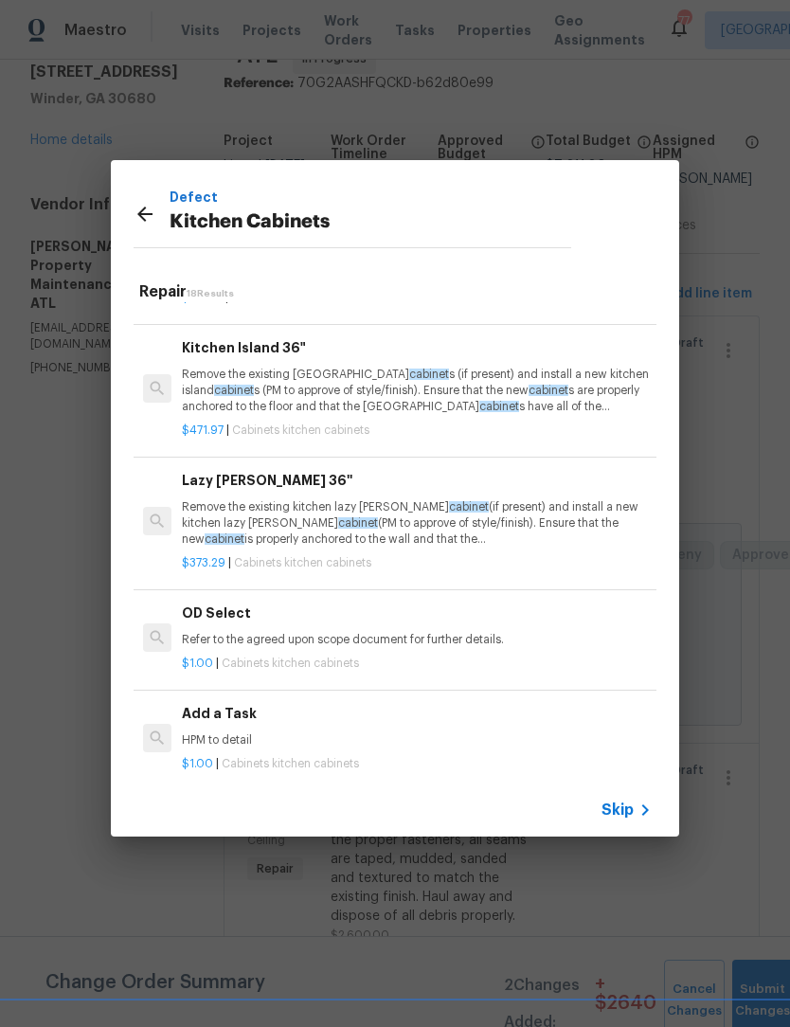
scroll to position [1819, 0]
click at [231, 734] on p "HPM to detail" at bounding box center [417, 742] width 470 height 16
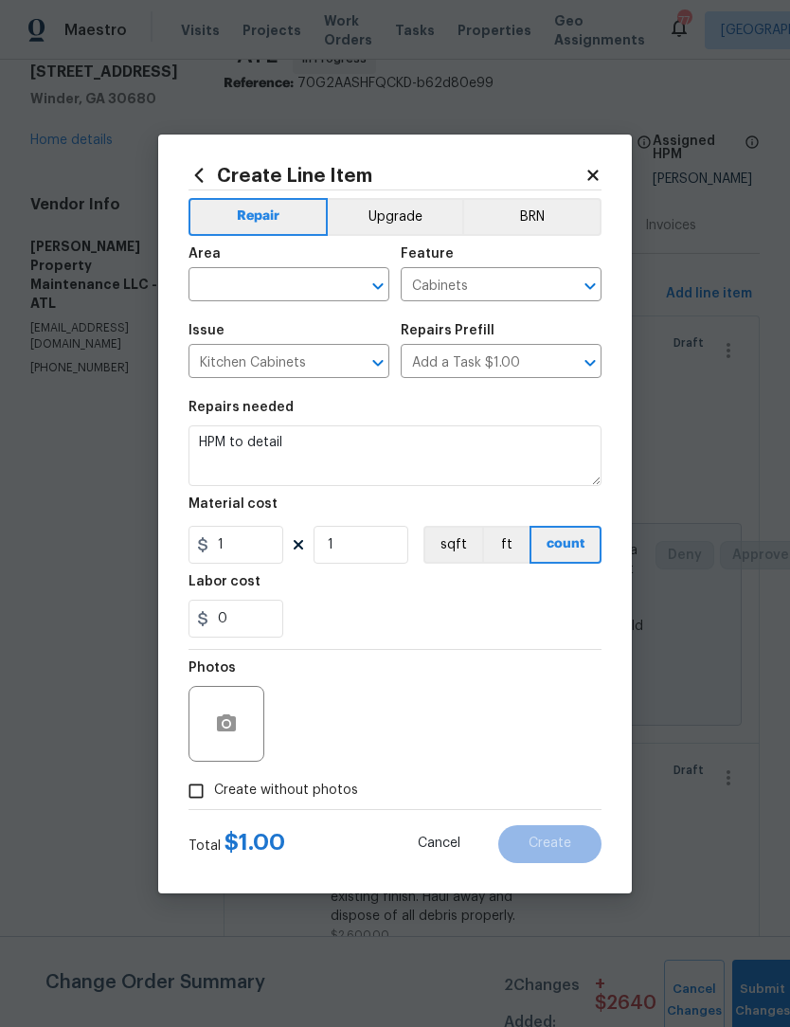
click at [378, 280] on icon "Open" at bounding box center [378, 286] width 23 height 23
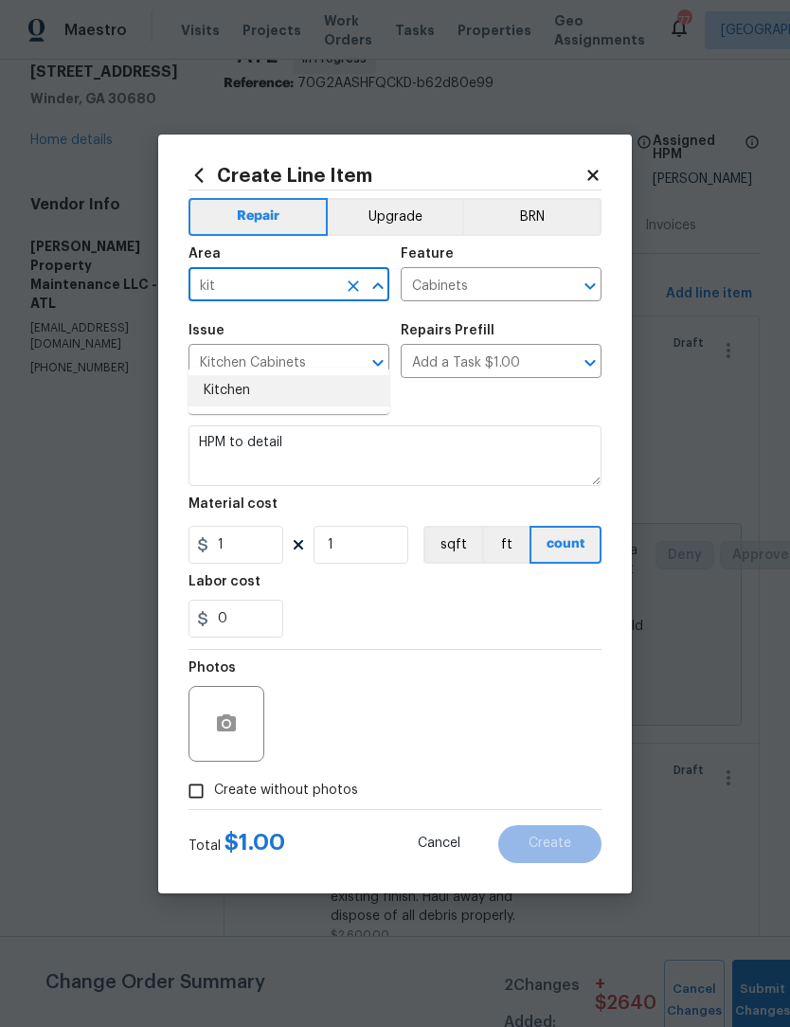
click at [292, 375] on li "Kitchen" at bounding box center [289, 390] width 201 height 31
type input "Kitchen"
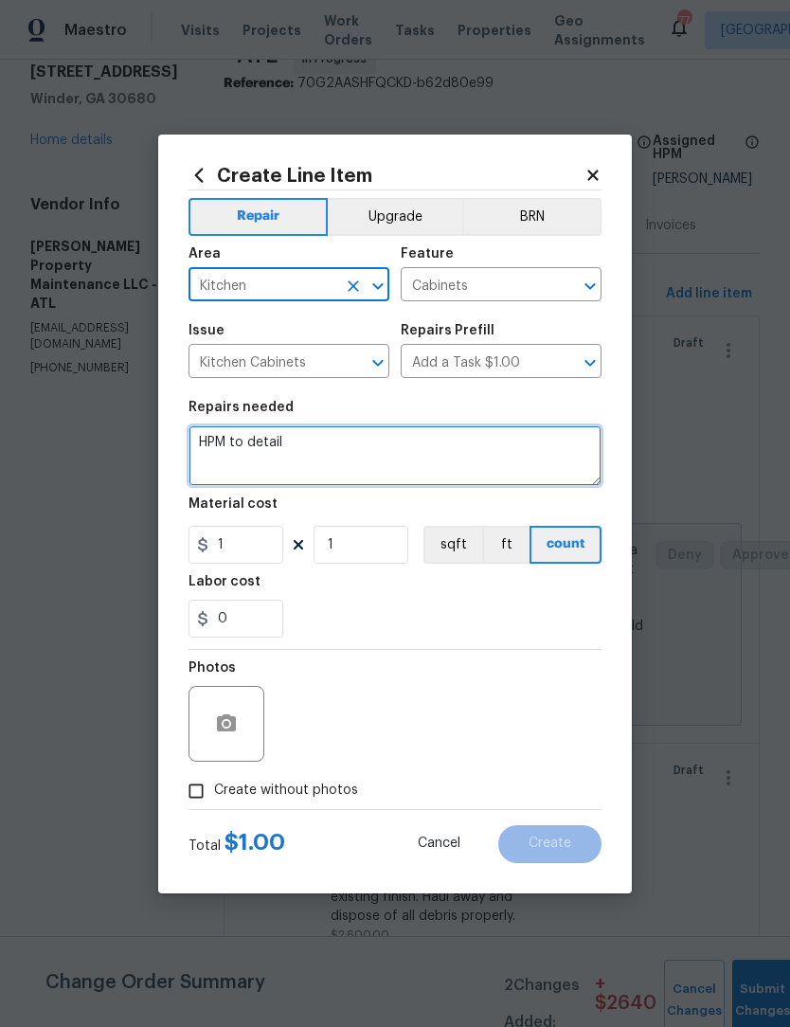
click at [340, 439] on textarea "HPM to detail" at bounding box center [395, 455] width 413 height 61
type textarea "H"
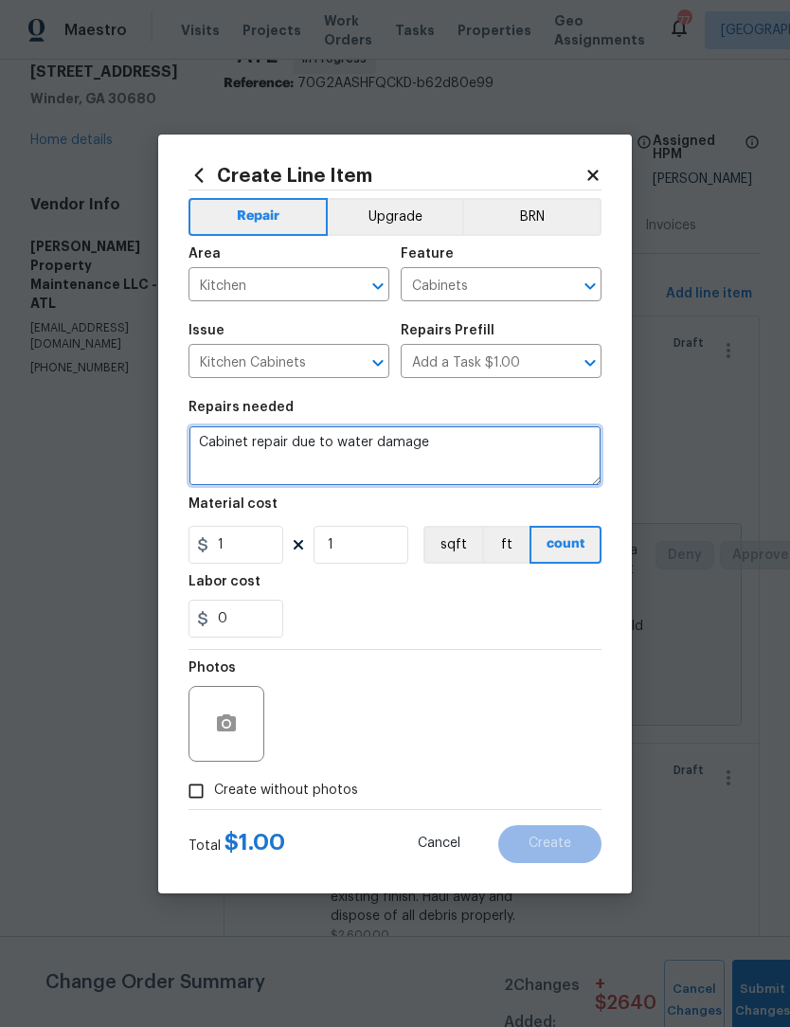
type textarea "Cabinet repair due to water damage"
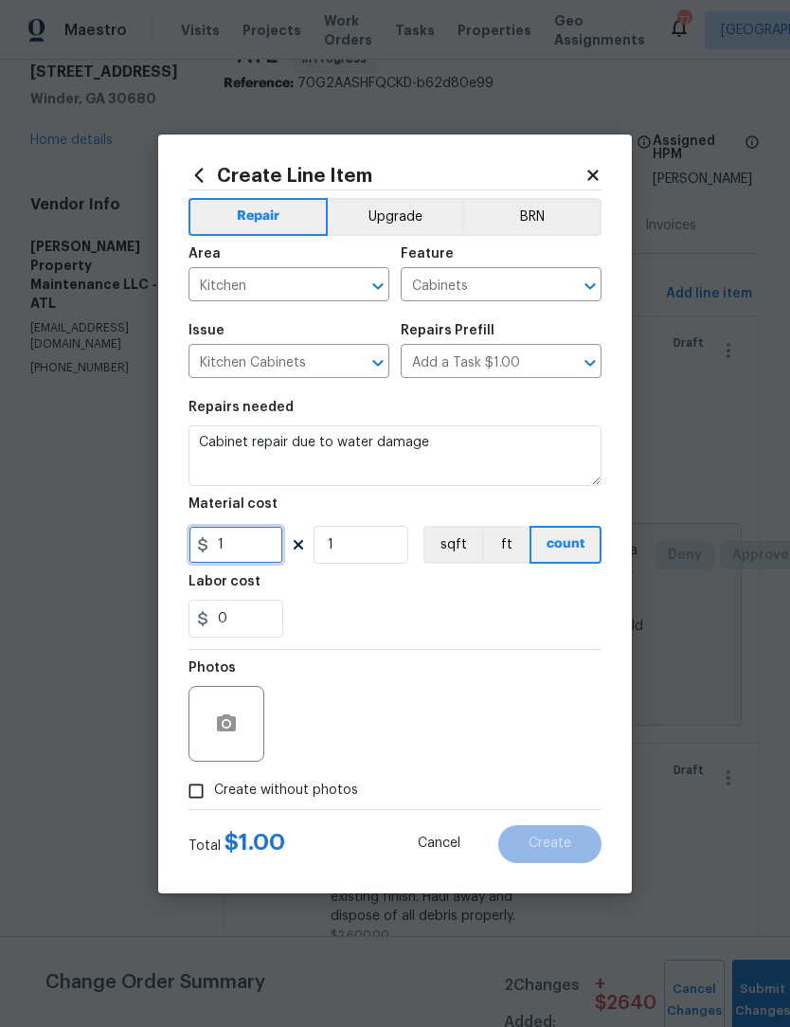
click at [274, 549] on input "1" at bounding box center [236, 545] width 95 height 38
type input "110"
click at [192, 800] on input "Create without photos" at bounding box center [196, 791] width 36 height 36
checkbox input "true"
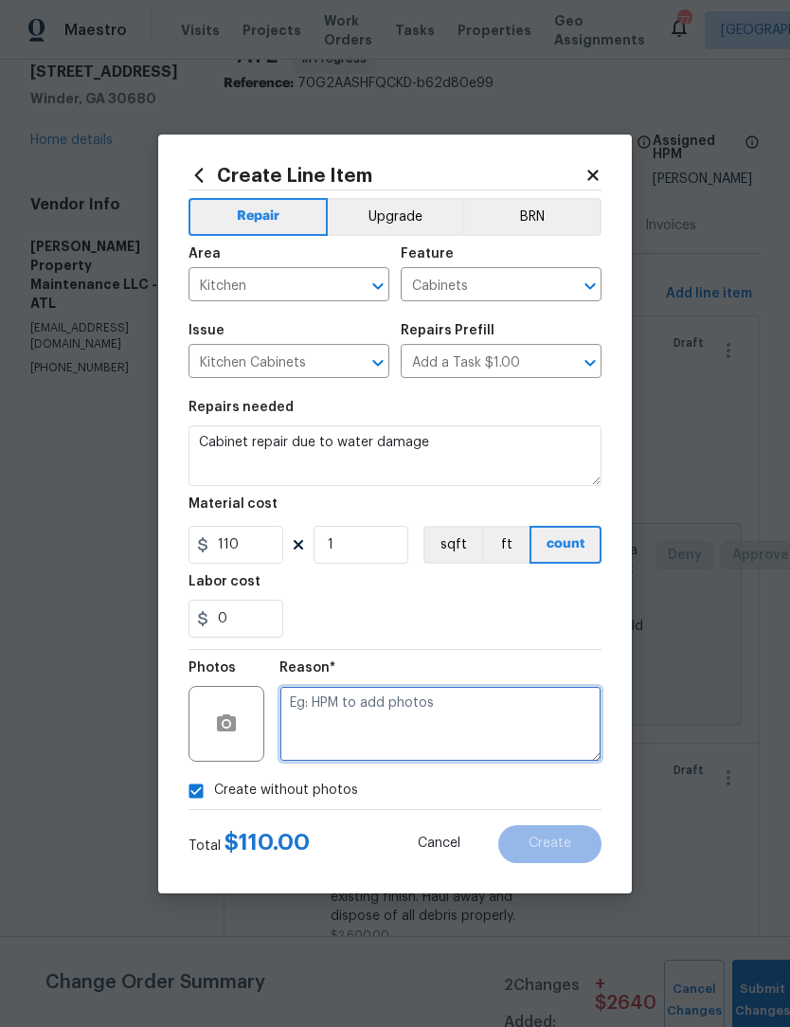
click at [451, 710] on textarea at bounding box center [440, 724] width 322 height 76
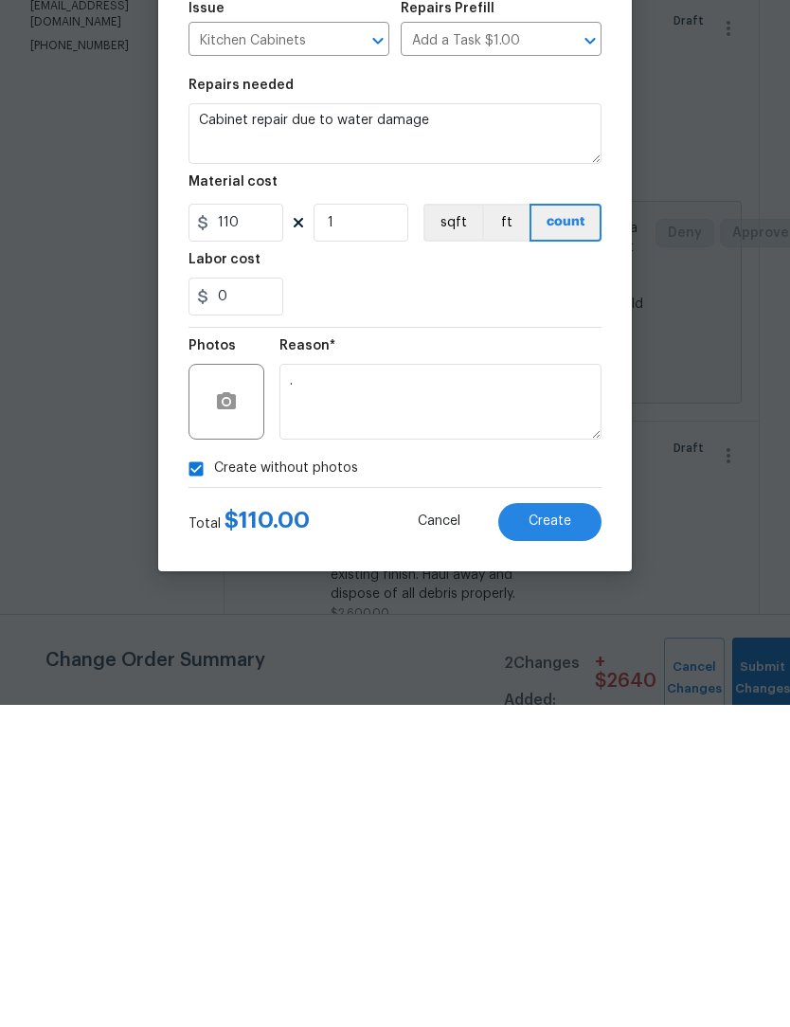
scroll to position [63, 0]
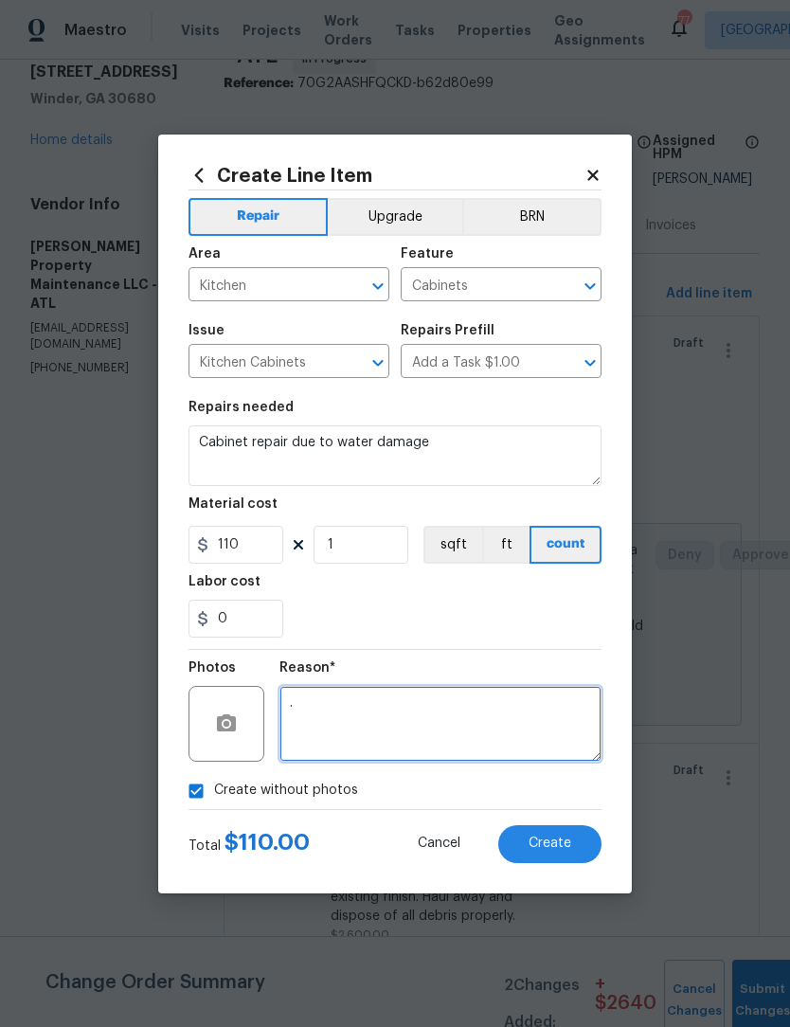
type textarea "."
click at [574, 855] on button "Create" at bounding box center [549, 844] width 103 height 38
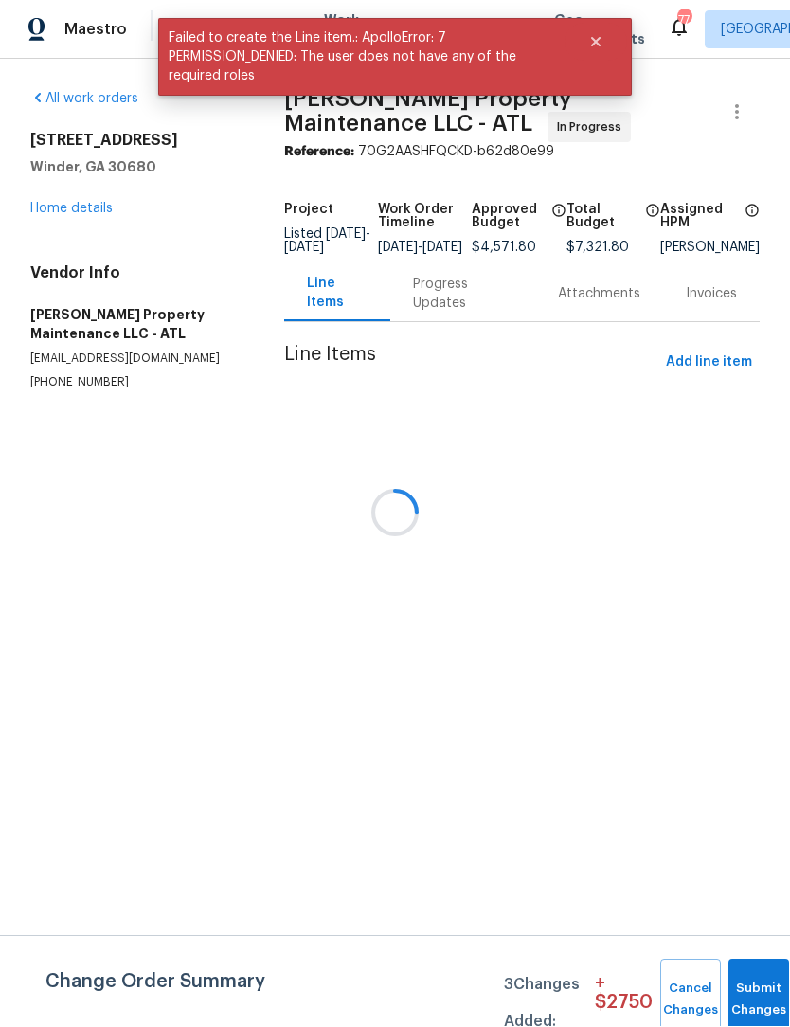
scroll to position [1, 0]
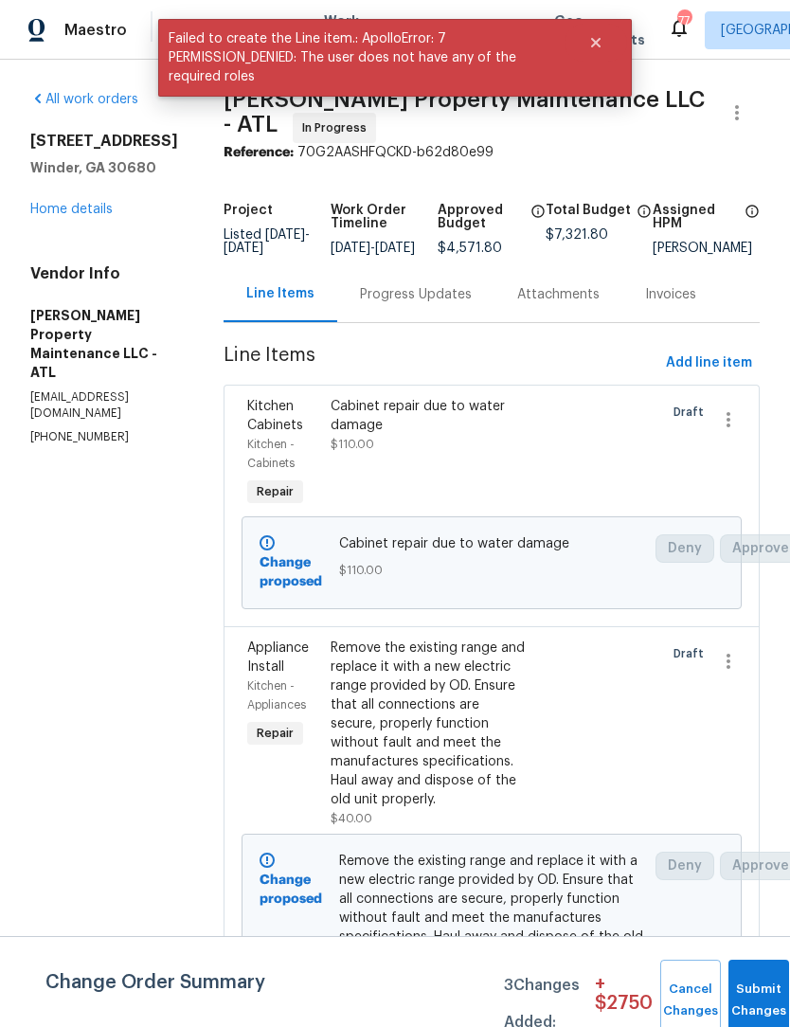
click at [420, 296] on div "Progress Updates" at bounding box center [416, 294] width 112 height 19
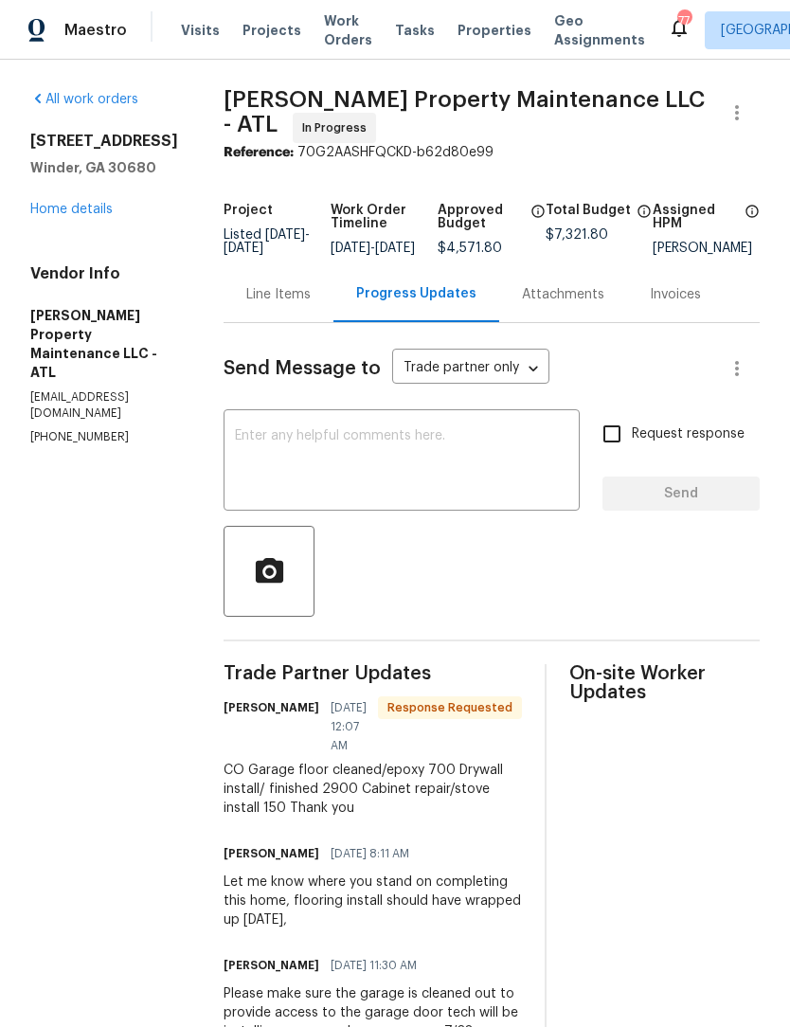
click at [268, 304] on div "Line Items" at bounding box center [278, 294] width 64 height 19
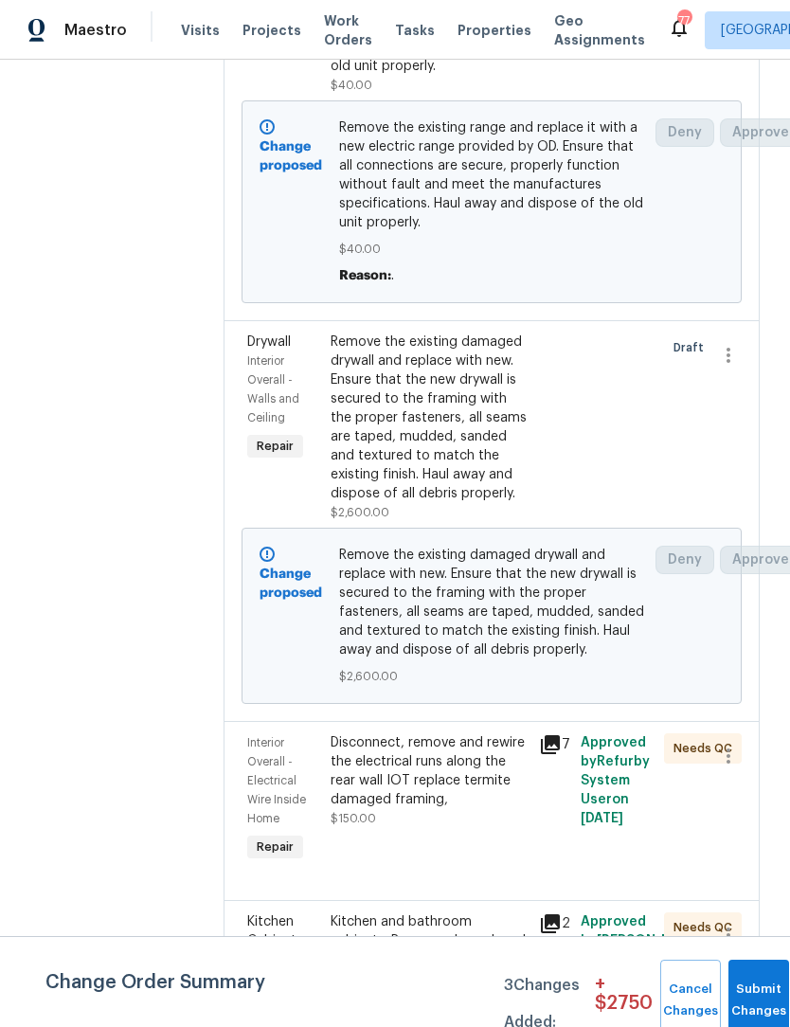
scroll to position [735, 0]
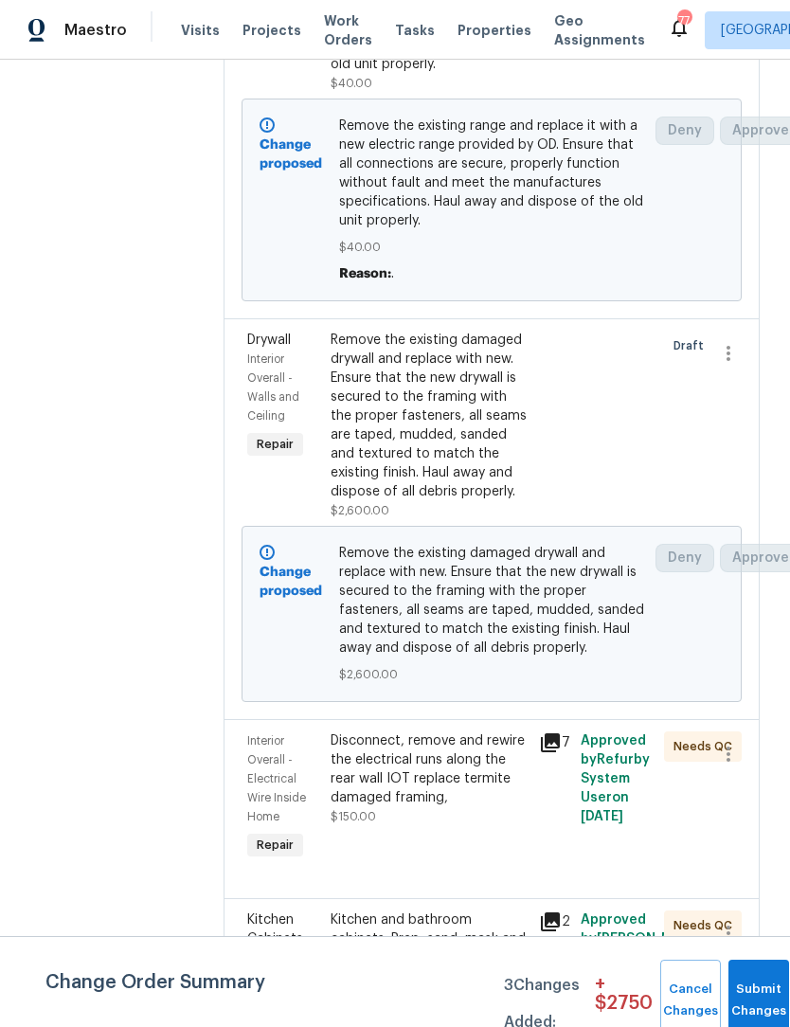
click at [429, 442] on div "Remove the existing damaged drywall and replace with new. Ensure that the new d…" at bounding box center [429, 416] width 197 height 171
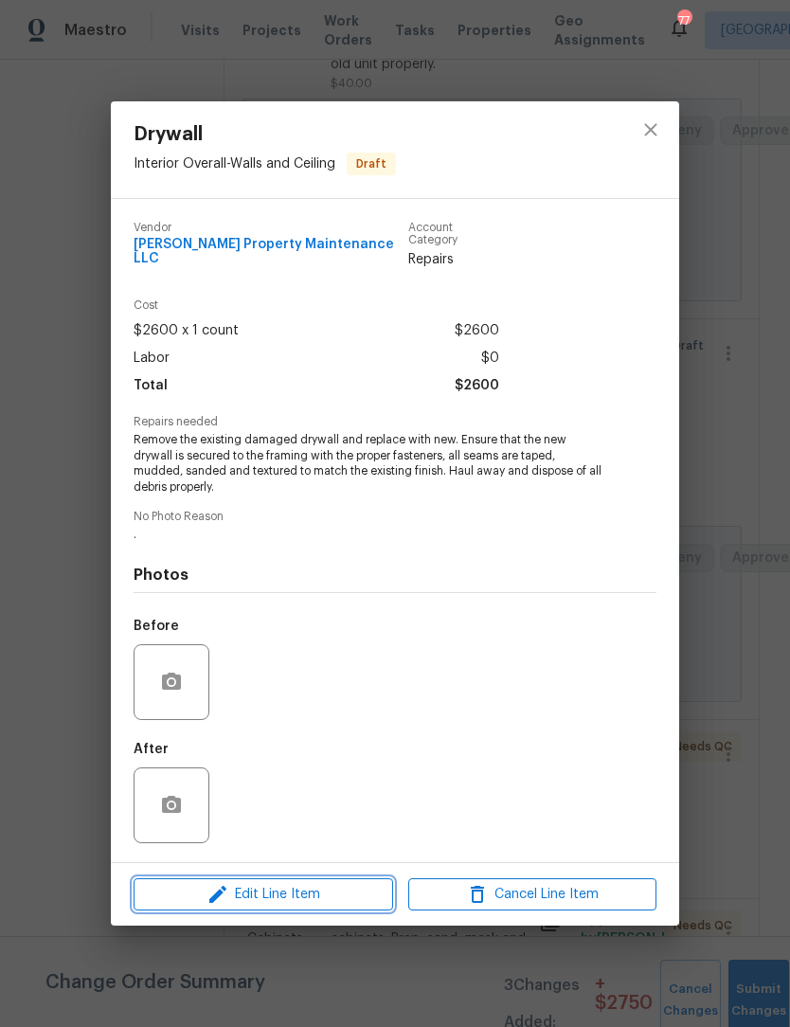
click at [315, 884] on span "Edit Line Item" at bounding box center [263, 895] width 248 height 24
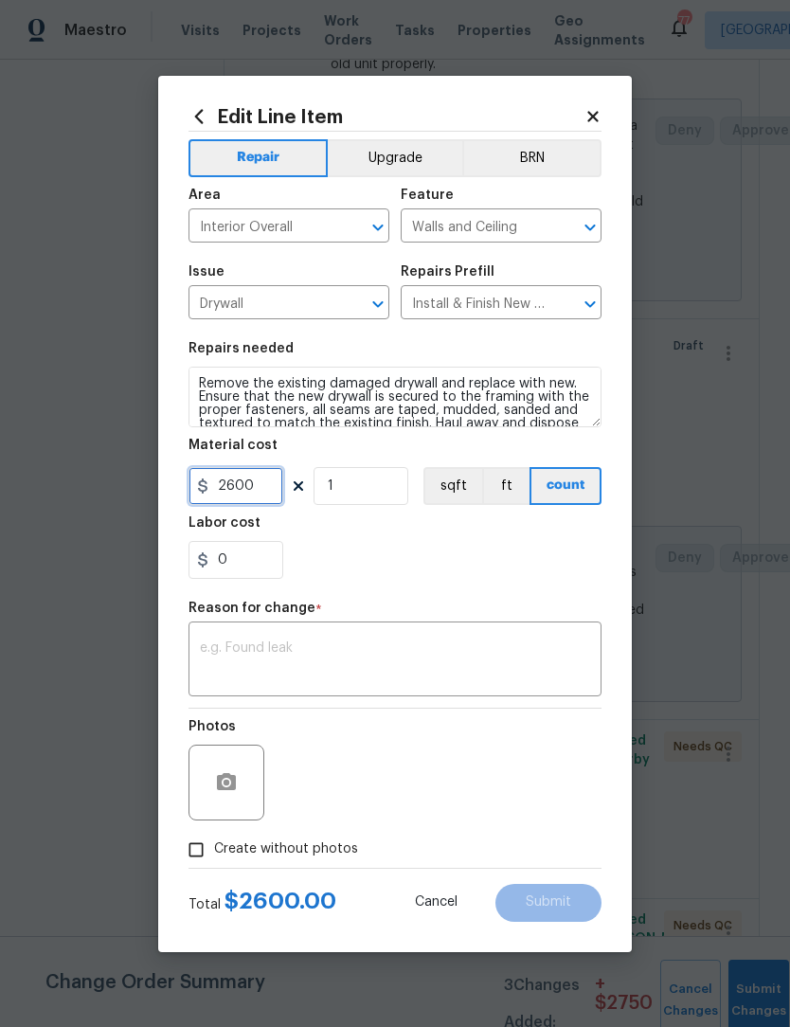
click at [264, 485] on input "2600" at bounding box center [236, 486] width 95 height 38
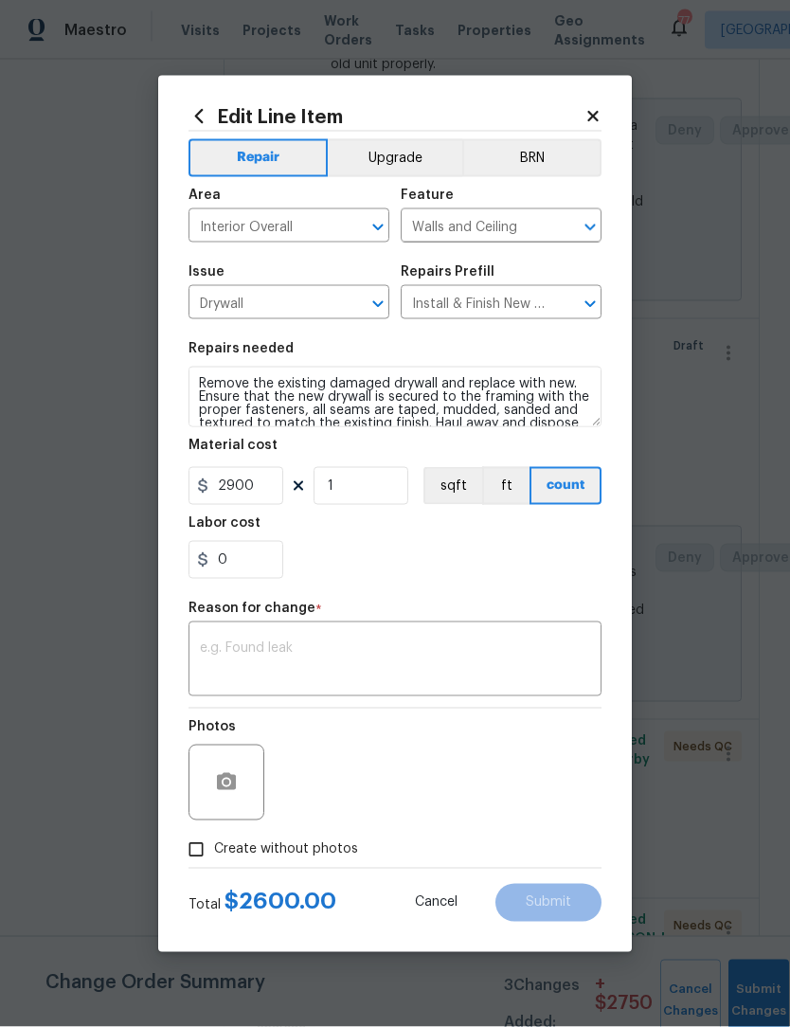
scroll to position [1, 0]
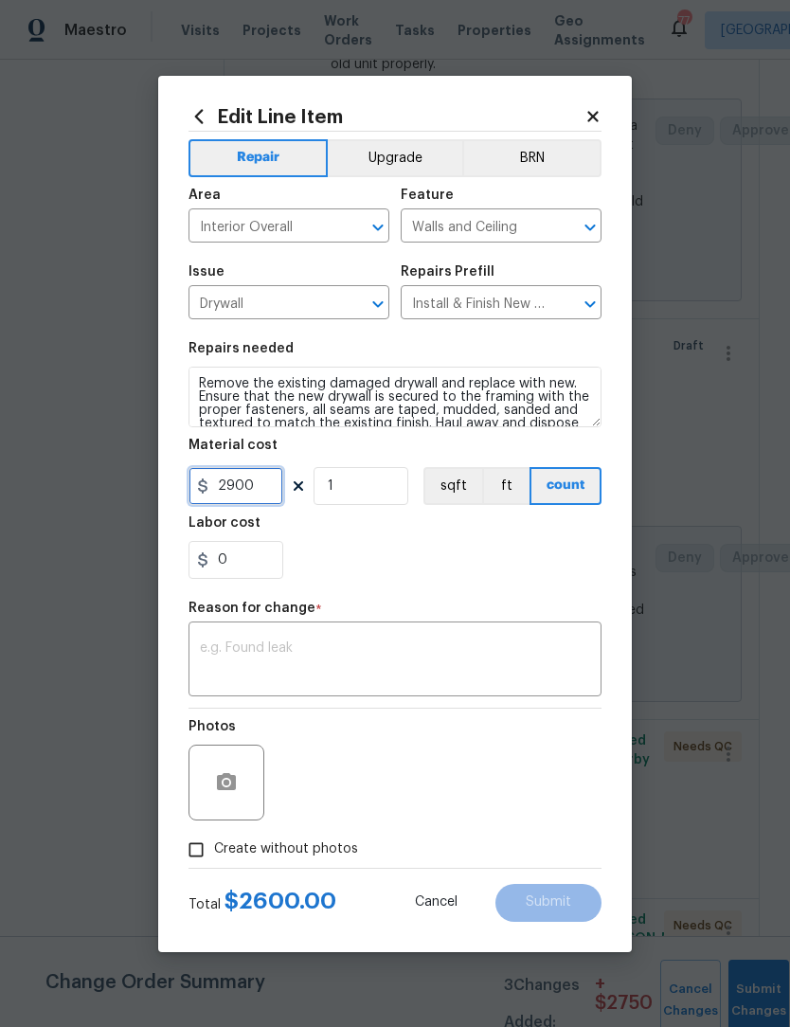
type input "2900"
click at [483, 657] on textarea at bounding box center [395, 661] width 390 height 40
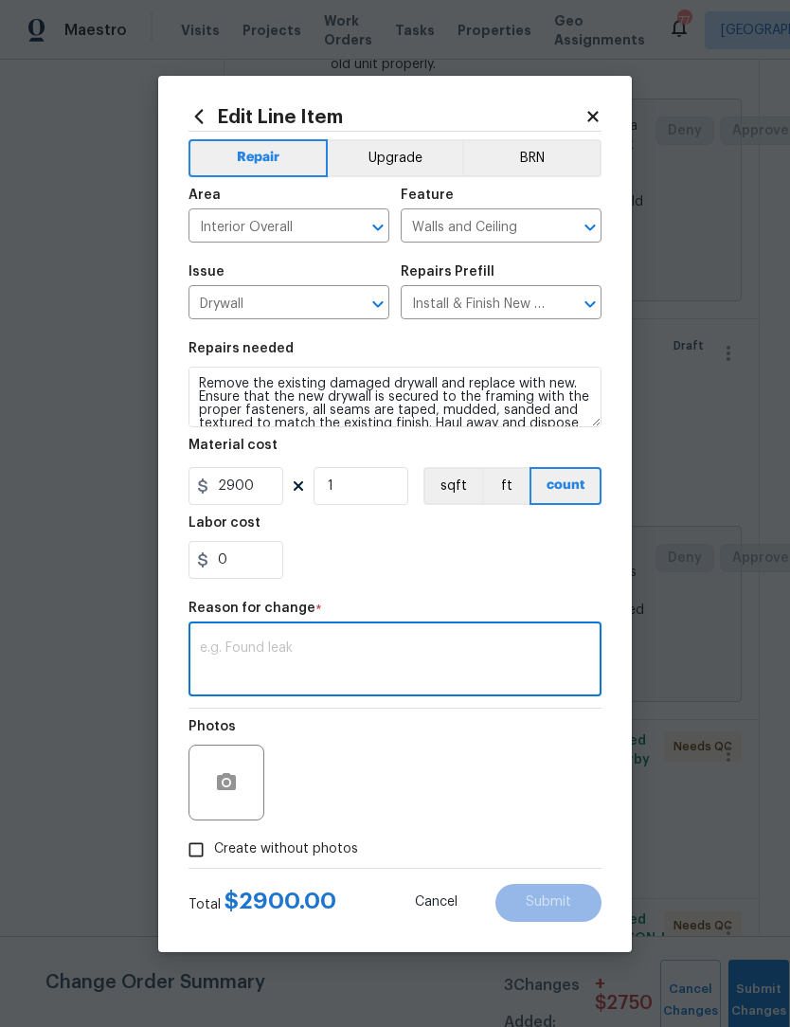
scroll to position [0, 0]
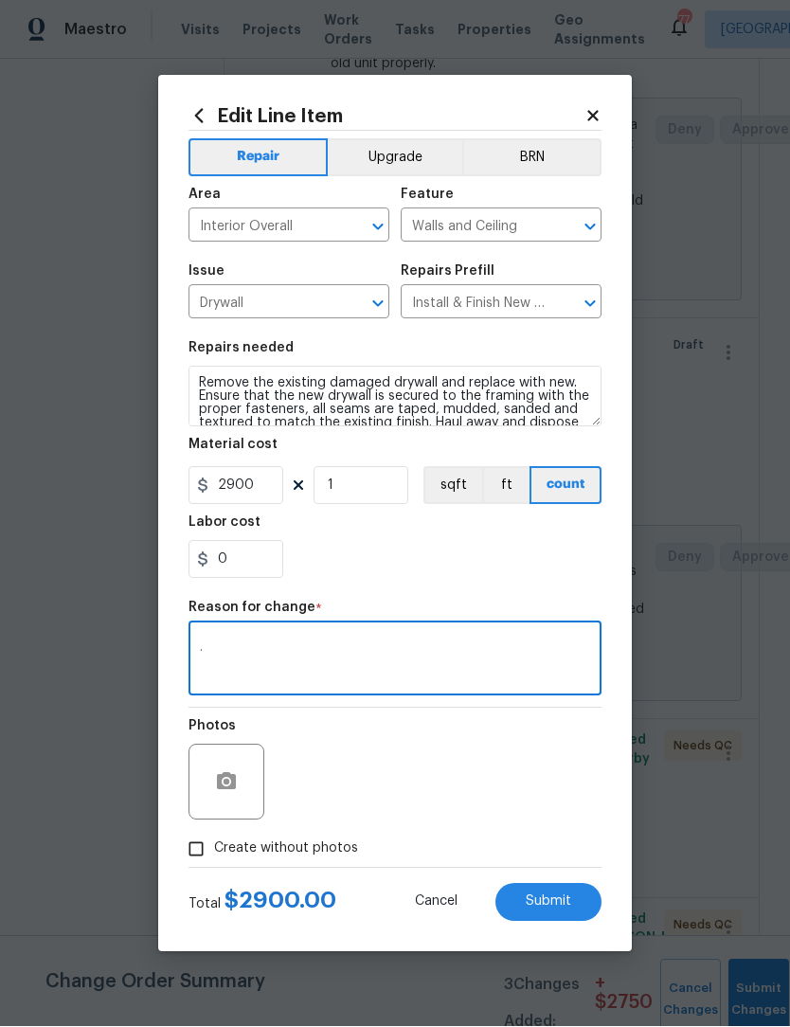
type textarea "."
click at [568, 902] on span "Submit" at bounding box center [548, 902] width 45 height 14
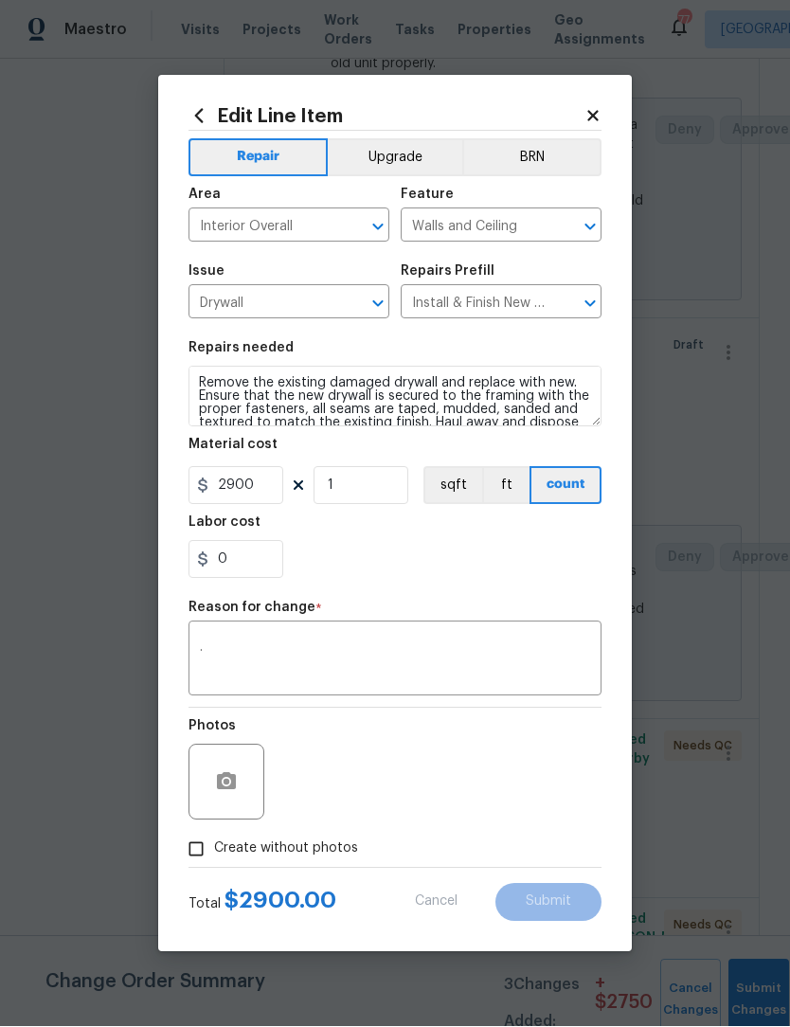
scroll to position [1, 0]
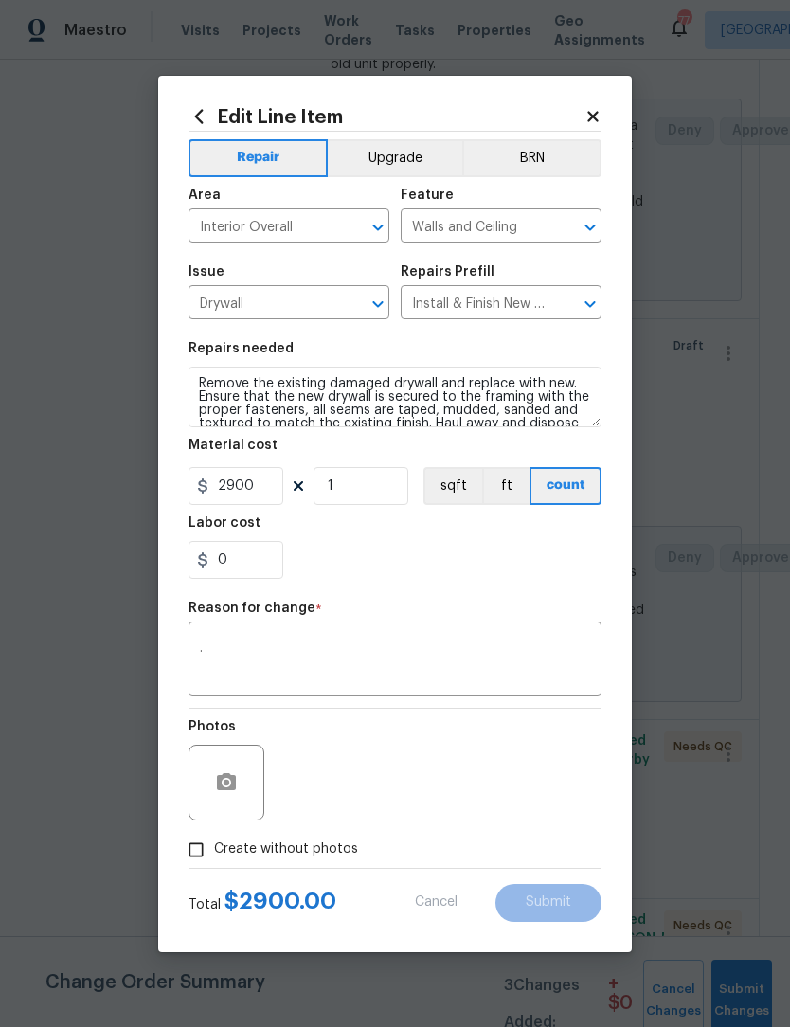
type input "2600"
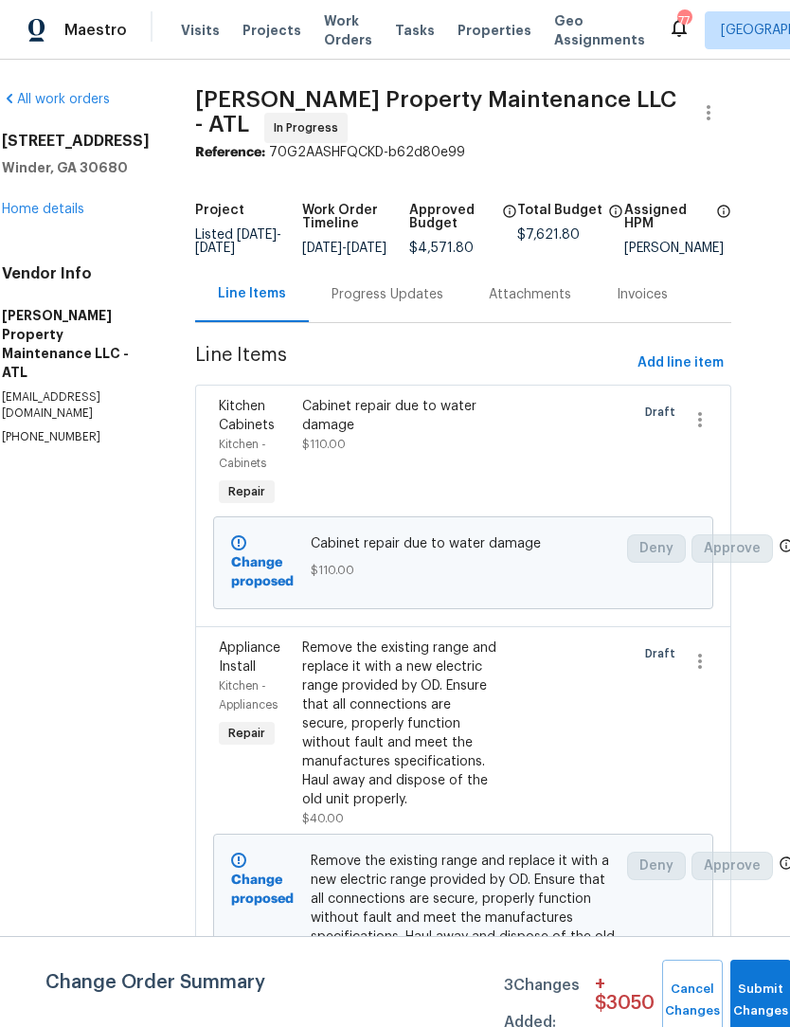
scroll to position [0, 28]
click at [394, 302] on div "Progress Updates" at bounding box center [388, 294] width 112 height 19
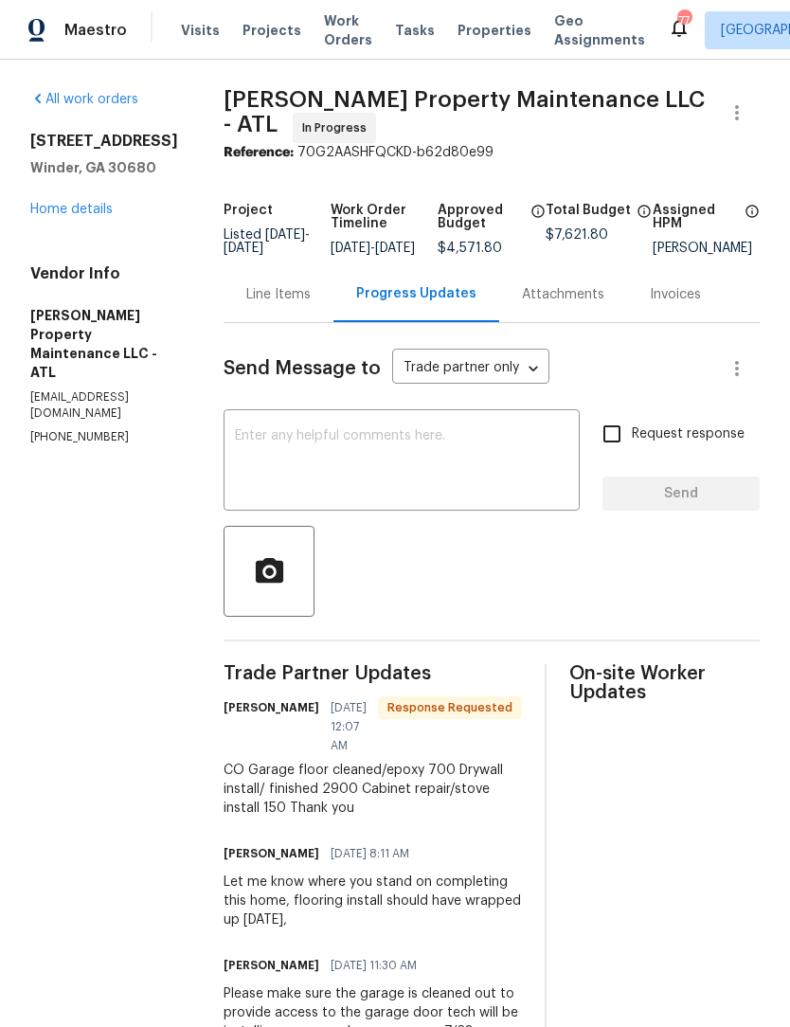
click at [275, 304] on div "Line Items" at bounding box center [278, 294] width 64 height 19
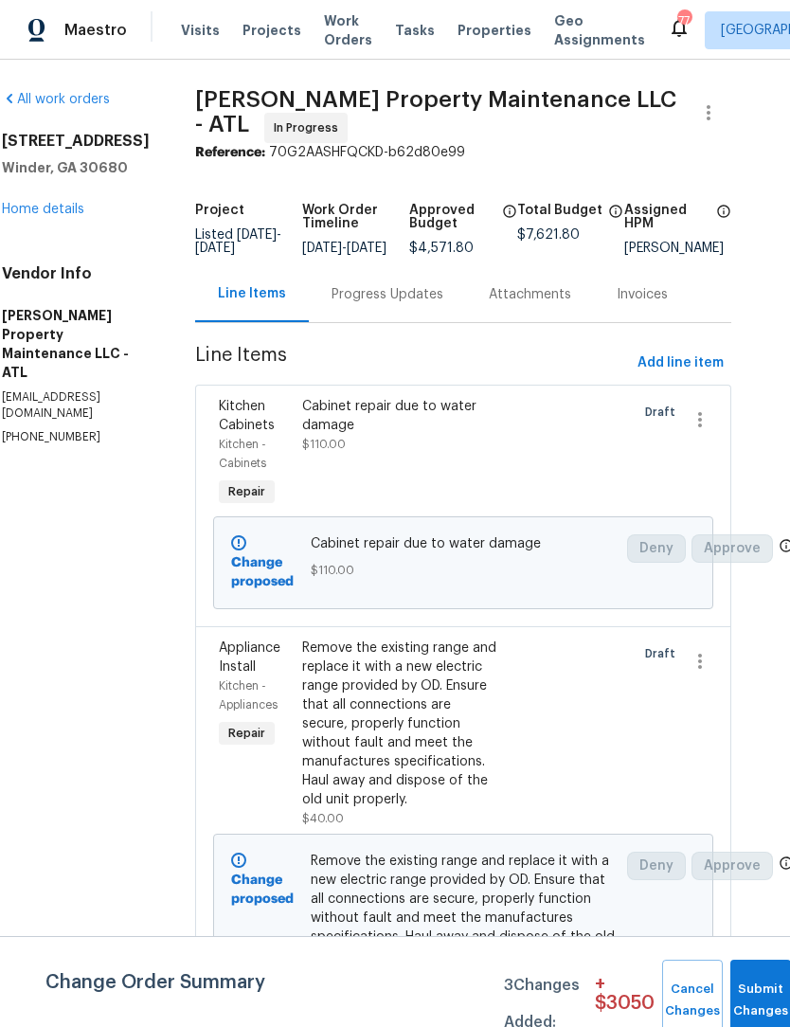
scroll to position [0, 28]
click at [682, 371] on span "Add line item" at bounding box center [681, 363] width 86 height 24
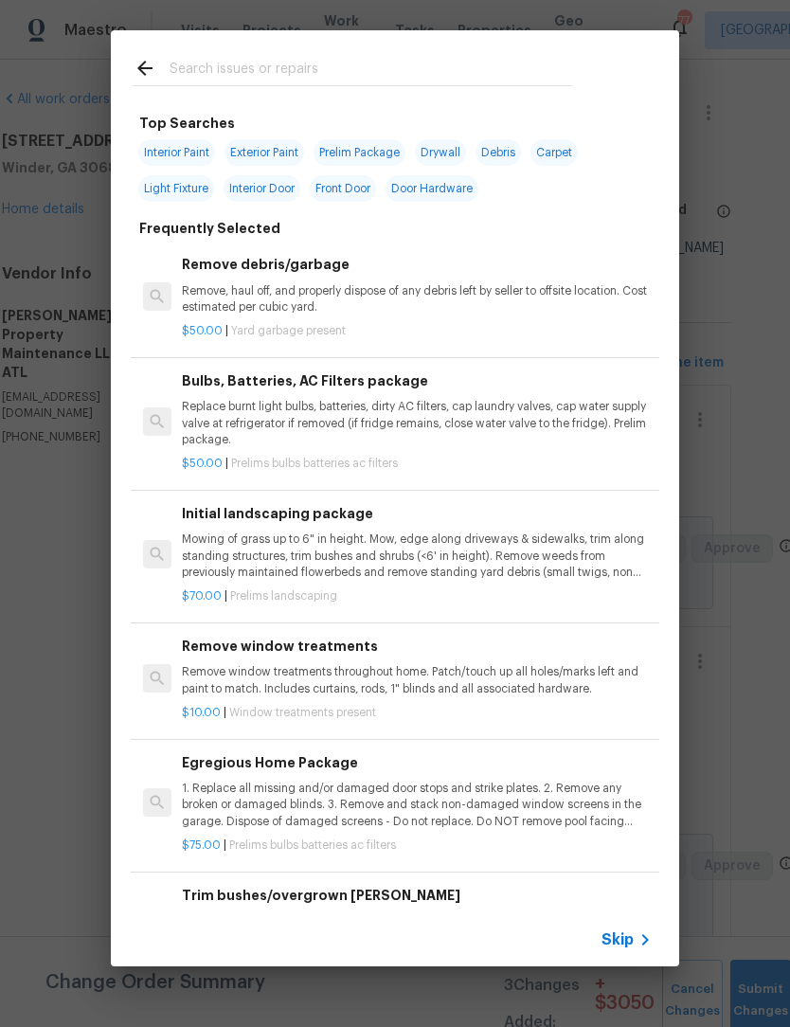
click at [275, 61] on input "text" at bounding box center [371, 71] width 402 height 28
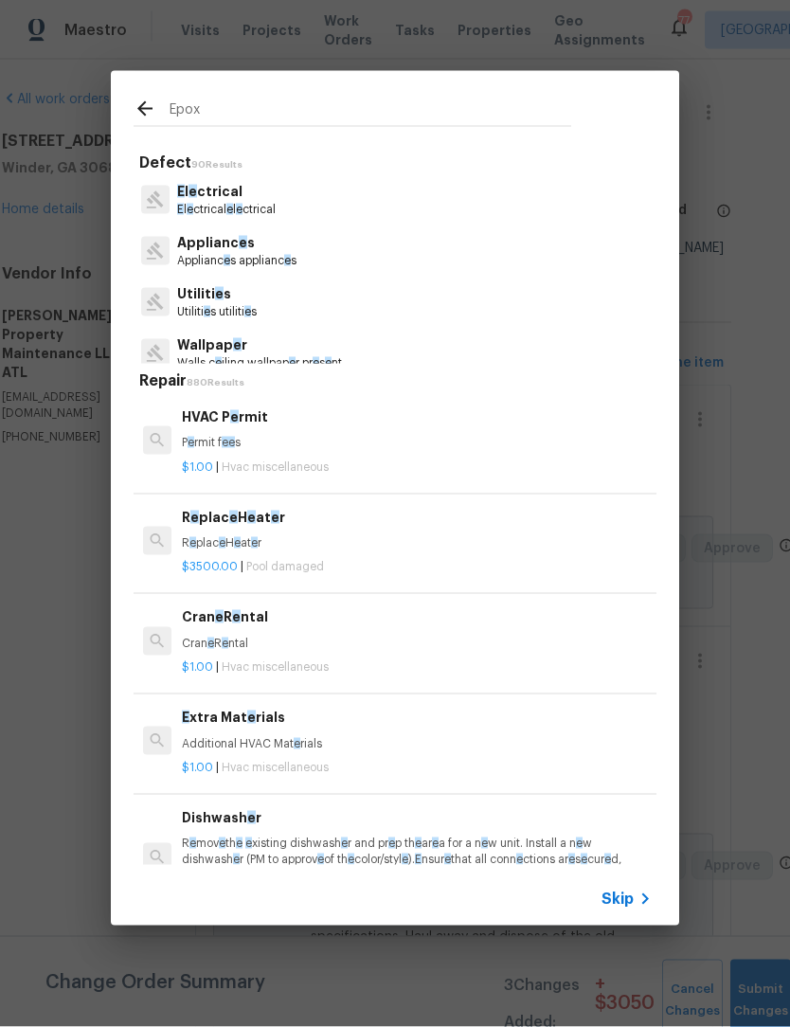
type input "Epoxy"
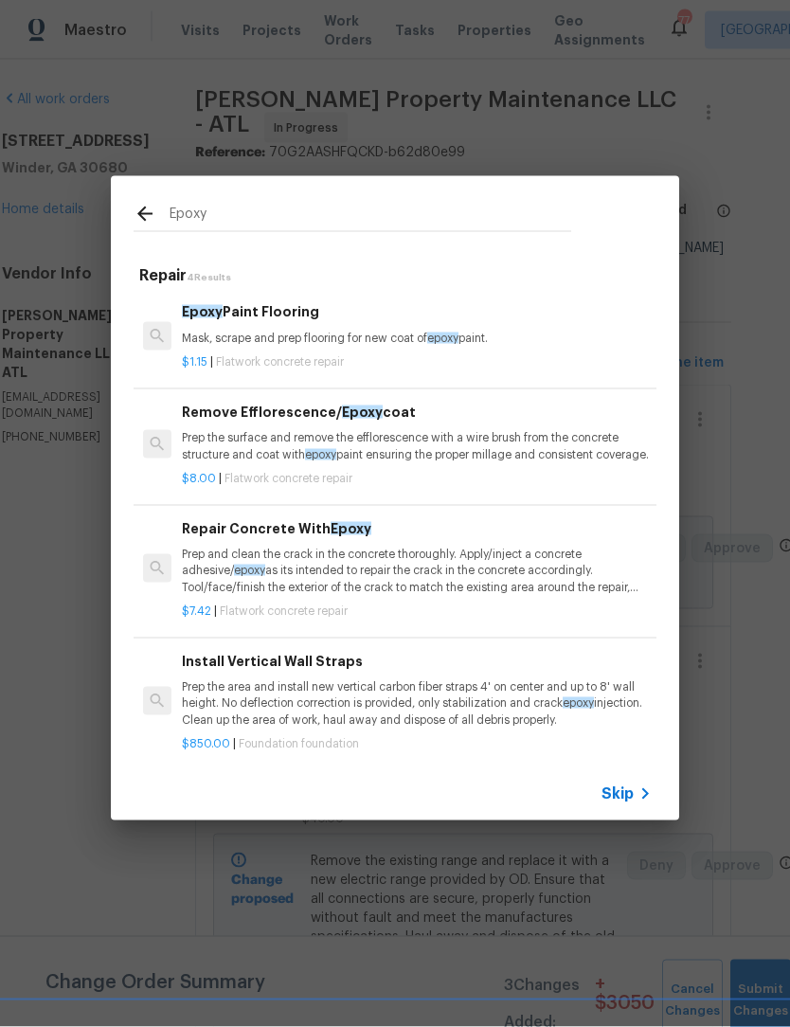
click at [314, 334] on p "Mask, scrape and prep flooring for new coat of epoxy paint." at bounding box center [417, 339] width 470 height 16
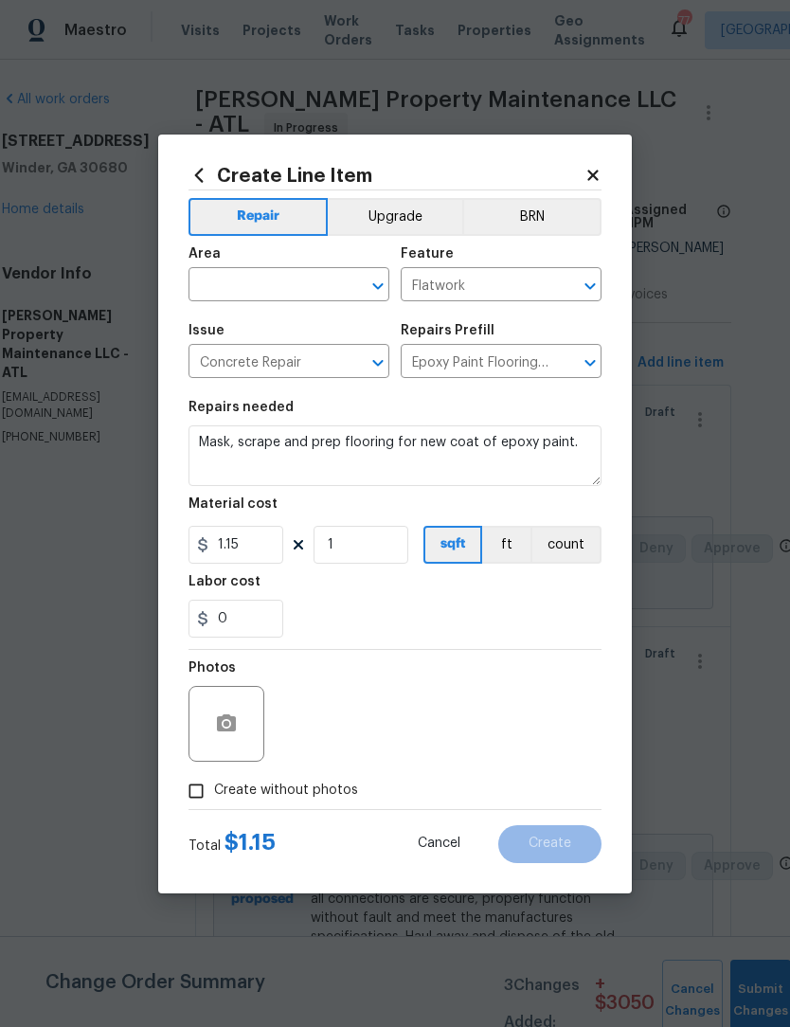
click at [314, 333] on div "Issue" at bounding box center [289, 336] width 201 height 25
click at [376, 281] on icon "Open" at bounding box center [378, 286] width 23 height 23
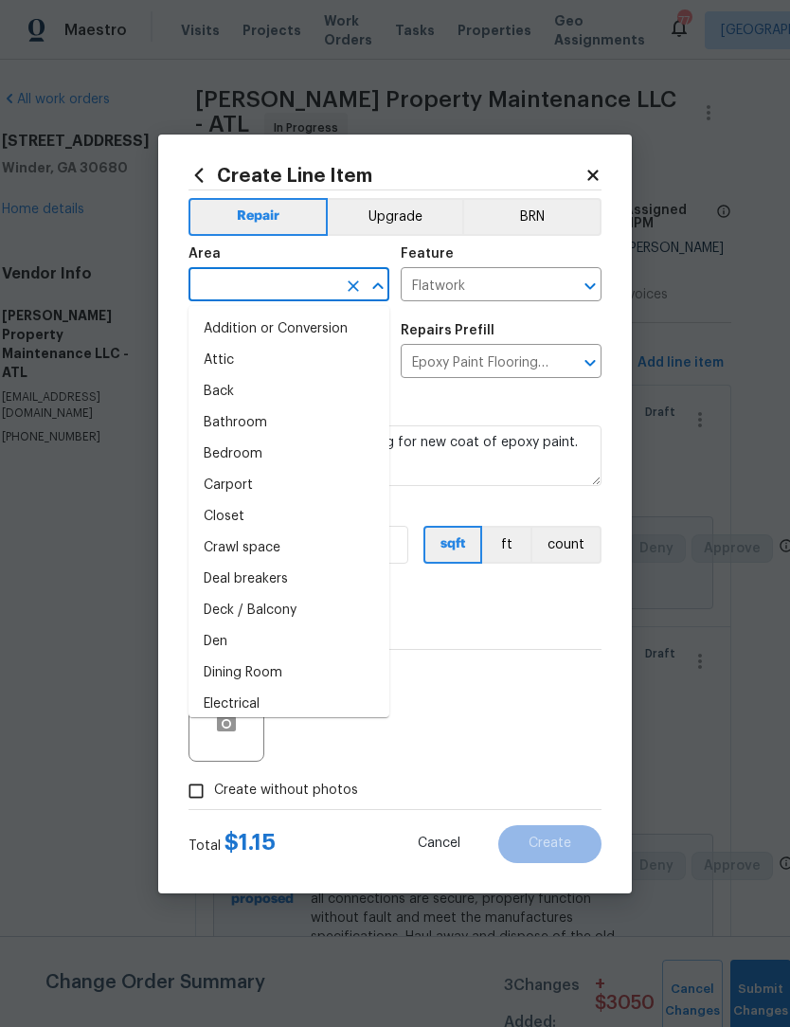
scroll to position [0, 0]
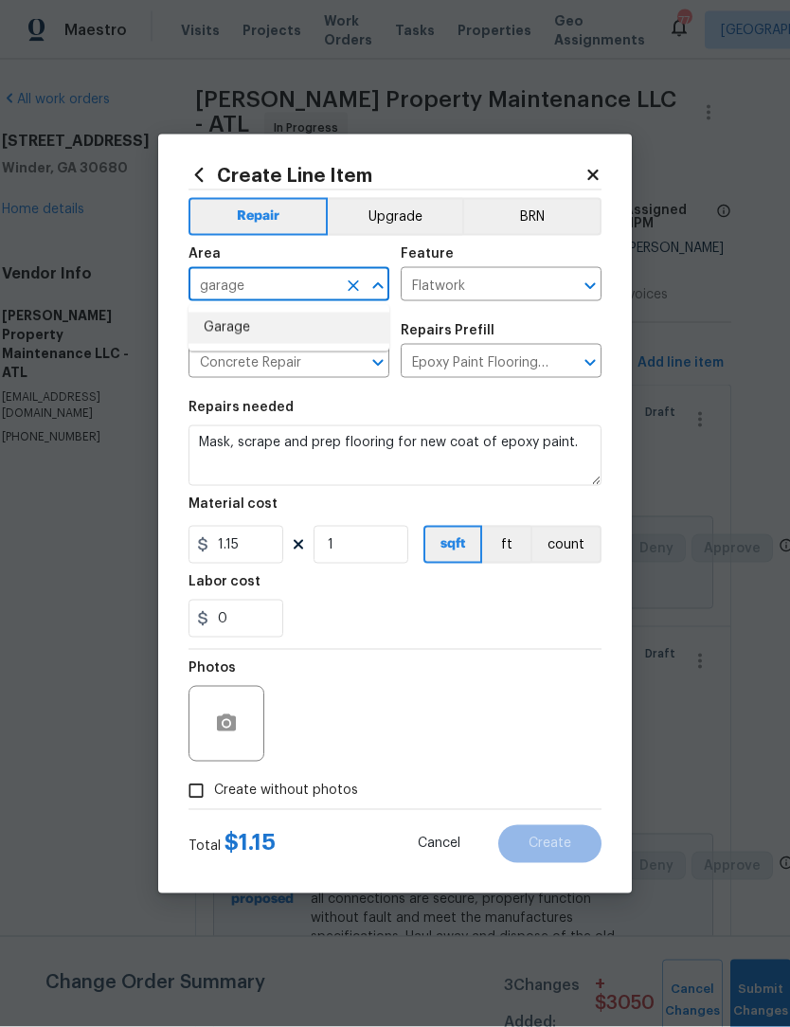
click at [269, 316] on li "Garage" at bounding box center [289, 328] width 201 height 31
type input "Garage"
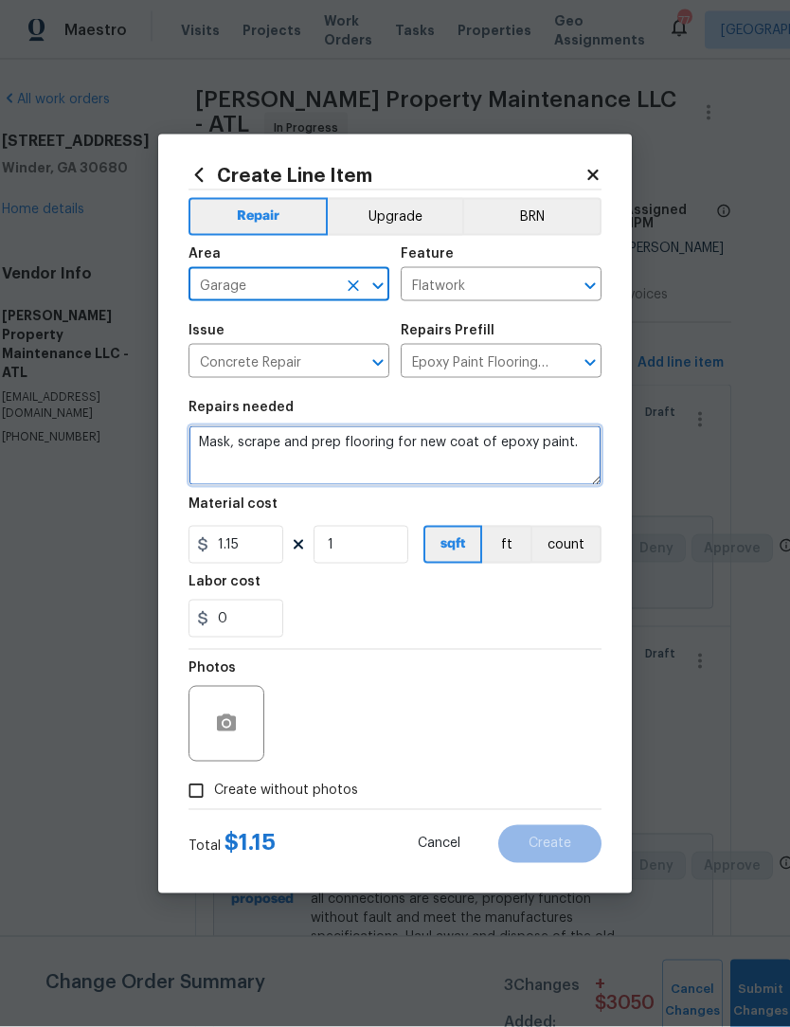
click at [201, 440] on textarea "Mask, scrape and prep flooring for new coat of epoxy paint." at bounding box center [395, 455] width 413 height 61
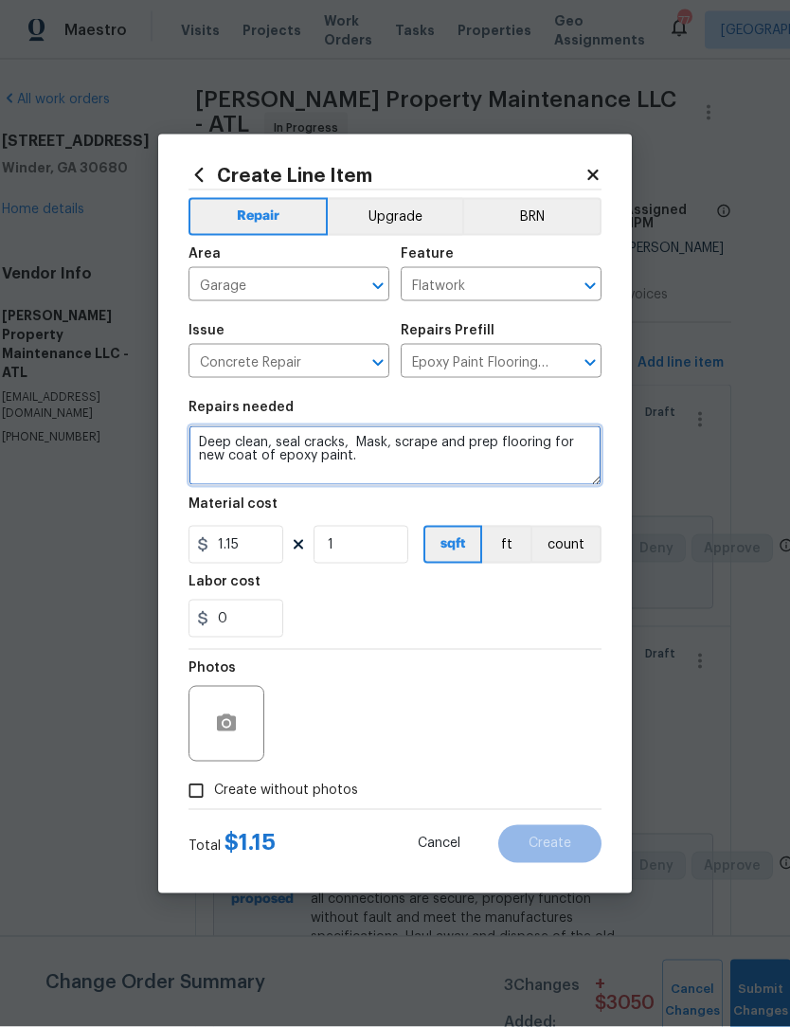
click at [374, 454] on textarea "Deep clean, seal cracks, Mask, scrape and prep flooring for new coat of epoxy p…" at bounding box center [395, 455] width 413 height 61
type textarea "Deep clean, seal cracks, Mask, scrape and prep flooring for new coat of epoxy p…"
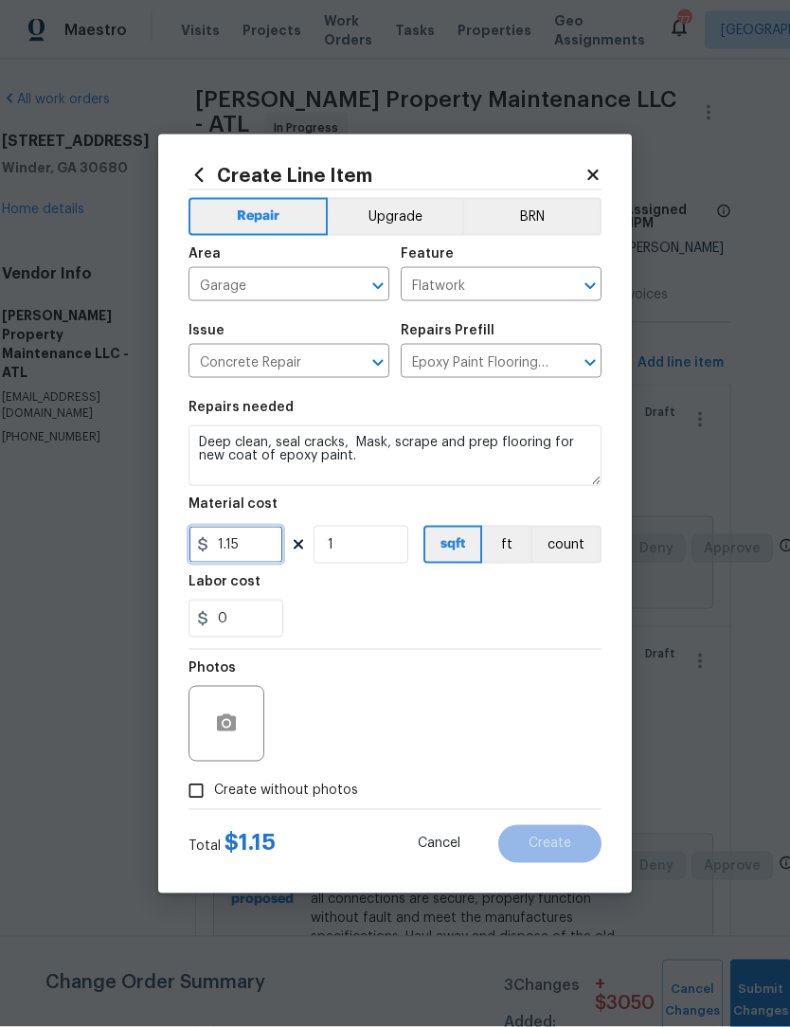
click at [256, 547] on input "1.15" at bounding box center [236, 545] width 95 height 38
click at [365, 550] on input "1" at bounding box center [361, 545] width 95 height 38
type input "1.5"
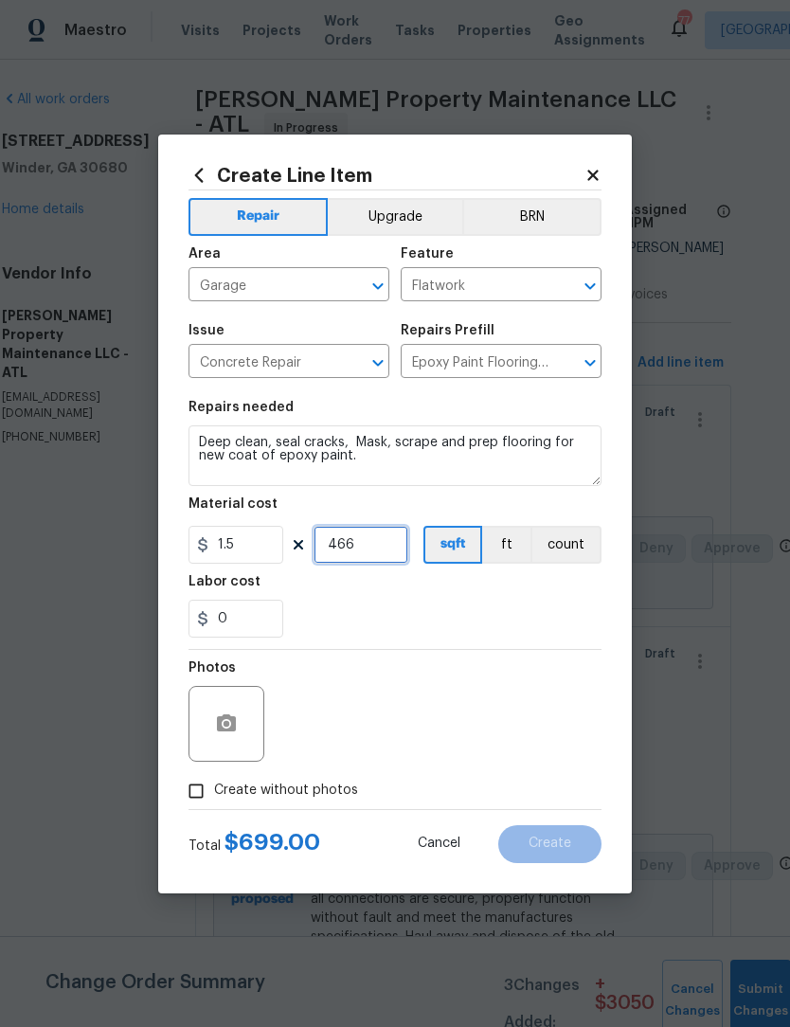
type input "466"
click at [206, 782] on input "Create without photos" at bounding box center [196, 791] width 36 height 36
checkbox input "true"
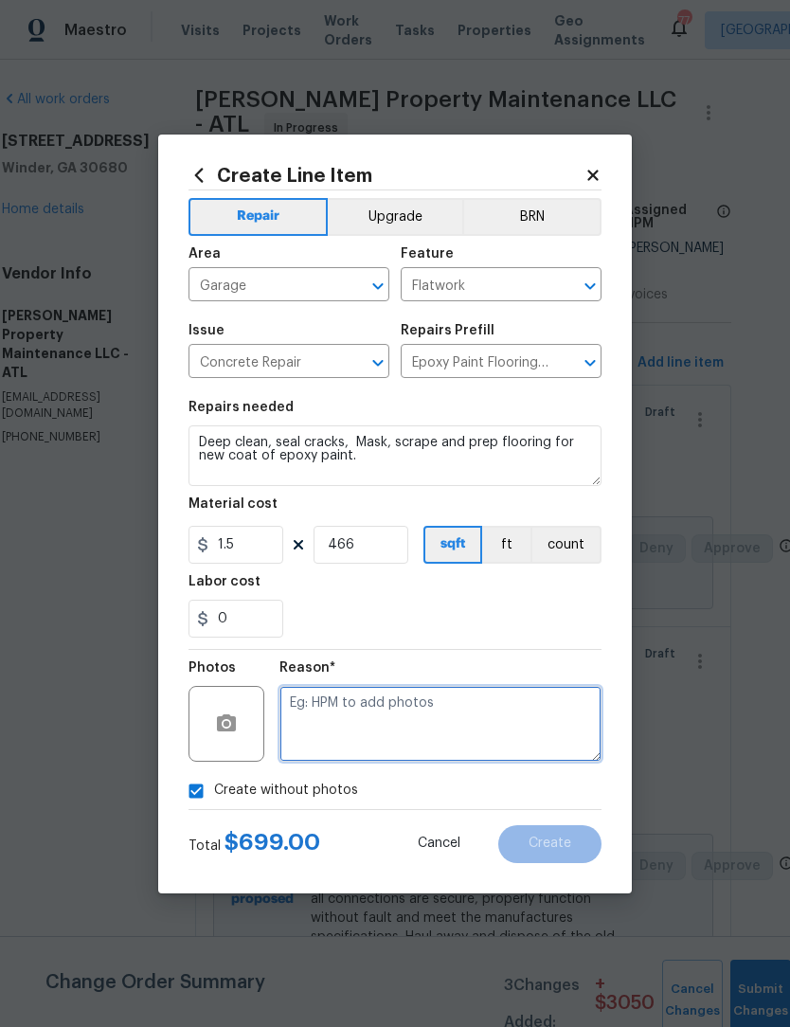
click at [460, 721] on textarea at bounding box center [440, 724] width 322 height 76
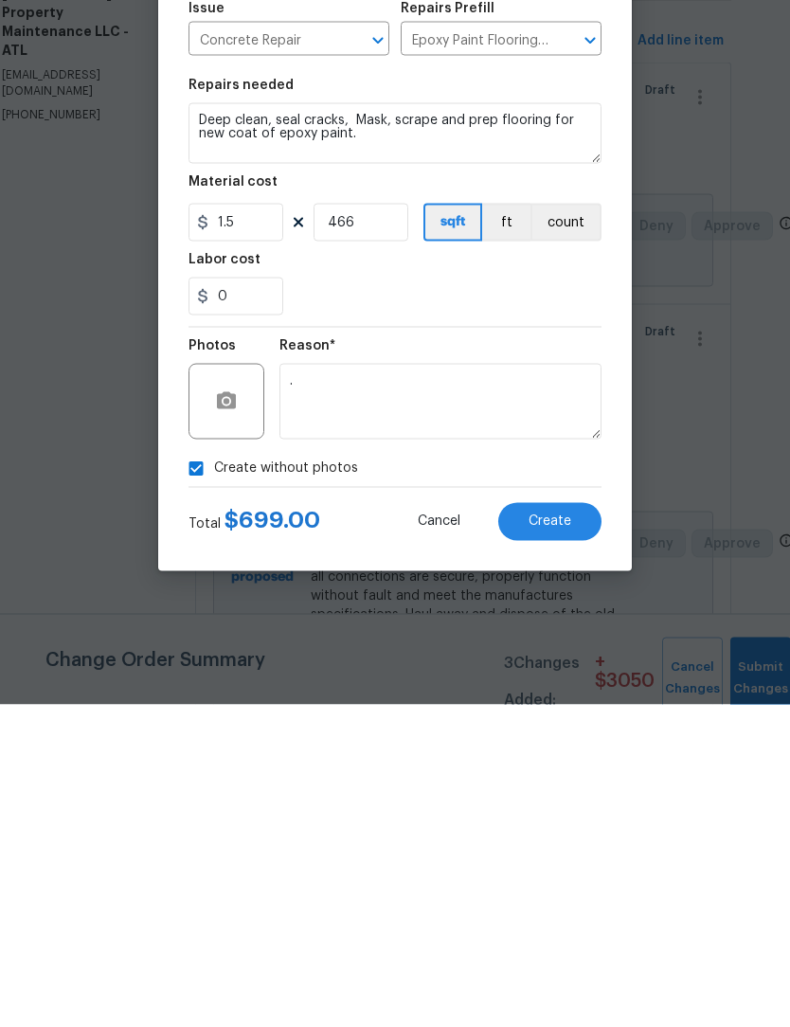
scroll to position [63, 0]
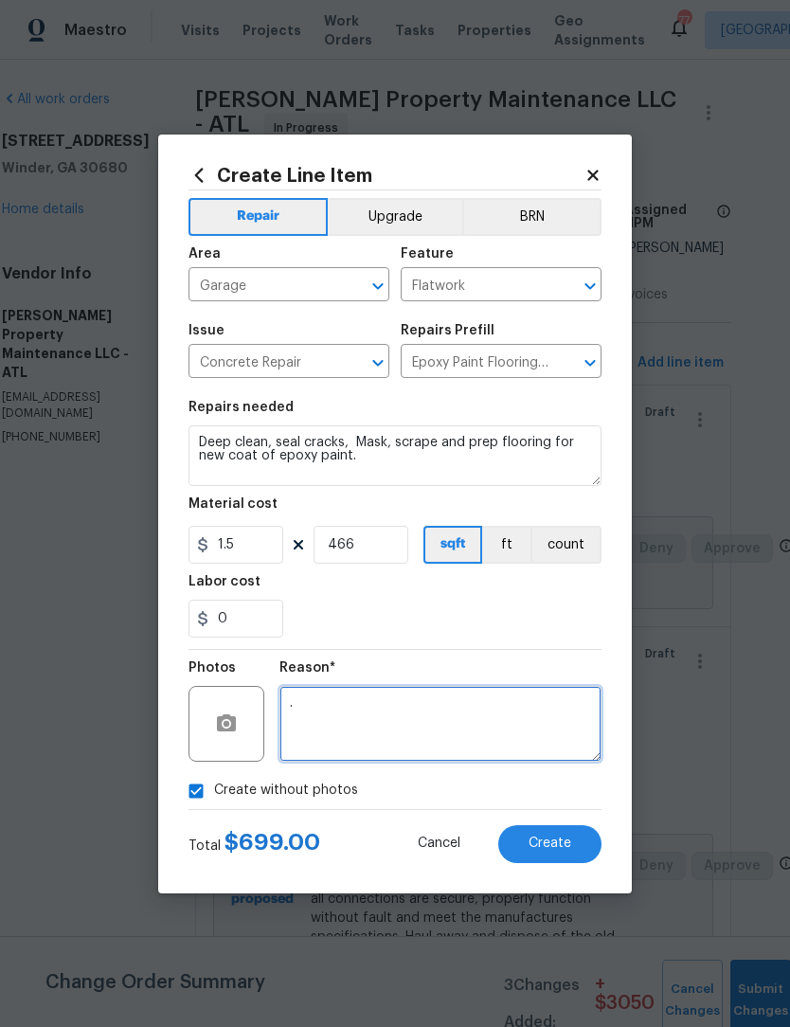
type textarea "."
click at [560, 849] on span "Create" at bounding box center [550, 843] width 43 height 14
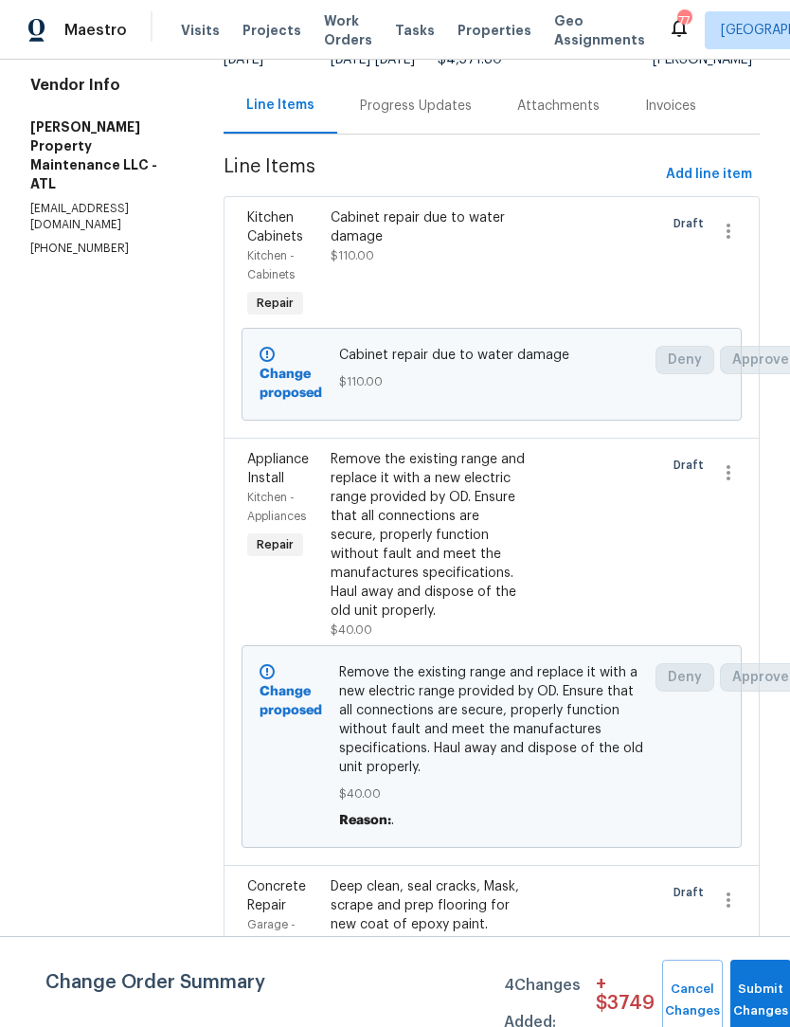
scroll to position [182, 0]
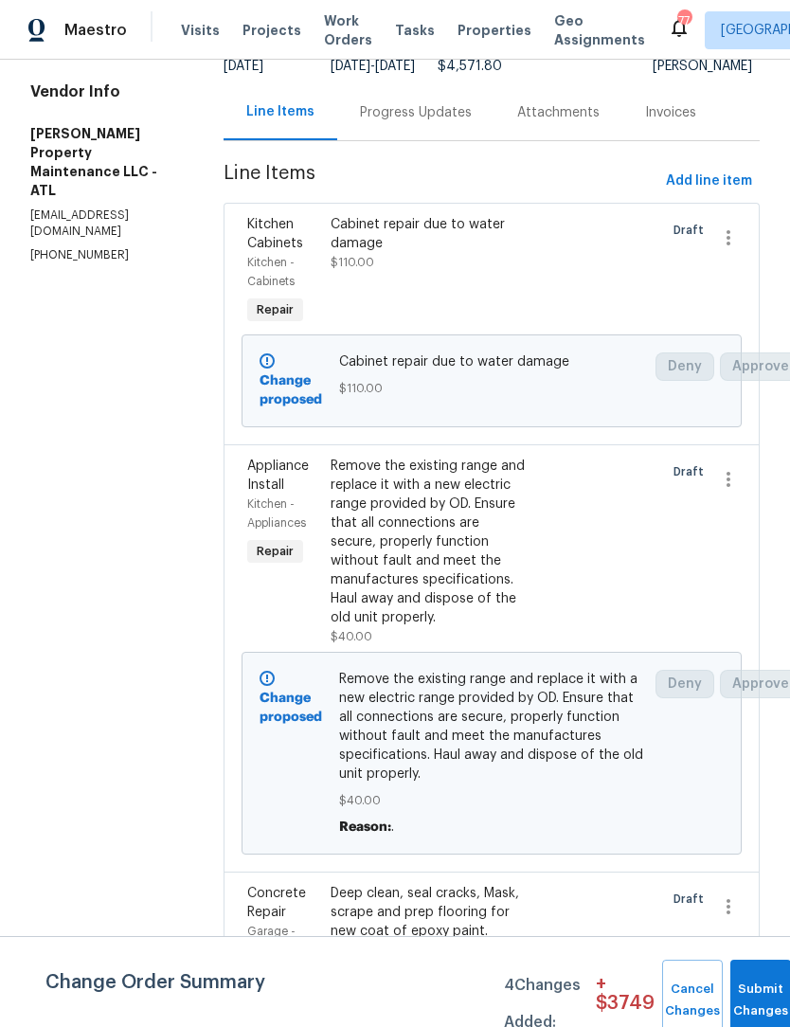
click at [394, 253] on div "Cabinet repair due to water damage" at bounding box center [429, 234] width 197 height 38
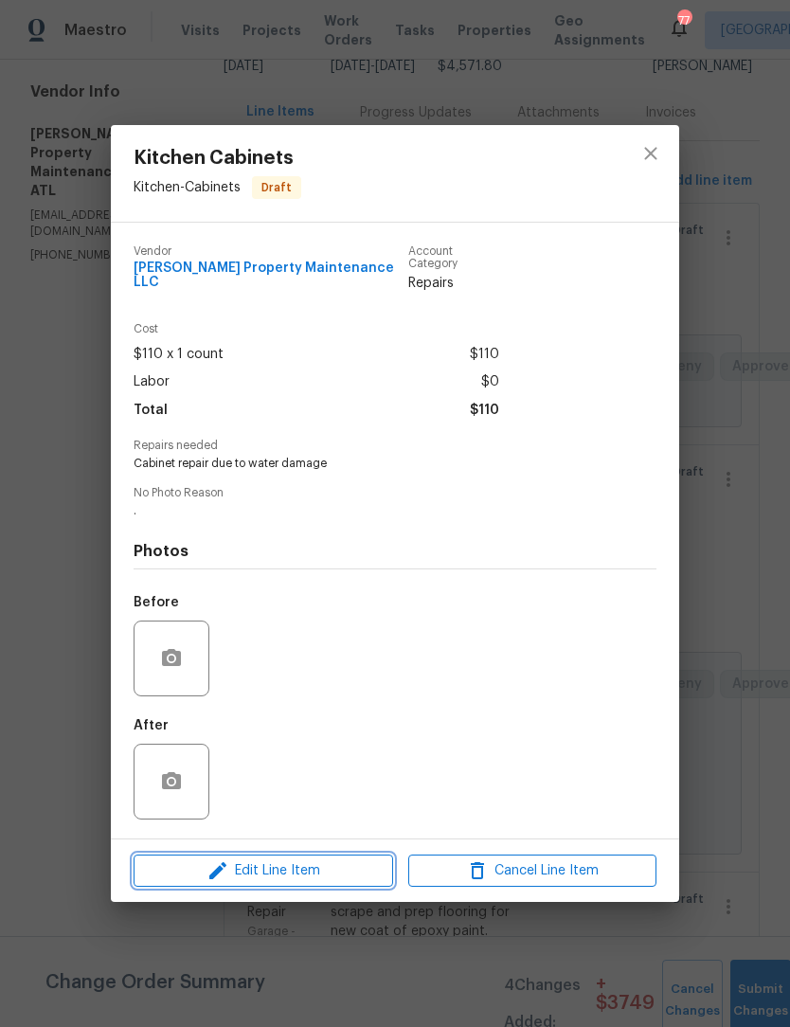
click at [303, 866] on span "Edit Line Item" at bounding box center [263, 871] width 248 height 24
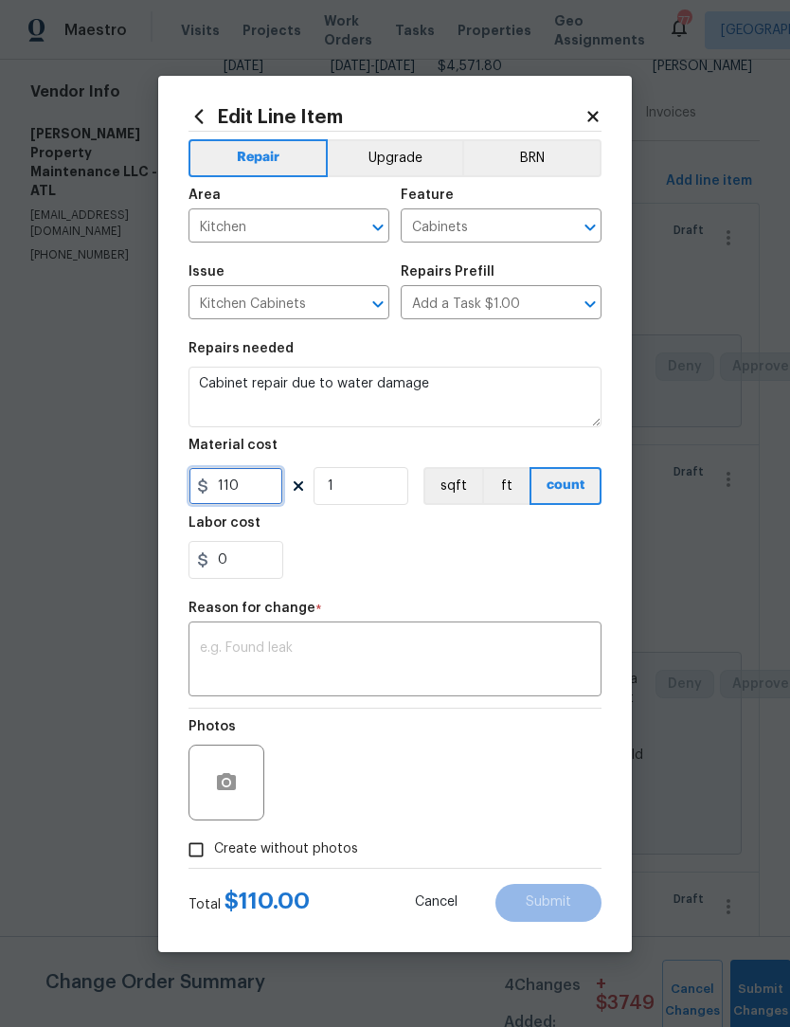
click at [255, 487] on input "110" at bounding box center [236, 486] width 95 height 38
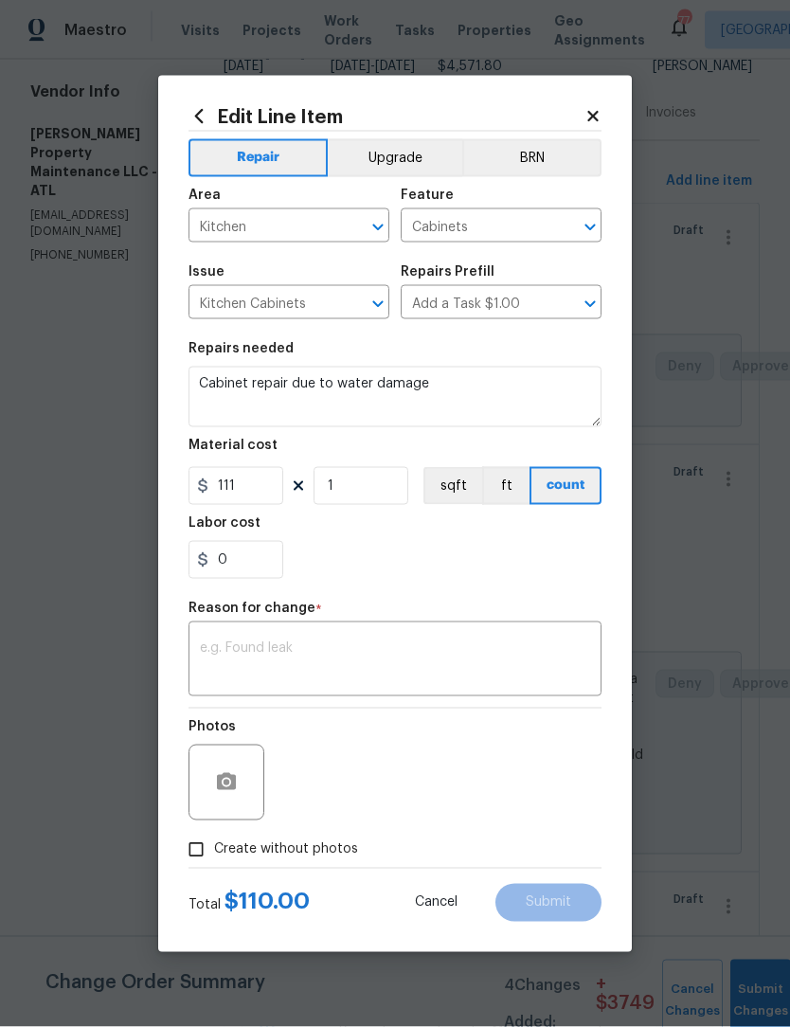
scroll to position [1, 0]
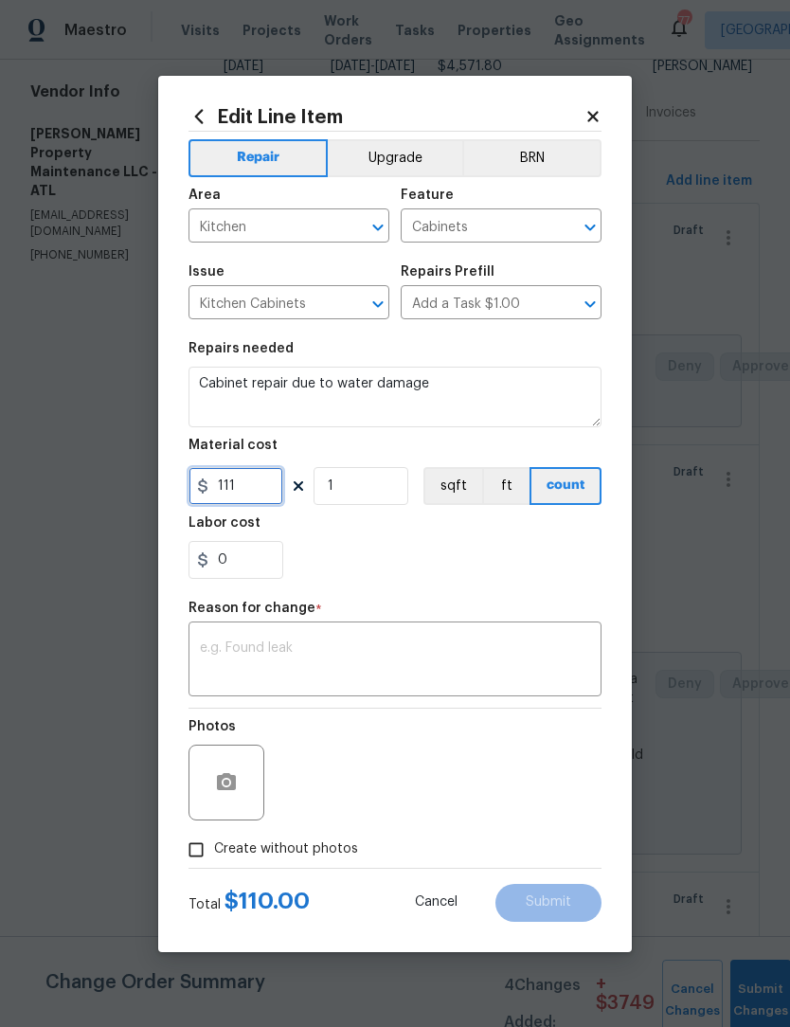
type input "111"
click at [494, 650] on textarea at bounding box center [395, 661] width 390 height 40
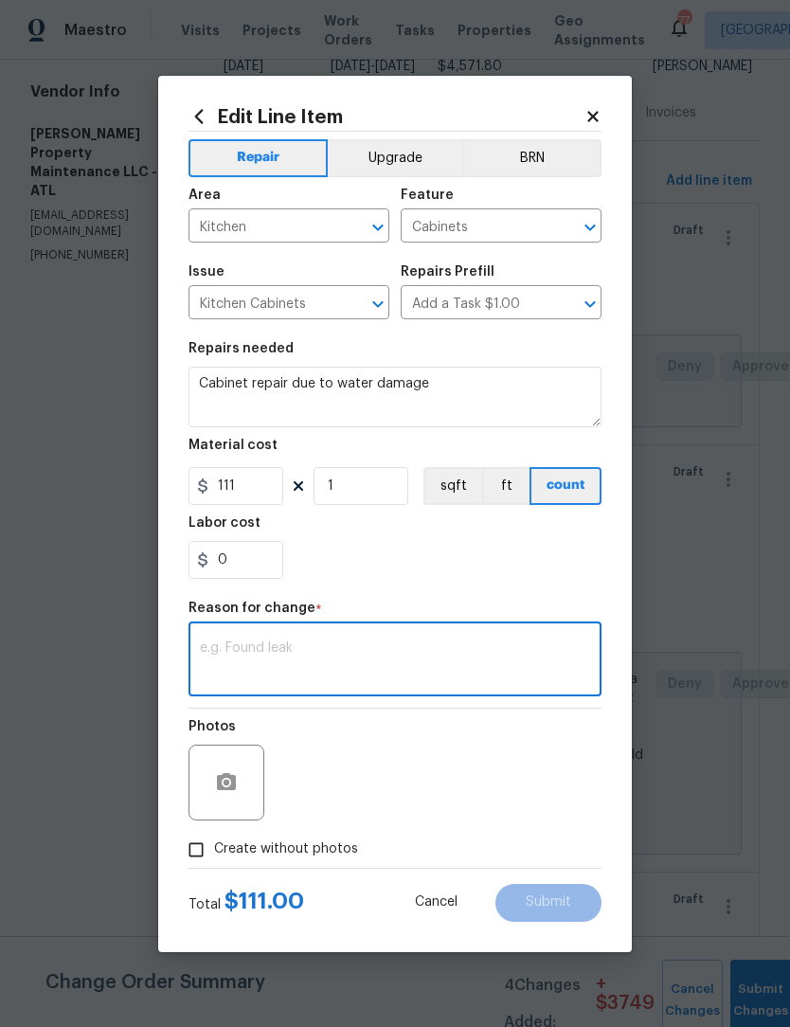
scroll to position [0, 0]
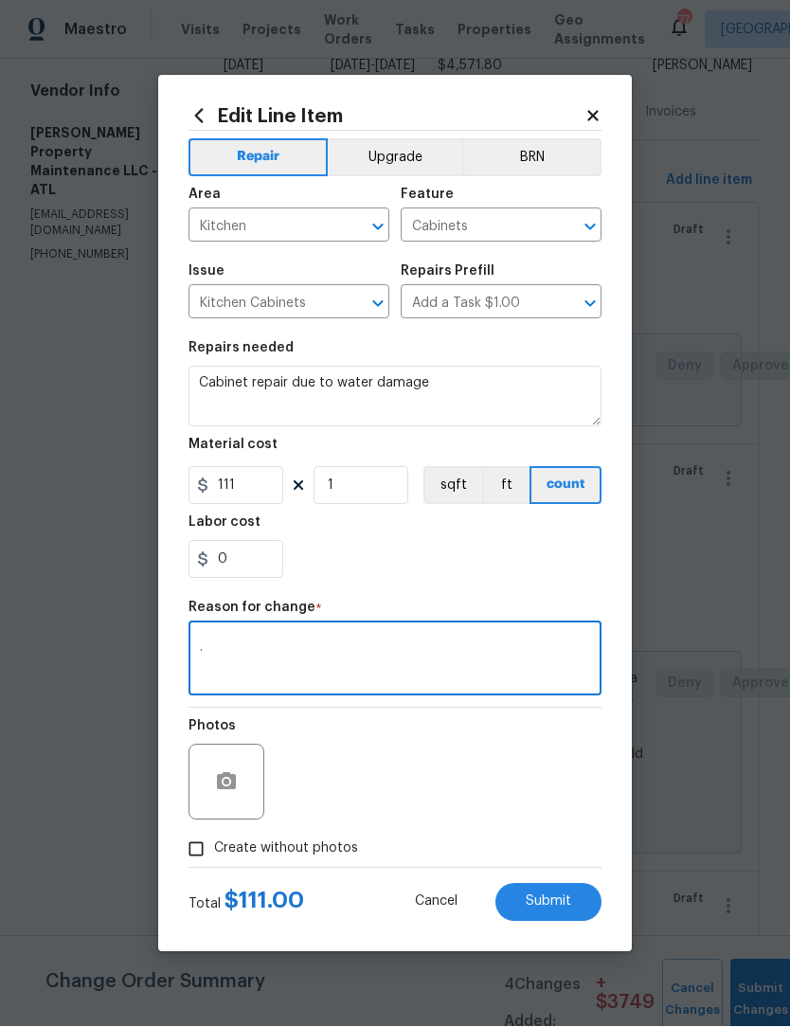
type textarea "."
click at [571, 902] on button "Submit" at bounding box center [548, 903] width 106 height 38
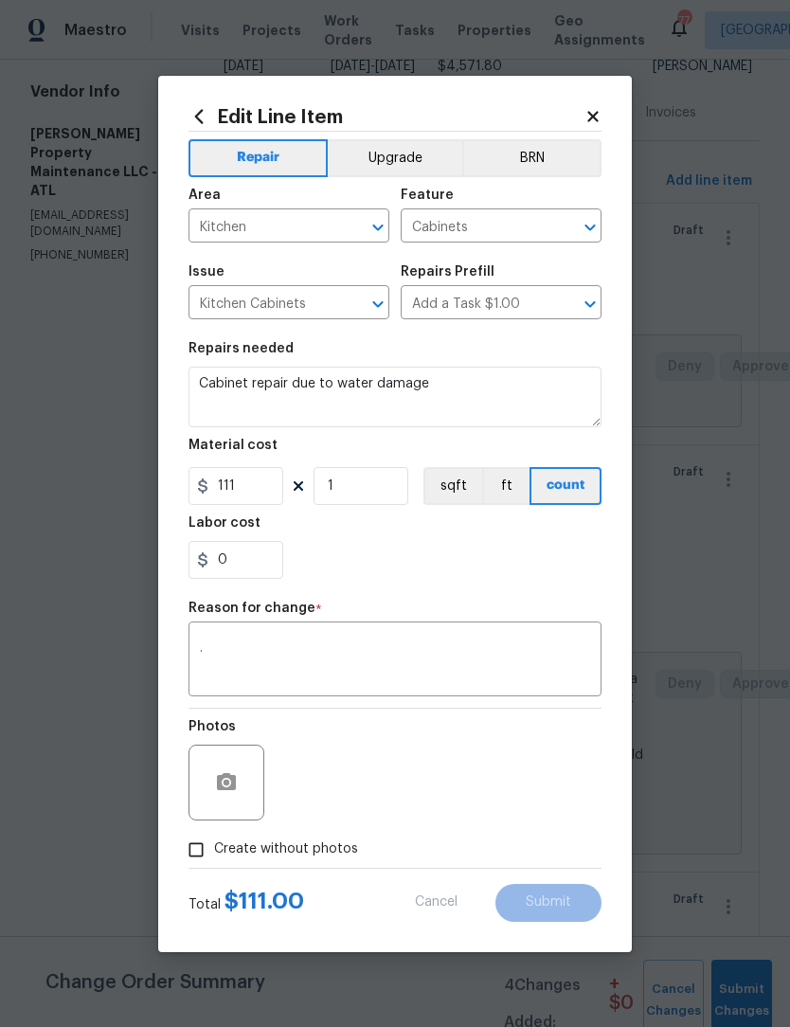
type input "110"
click at [196, 853] on input "Create without photos" at bounding box center [196, 850] width 36 height 36
checkbox input "true"
click at [509, 767] on textarea "." at bounding box center [440, 783] width 322 height 76
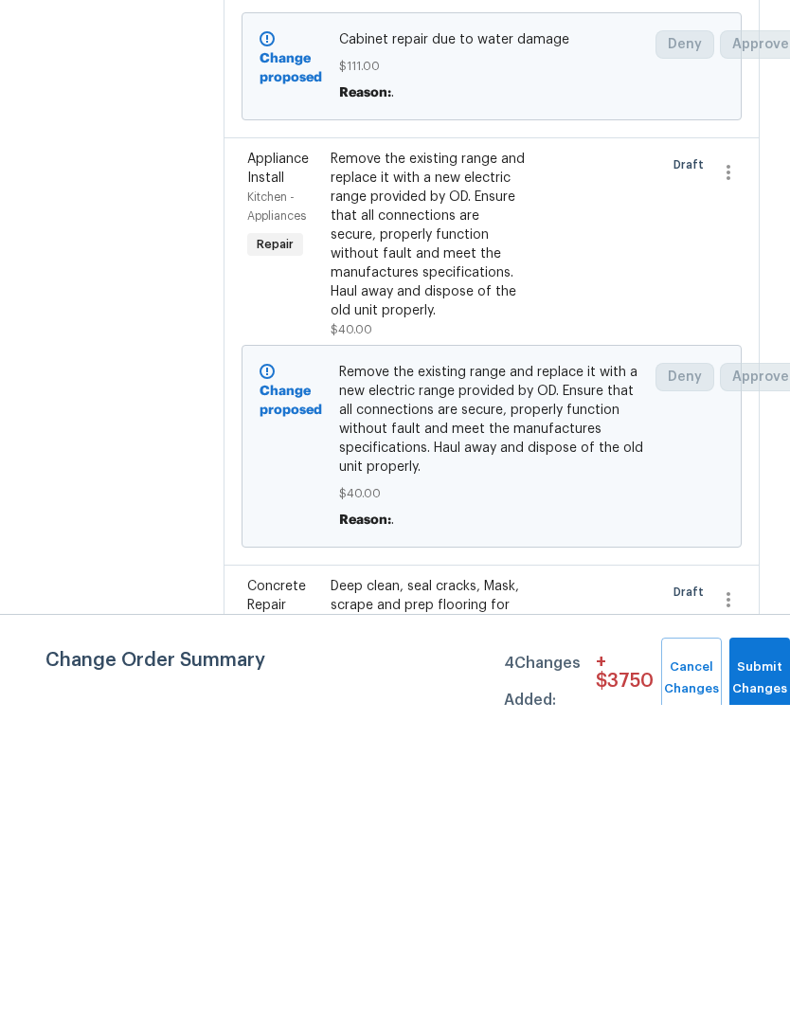
scroll to position [63, 0]
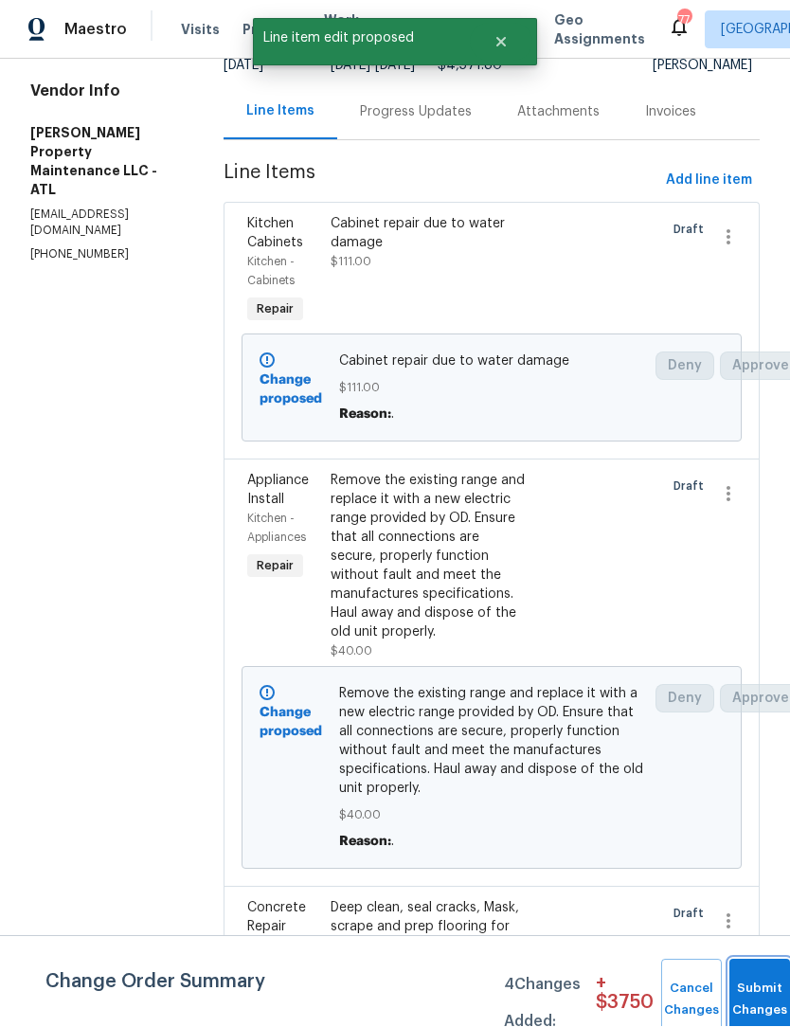
click at [753, 988] on button "Submit Changes" at bounding box center [759, 1000] width 61 height 81
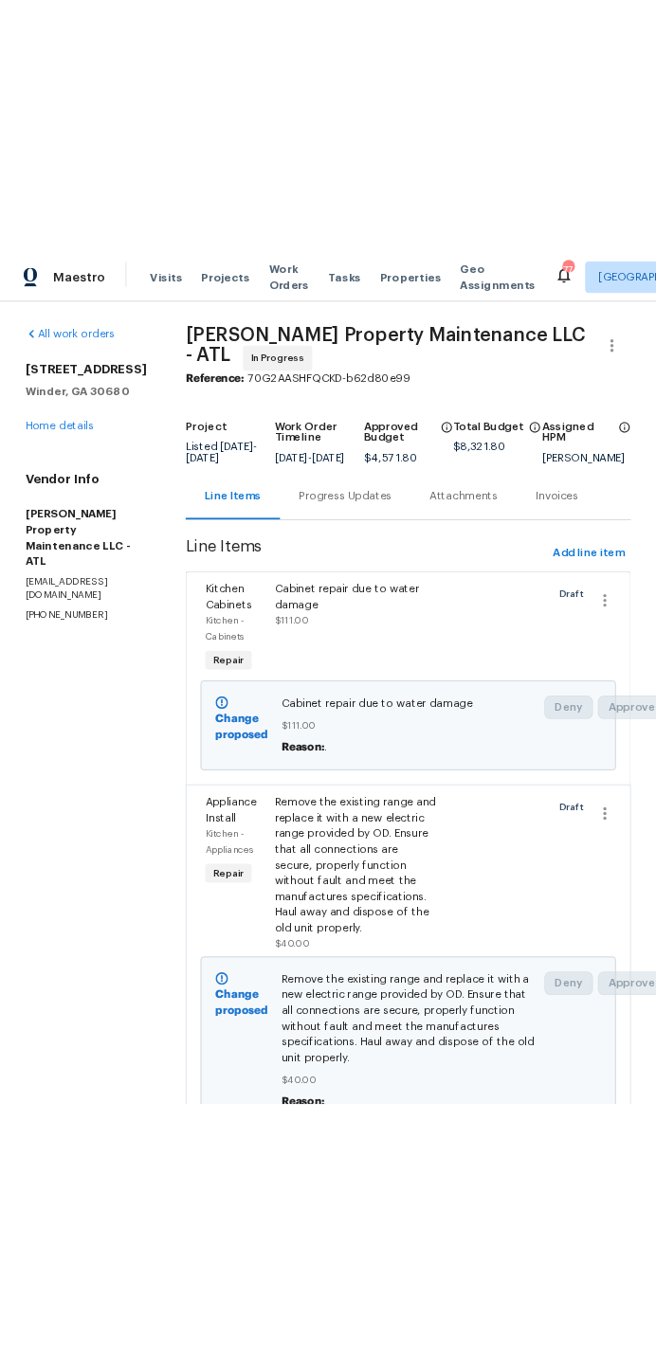
scroll to position [0, 0]
